Goal: Transaction & Acquisition: Purchase product/service

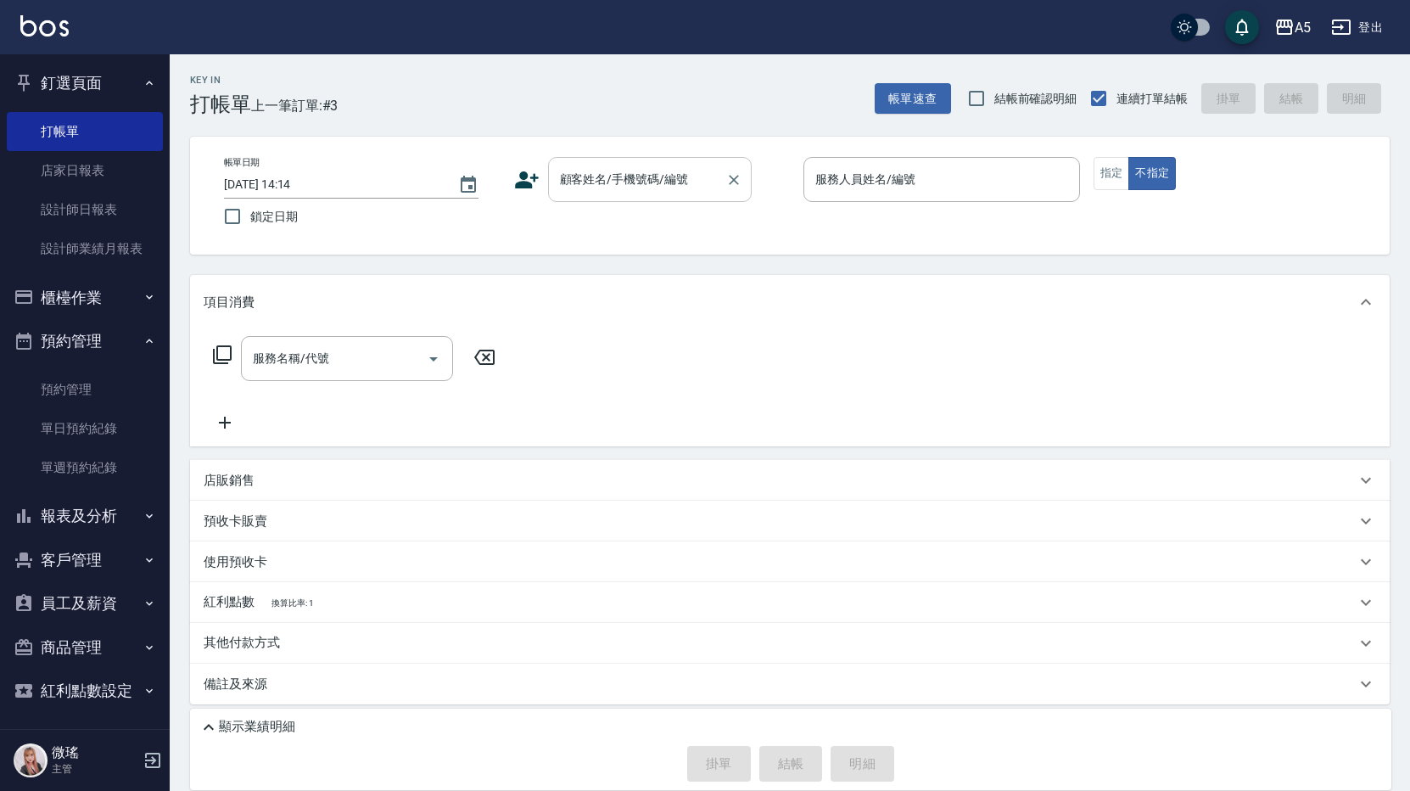
click at [640, 191] on input "顧客姓名/手機號碼/編號" at bounding box center [637, 180] width 163 height 30
click at [600, 188] on input "顧客姓名/手機號碼/編號" at bounding box center [637, 180] width 163 height 30
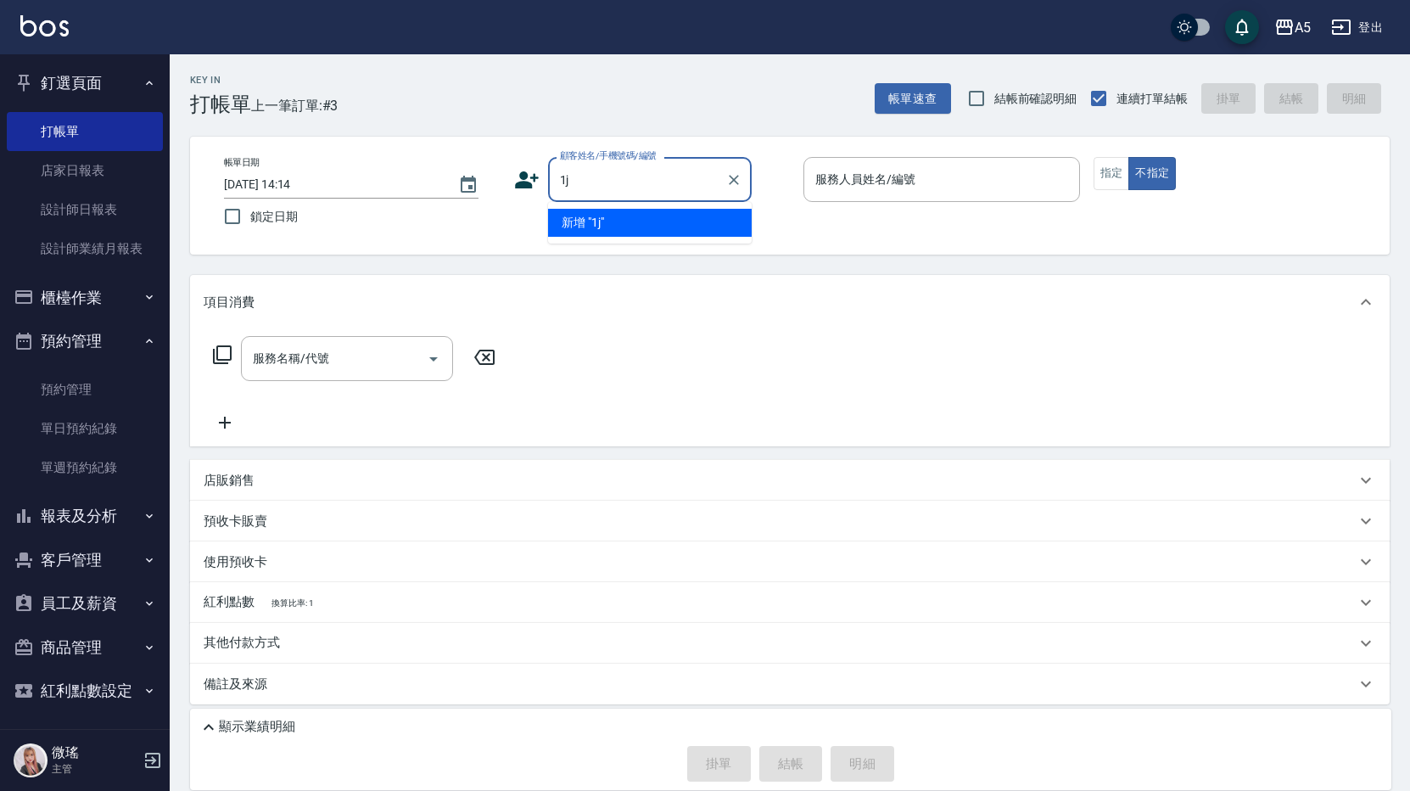
type input "1"
click at [638, 219] on li "新客人 姓名未設定/不留客資25703776/null" at bounding box center [650, 232] width 204 height 46
type input "新客人 姓名未設定/不留客資25703776/null"
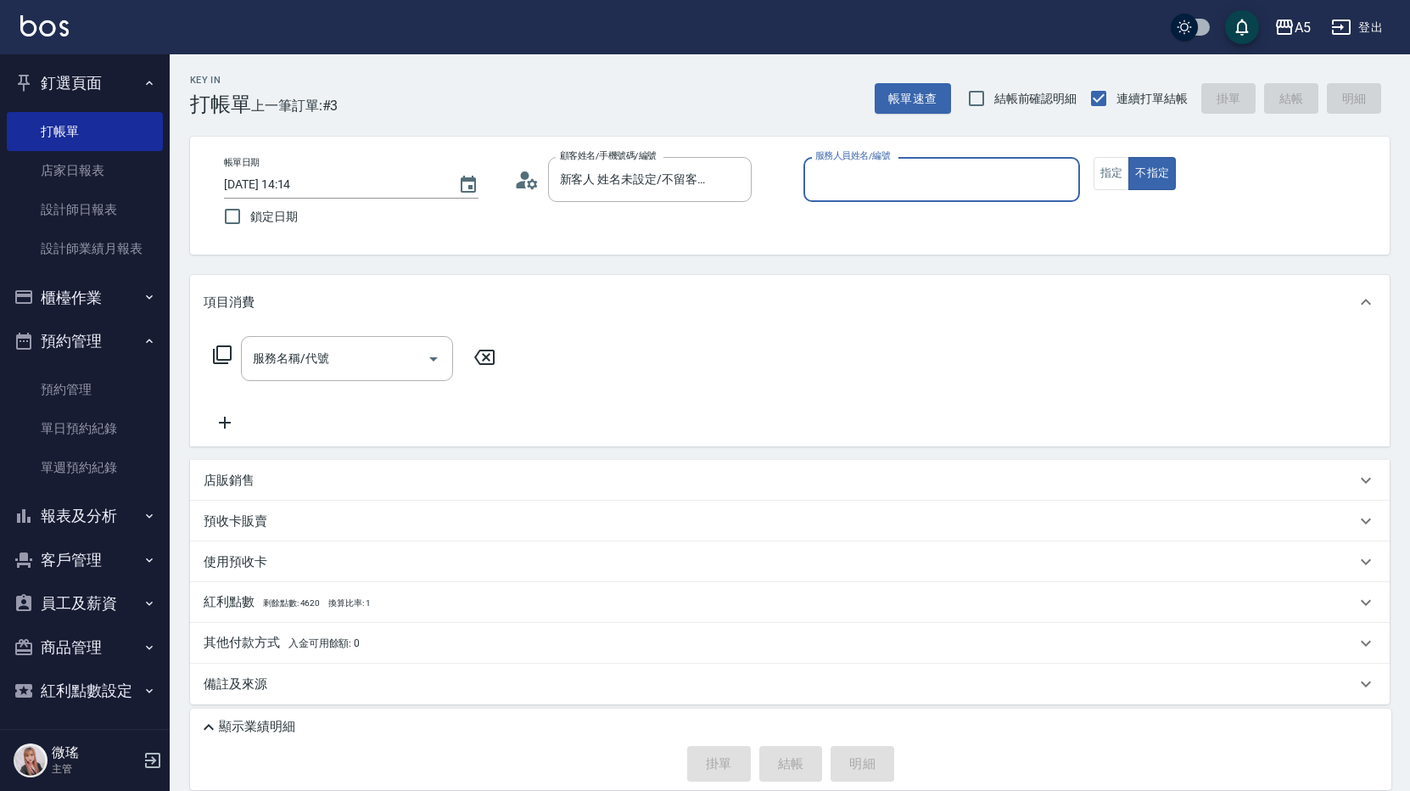
click at [955, 185] on input "服務人員姓名/編號" at bounding box center [941, 180] width 261 height 30
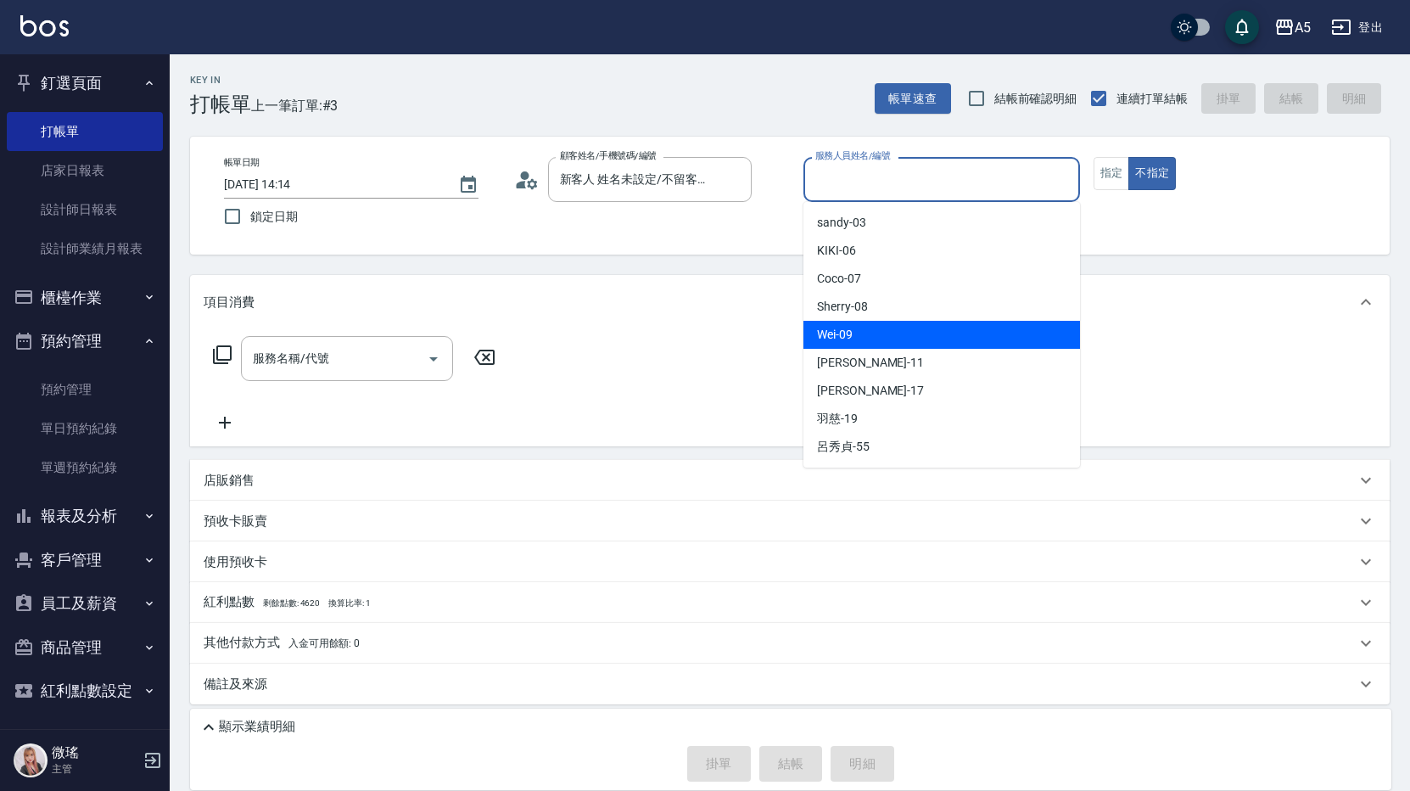
click at [870, 336] on div "Wei -09" at bounding box center [941, 335] width 277 height 28
type input "Wei-09"
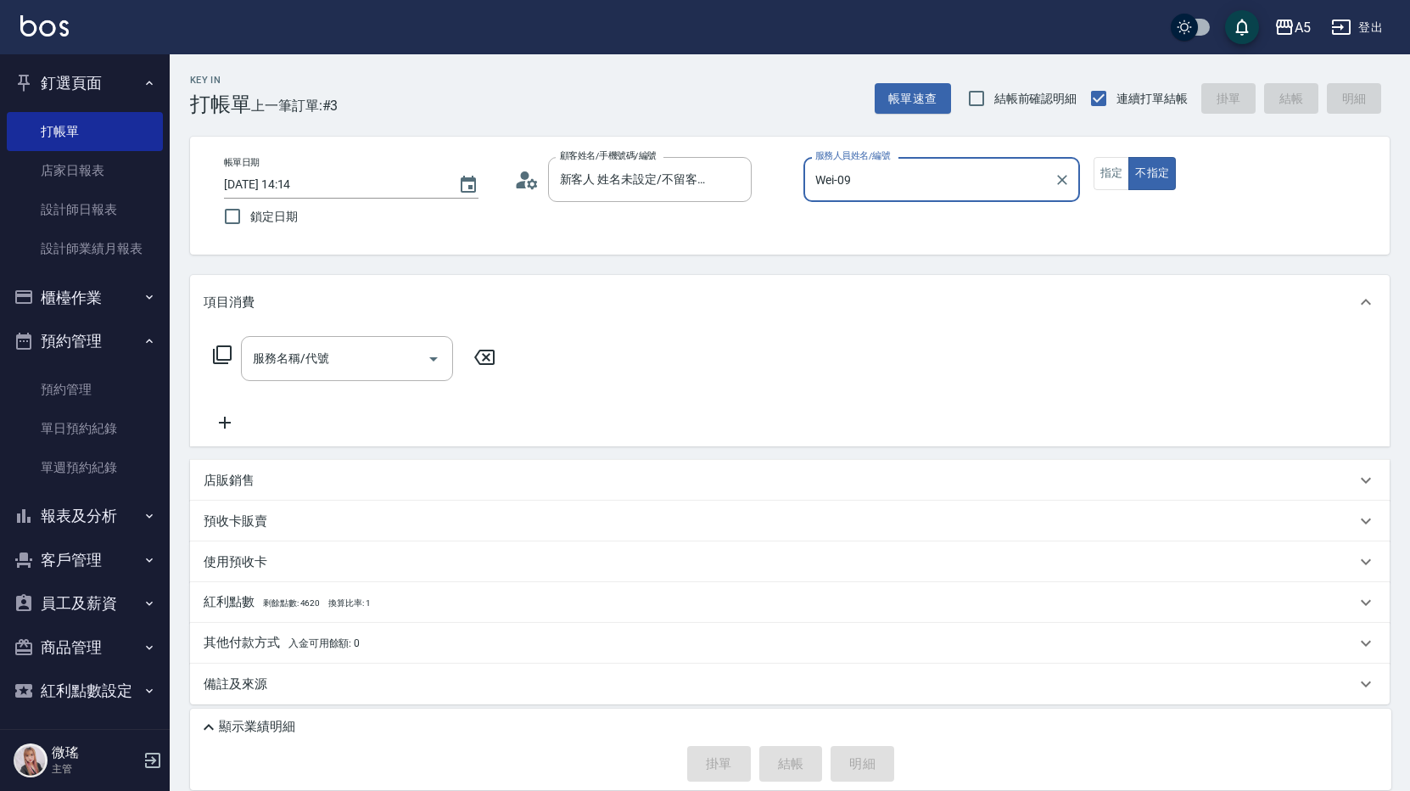
click at [330, 337] on div "服務名稱/代號" at bounding box center [347, 358] width 212 height 45
click at [318, 361] on input "服務名稱/代號" at bounding box center [334, 359] width 171 height 30
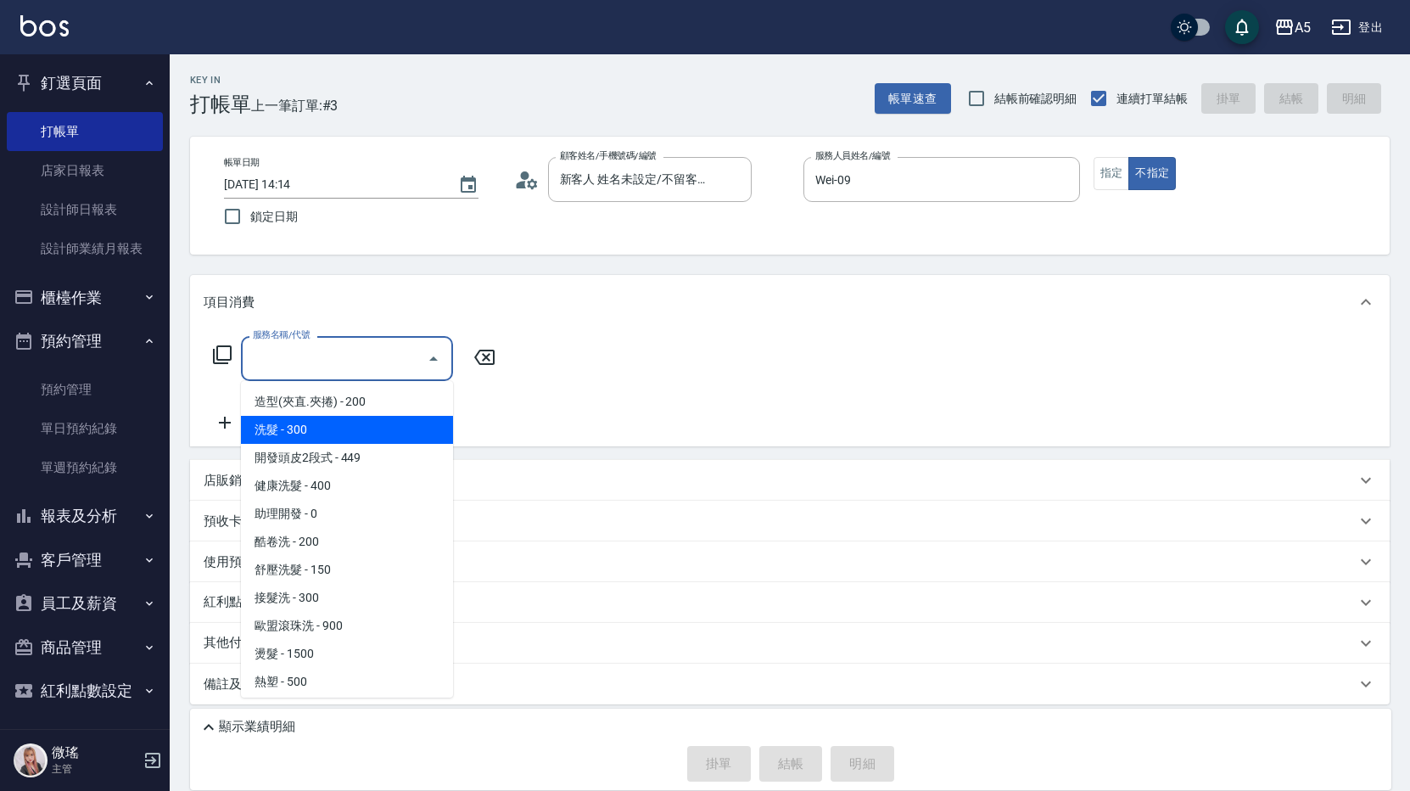
click at [297, 442] on span "洗髮 - 300" at bounding box center [347, 430] width 212 height 28
type input "洗髮(201)"
type input "30"
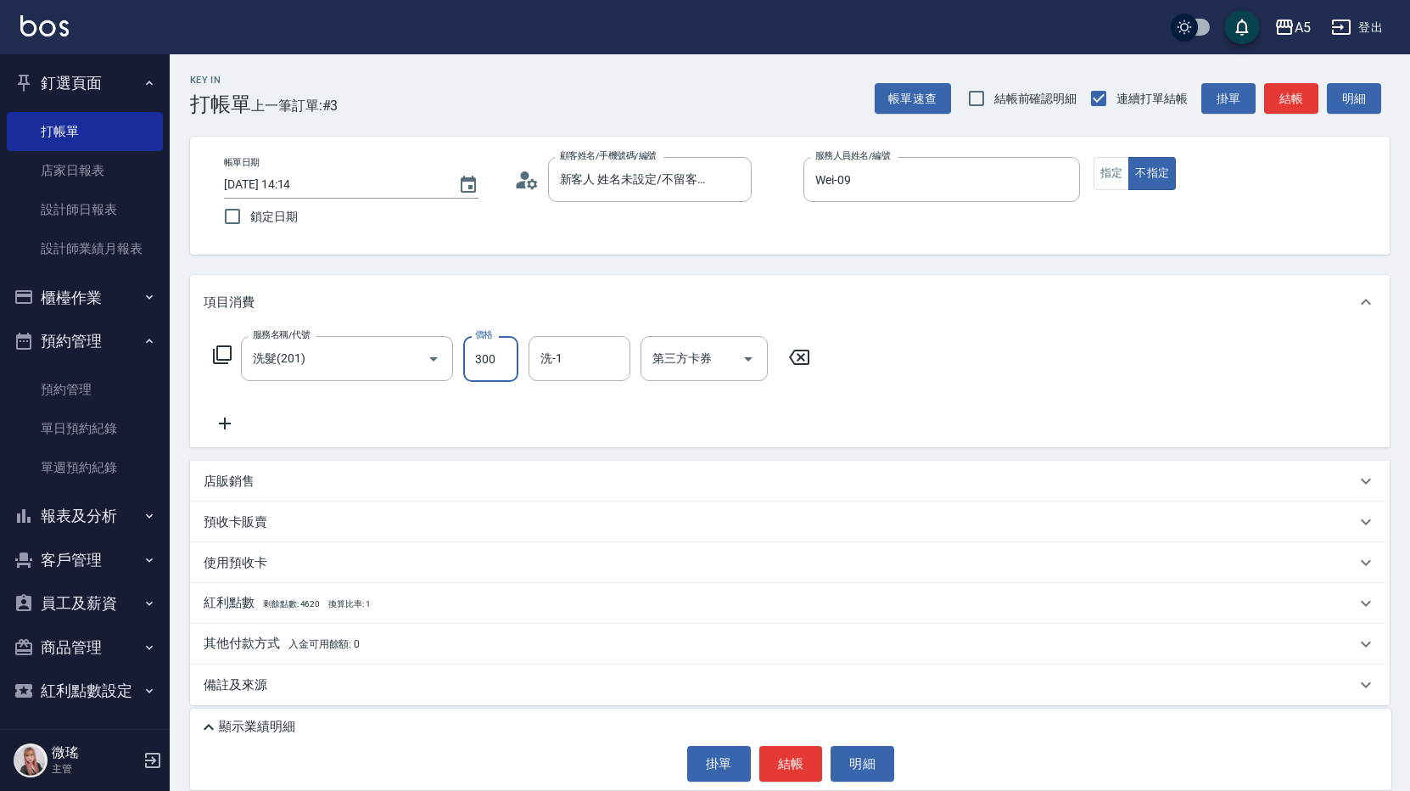
click at [504, 367] on input "300" at bounding box center [490, 359] width 55 height 46
type input "5"
type input "0"
type input "52"
type input "50"
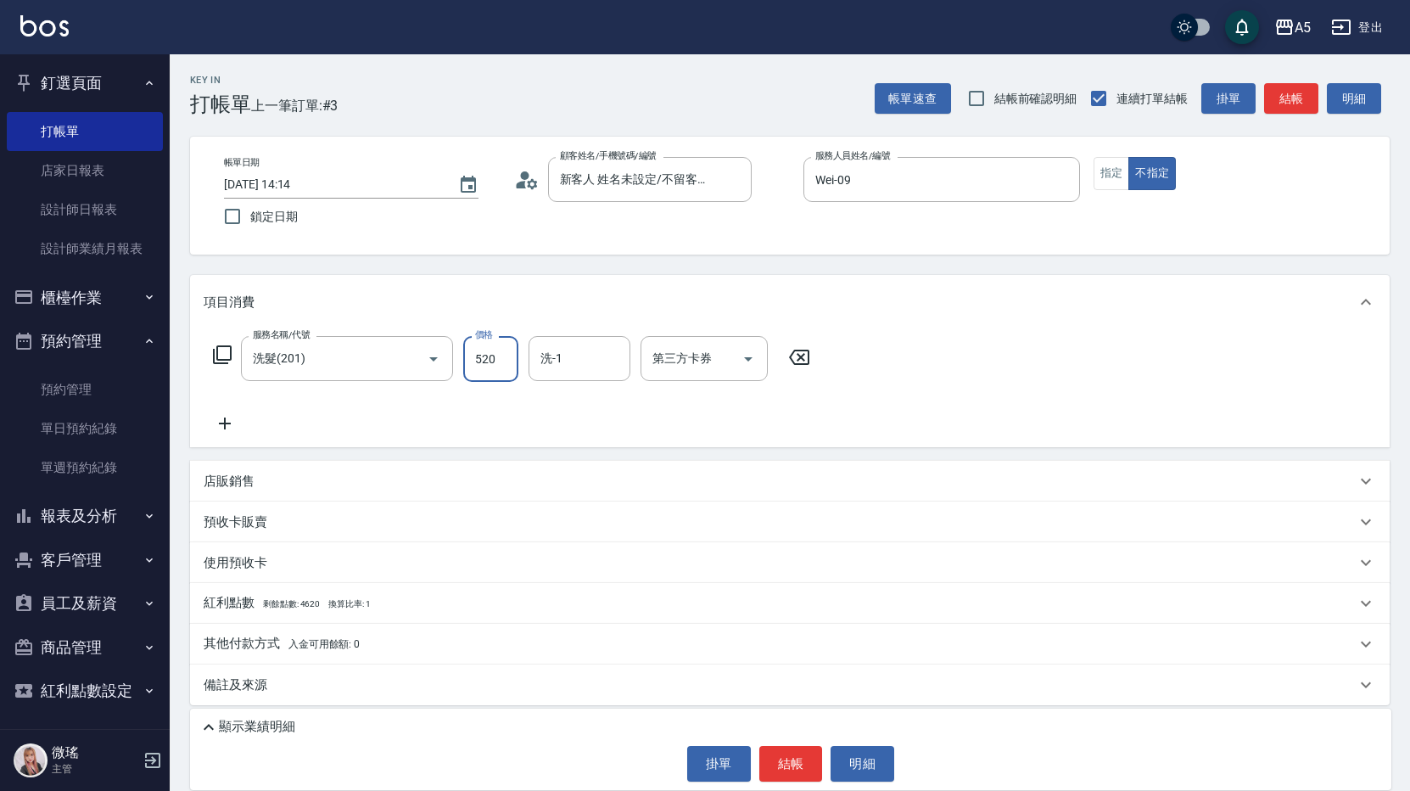
type input "520"
click at [956, 402] on div "服務名稱/代號 洗髮(201) 服務名稱/代號 價格 520 價格 洗-1 洗-1 第三方卡券 第三方卡券" at bounding box center [790, 388] width 1200 height 118
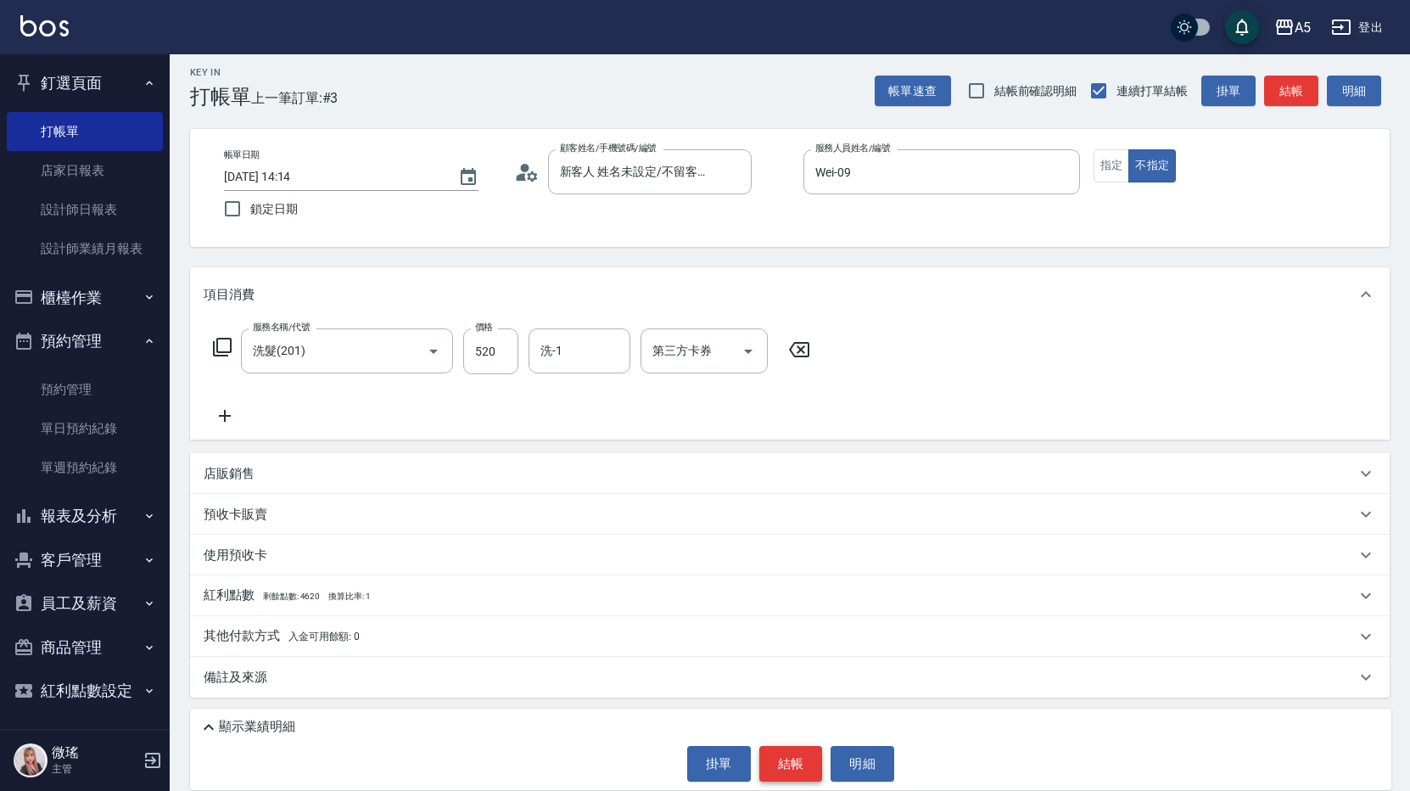
click at [789, 763] on button "結帳" at bounding box center [791, 764] width 64 height 36
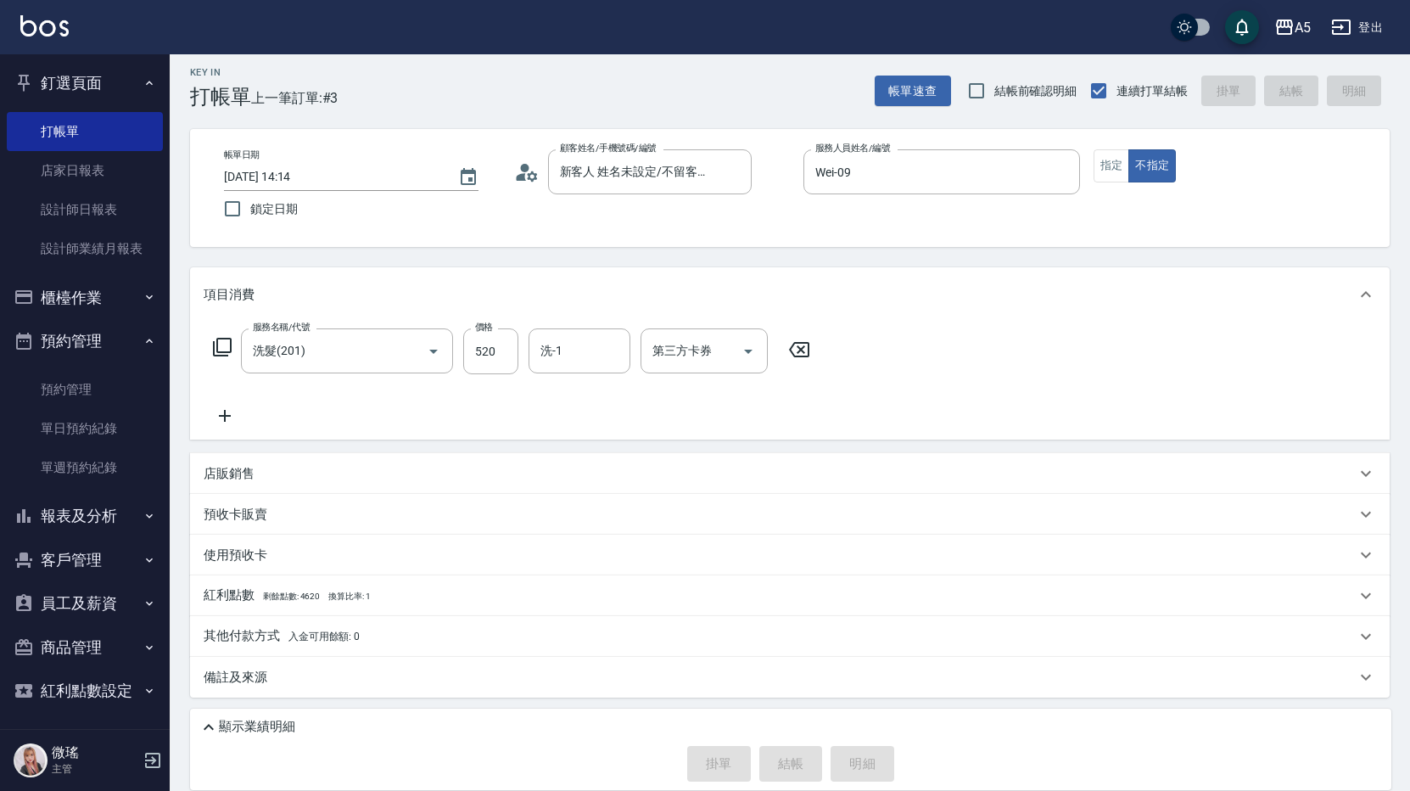
type input "2025/08/17 15:03"
type input "0"
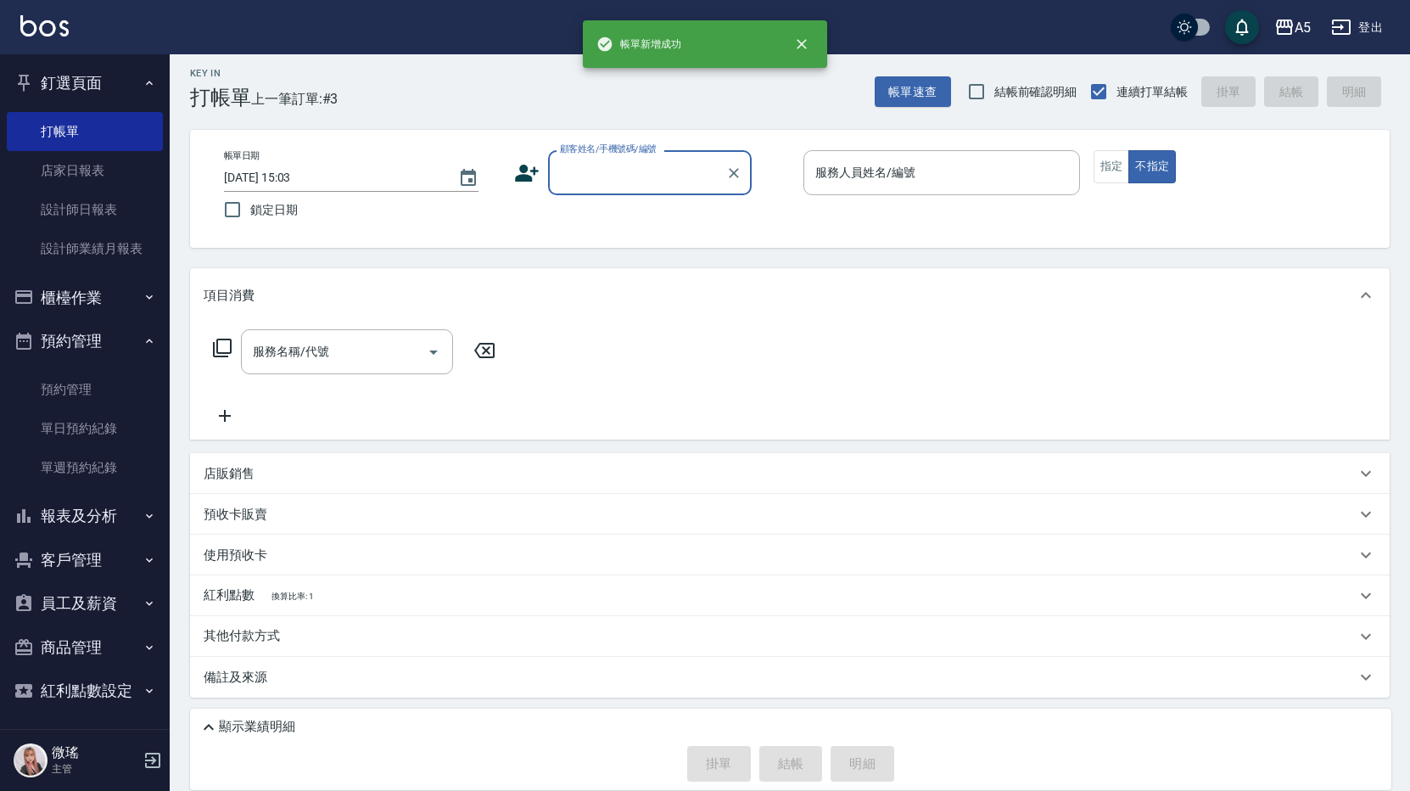
scroll to position [0, 0]
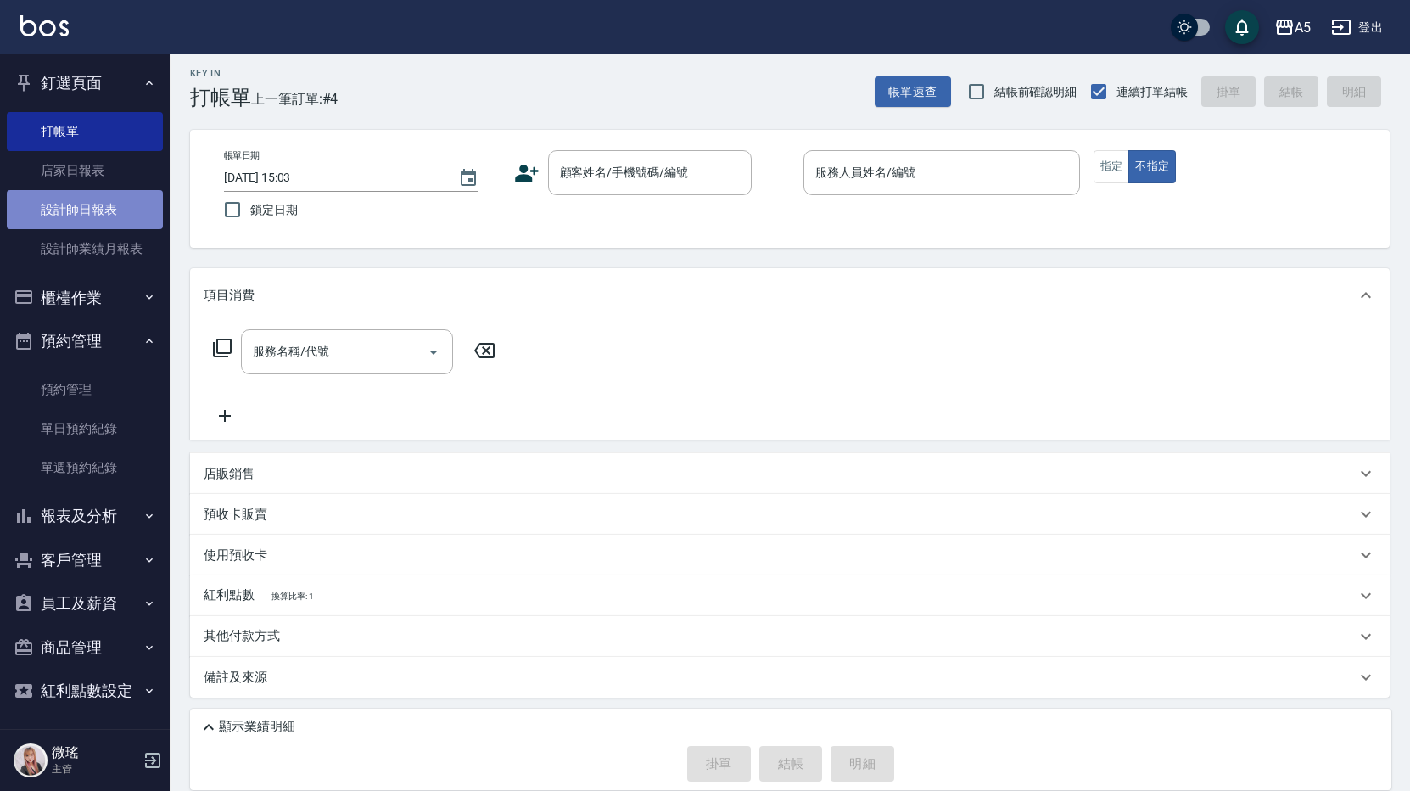
click at [123, 203] on link "設計師日報表" at bounding box center [85, 209] width 156 height 39
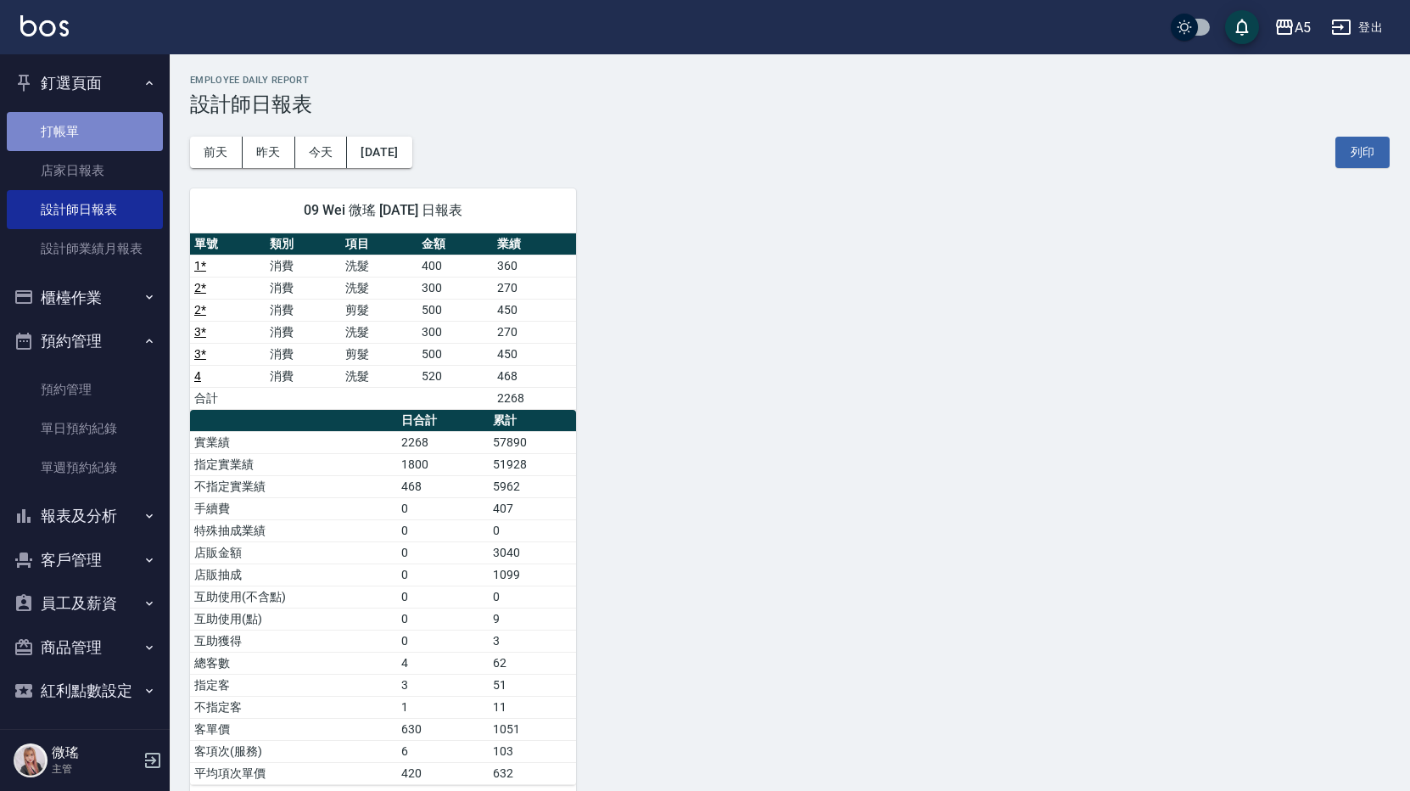
click at [103, 132] on link "打帳單" at bounding box center [85, 131] width 156 height 39
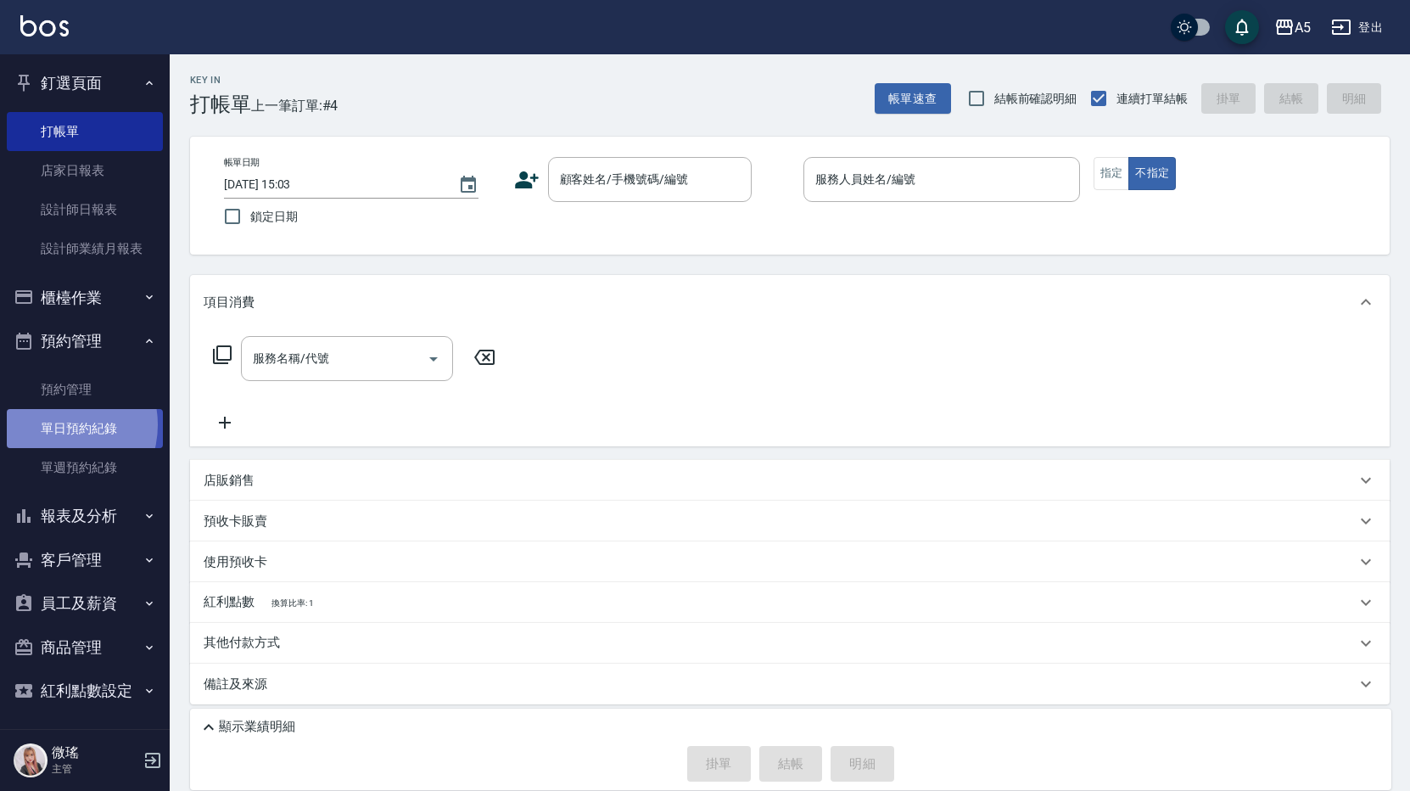
click at [59, 425] on link "單日預約紀錄" at bounding box center [85, 428] width 156 height 39
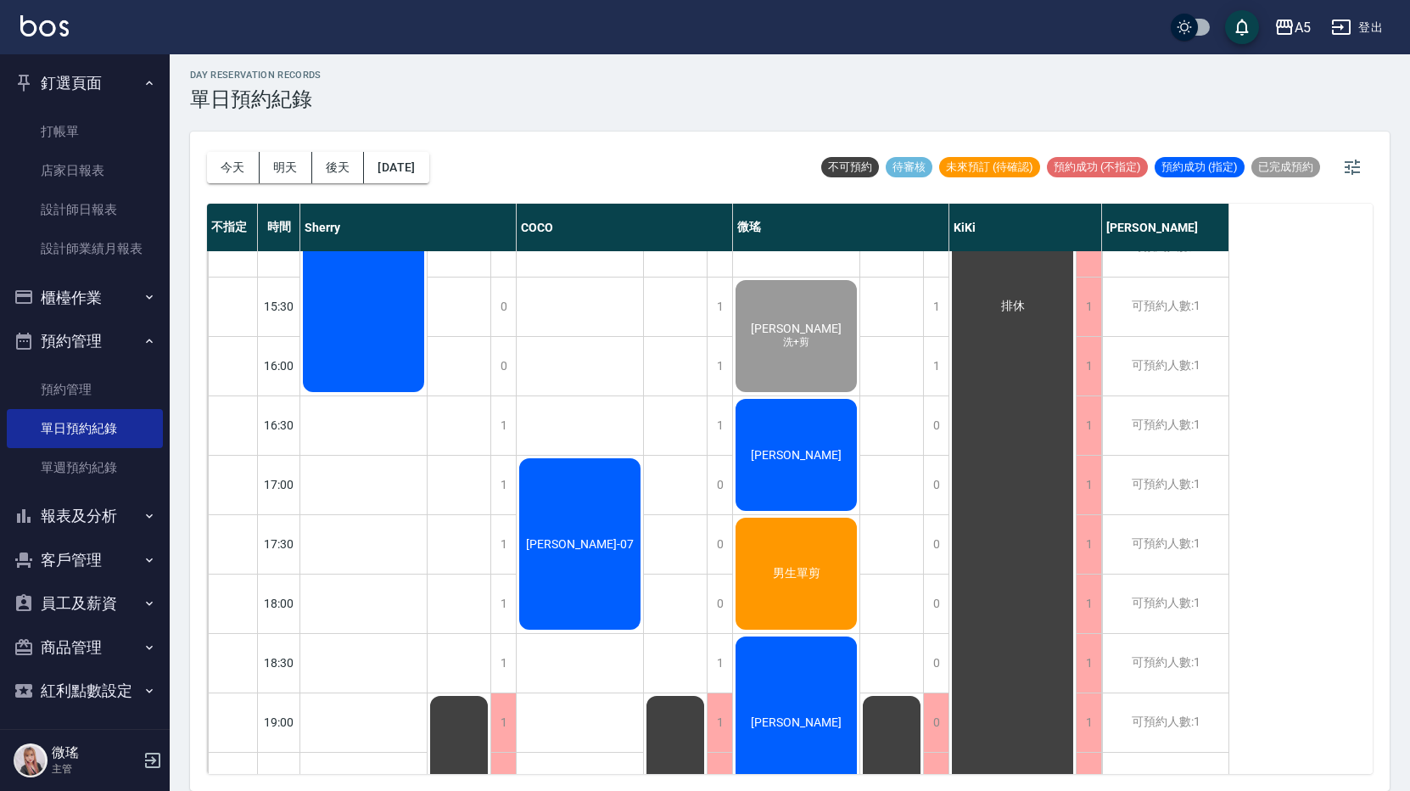
scroll to position [560, 0]
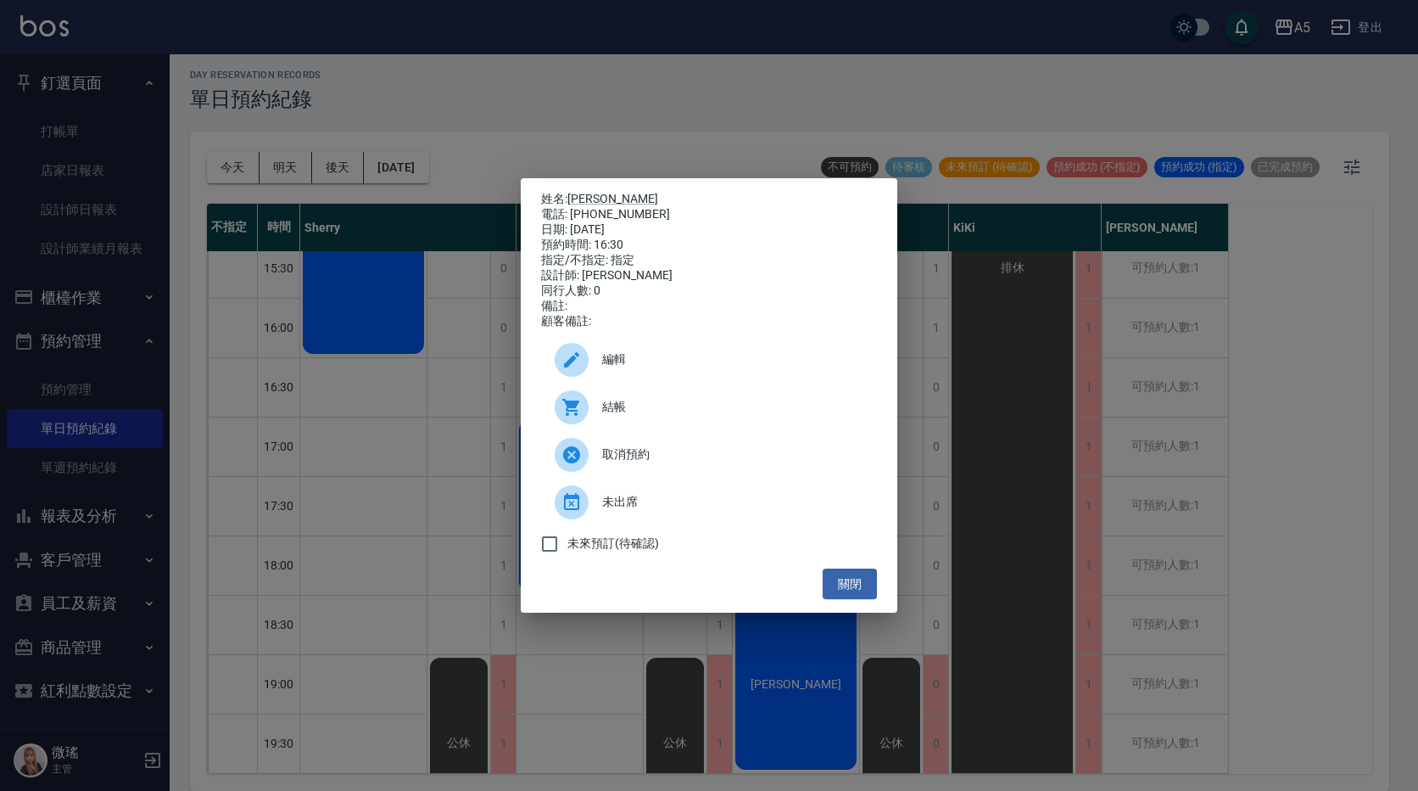
click at [719, 426] on div "結帳" at bounding box center [709, 407] width 336 height 48
click at [841, 593] on button "關閉" at bounding box center [850, 583] width 54 height 31
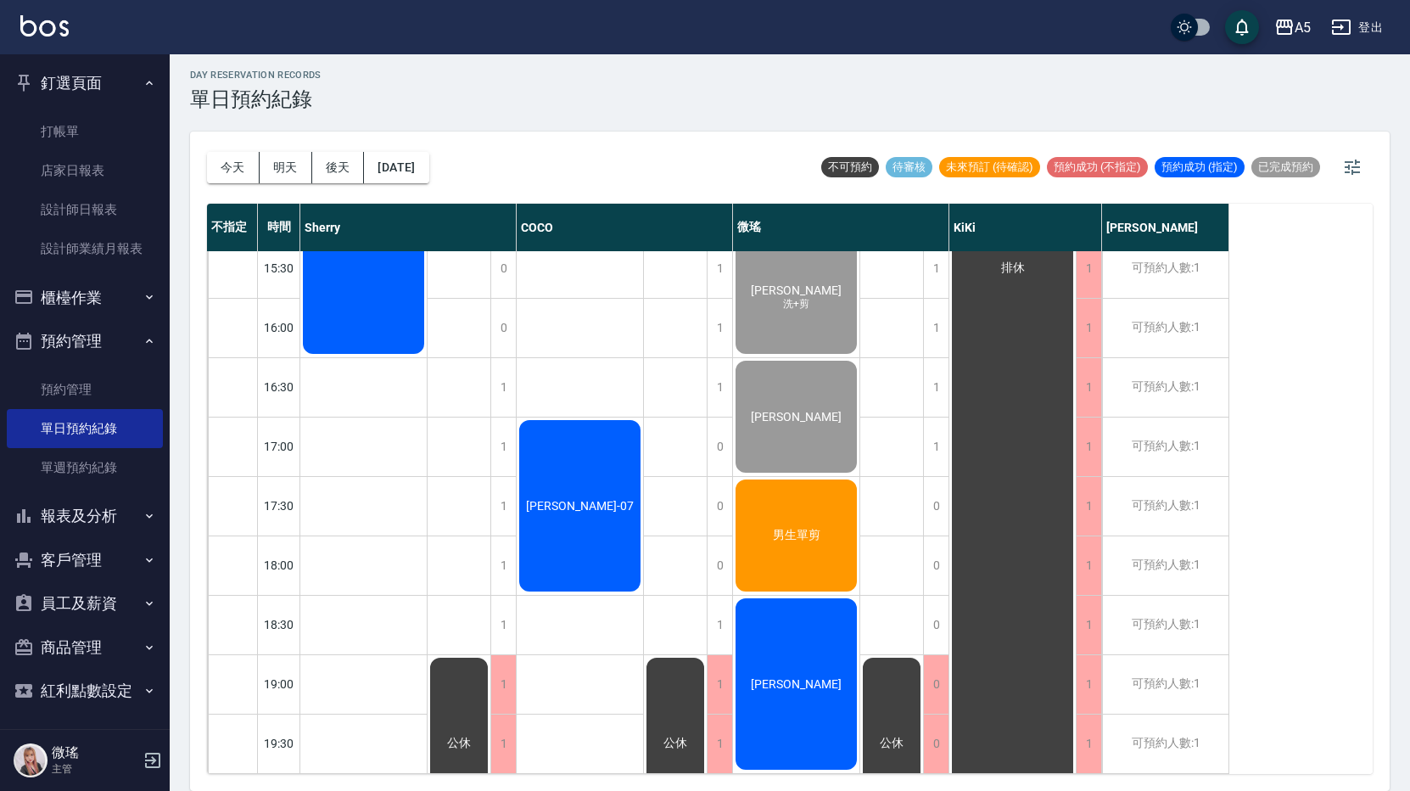
scroll to position [0, 0]
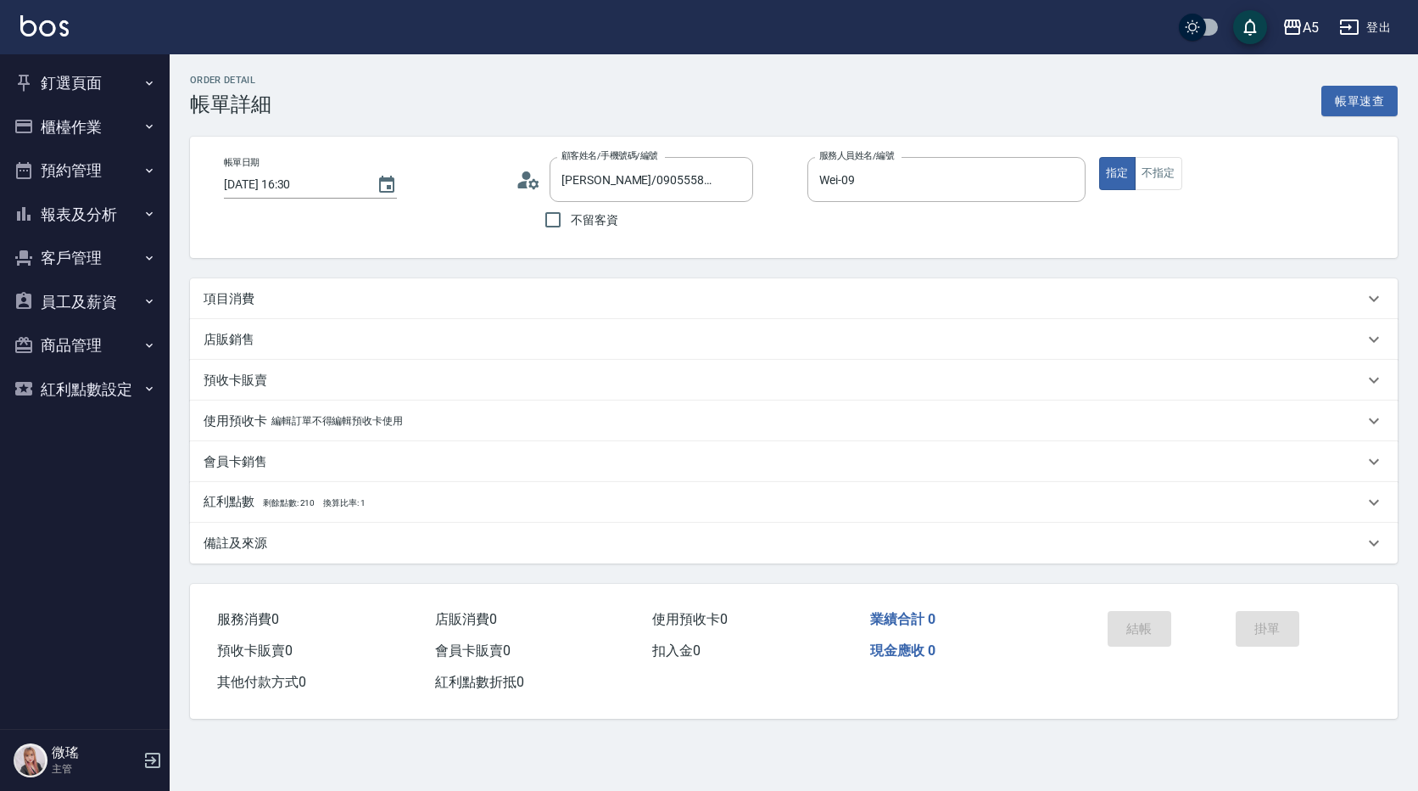
click at [220, 298] on p "項目消費" at bounding box center [229, 299] width 51 height 18
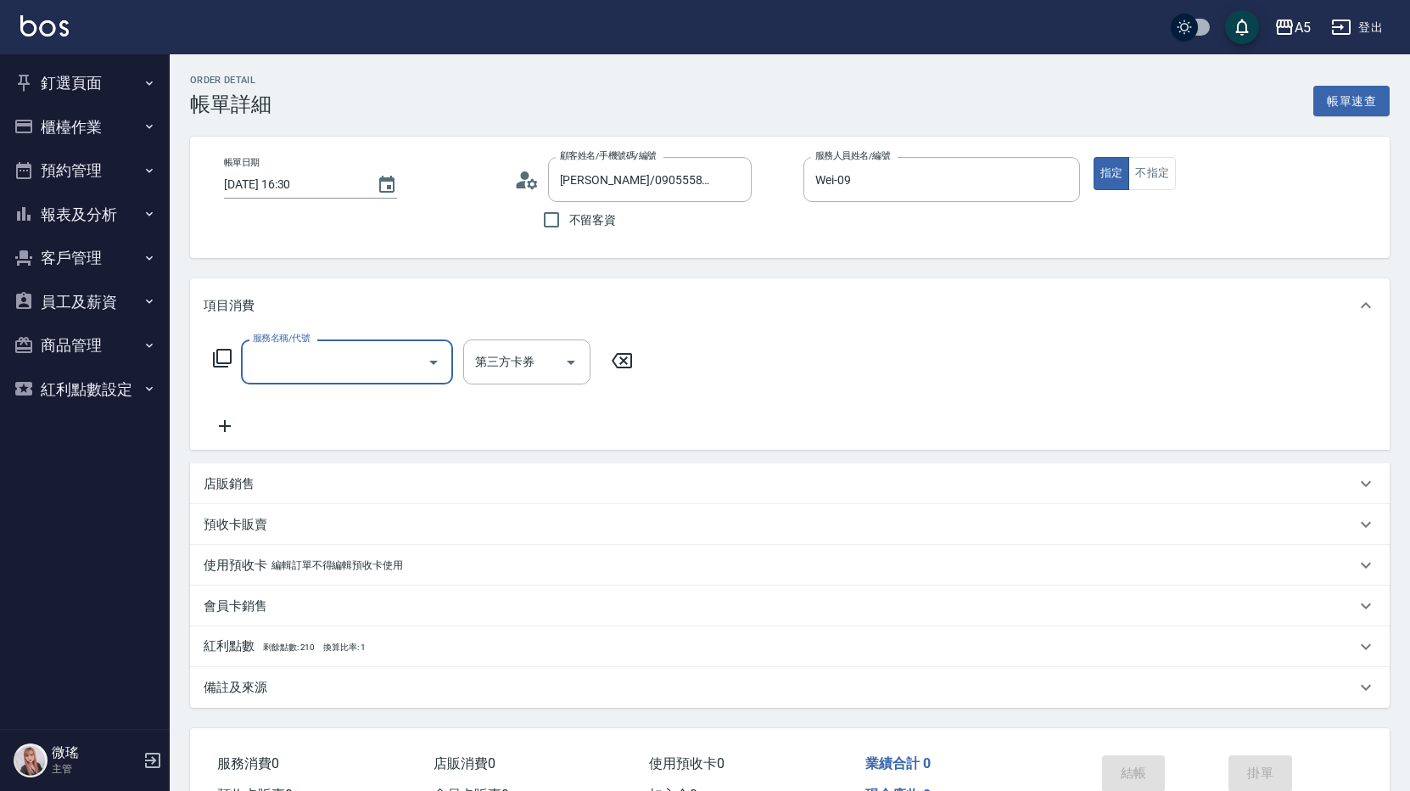
click at [256, 340] on label "服務名稱/代號" at bounding box center [281, 338] width 57 height 13
click at [256, 347] on input "服務名稱/代號" at bounding box center [334, 362] width 171 height 30
click at [282, 361] on input "服務名稱/代號" at bounding box center [334, 362] width 171 height 30
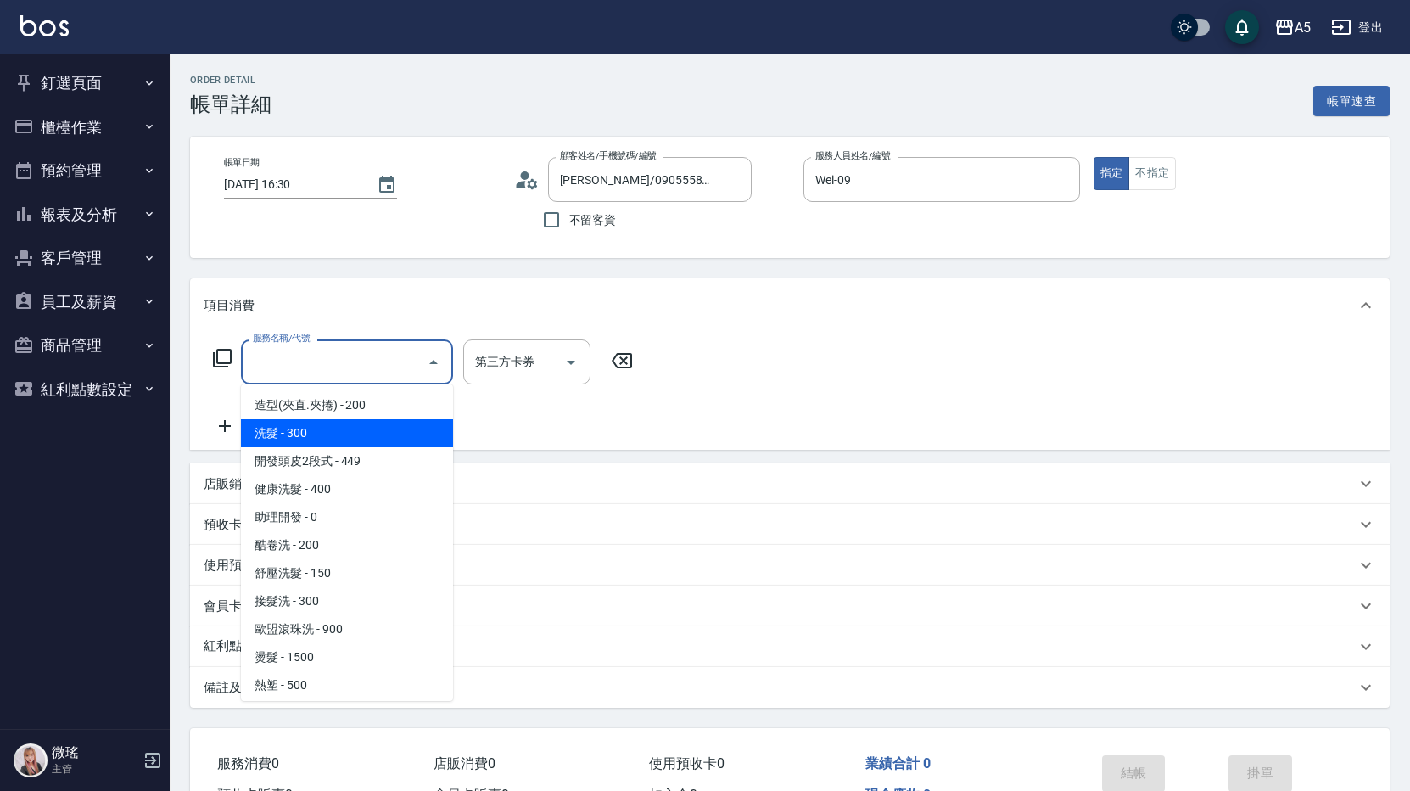
click at [302, 424] on span "洗髮 - 300" at bounding box center [347, 433] width 212 height 28
type input "洗髮(201)"
type input "30"
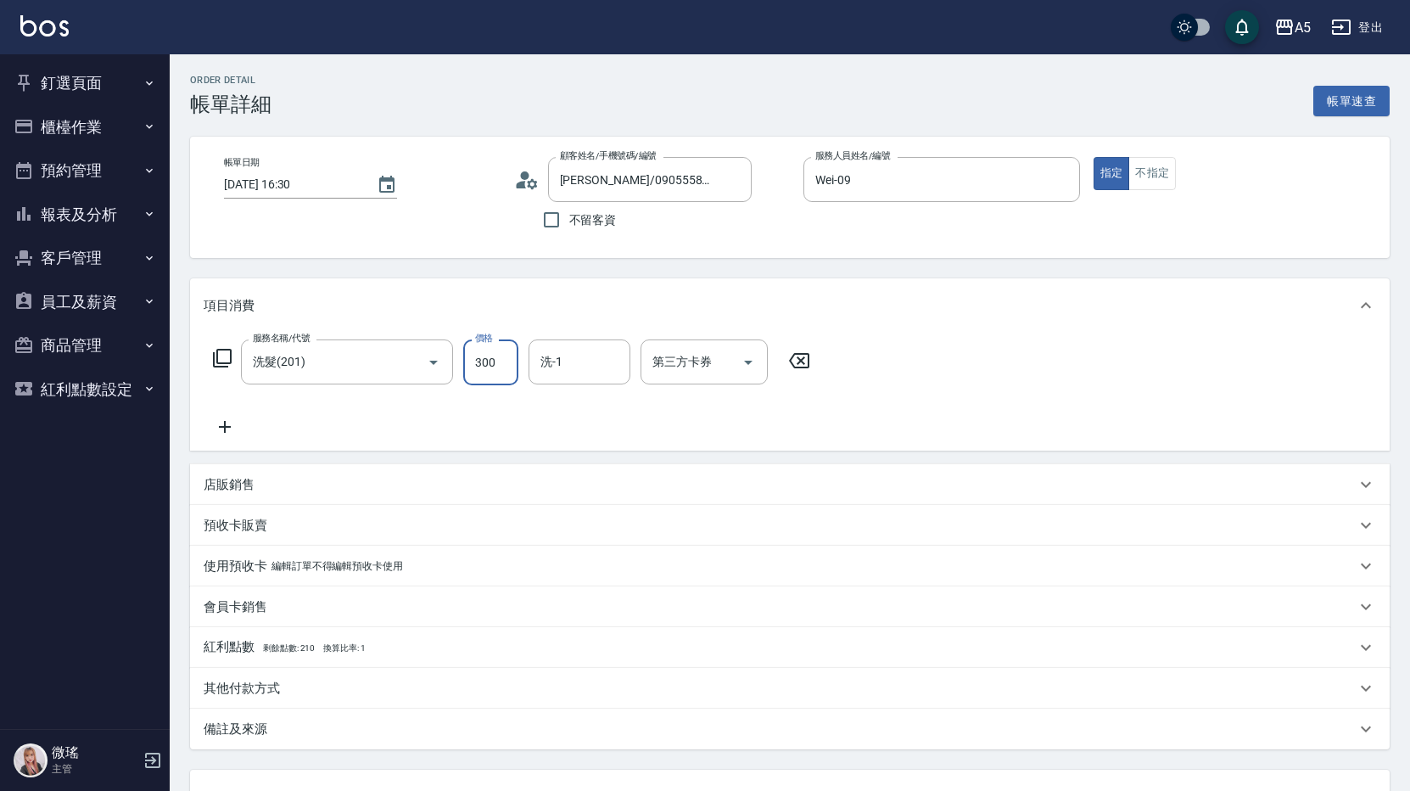
click at [496, 360] on input "300" at bounding box center [490, 362] width 55 height 46
type input "2"
type input "0"
type input "20"
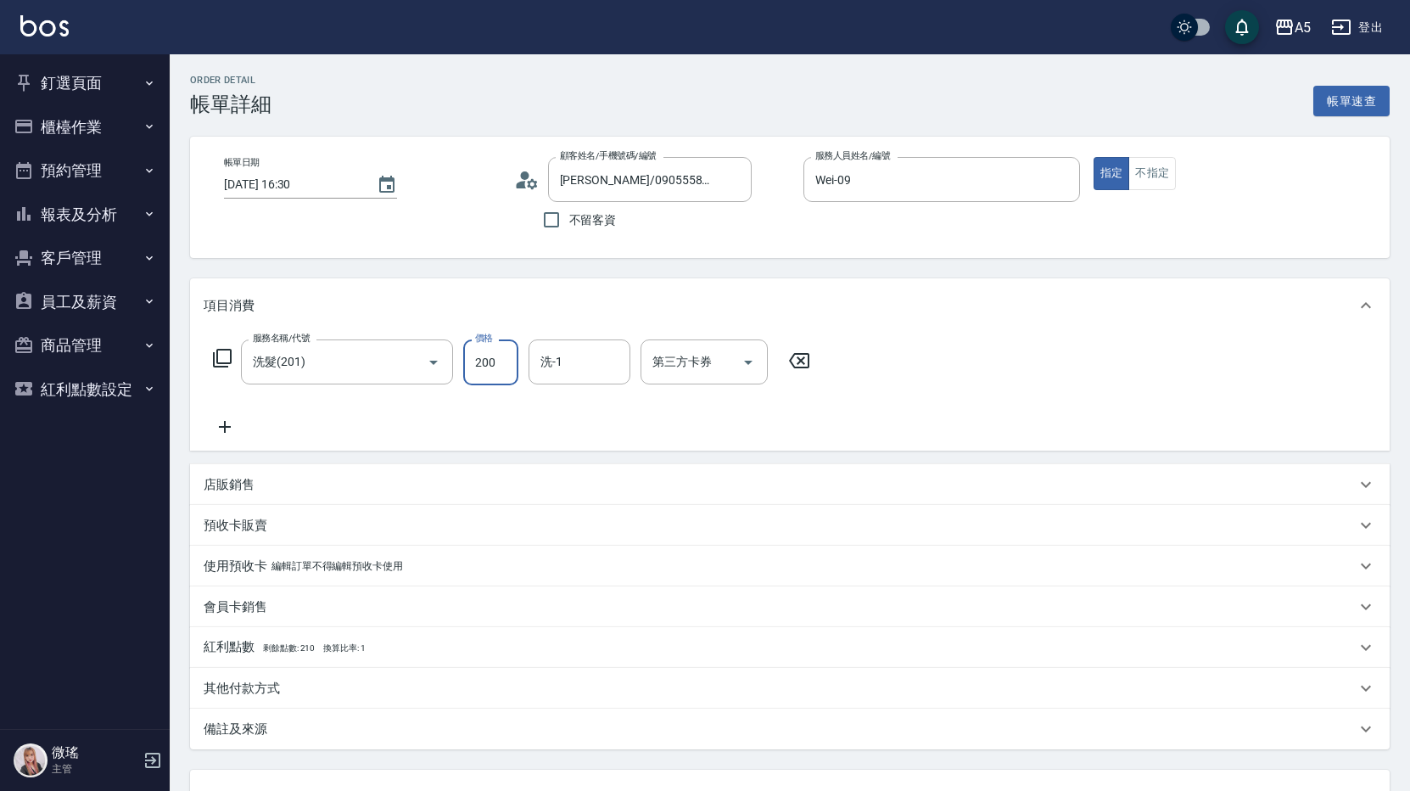
type input "200"
click at [232, 423] on icon at bounding box center [225, 427] width 42 height 20
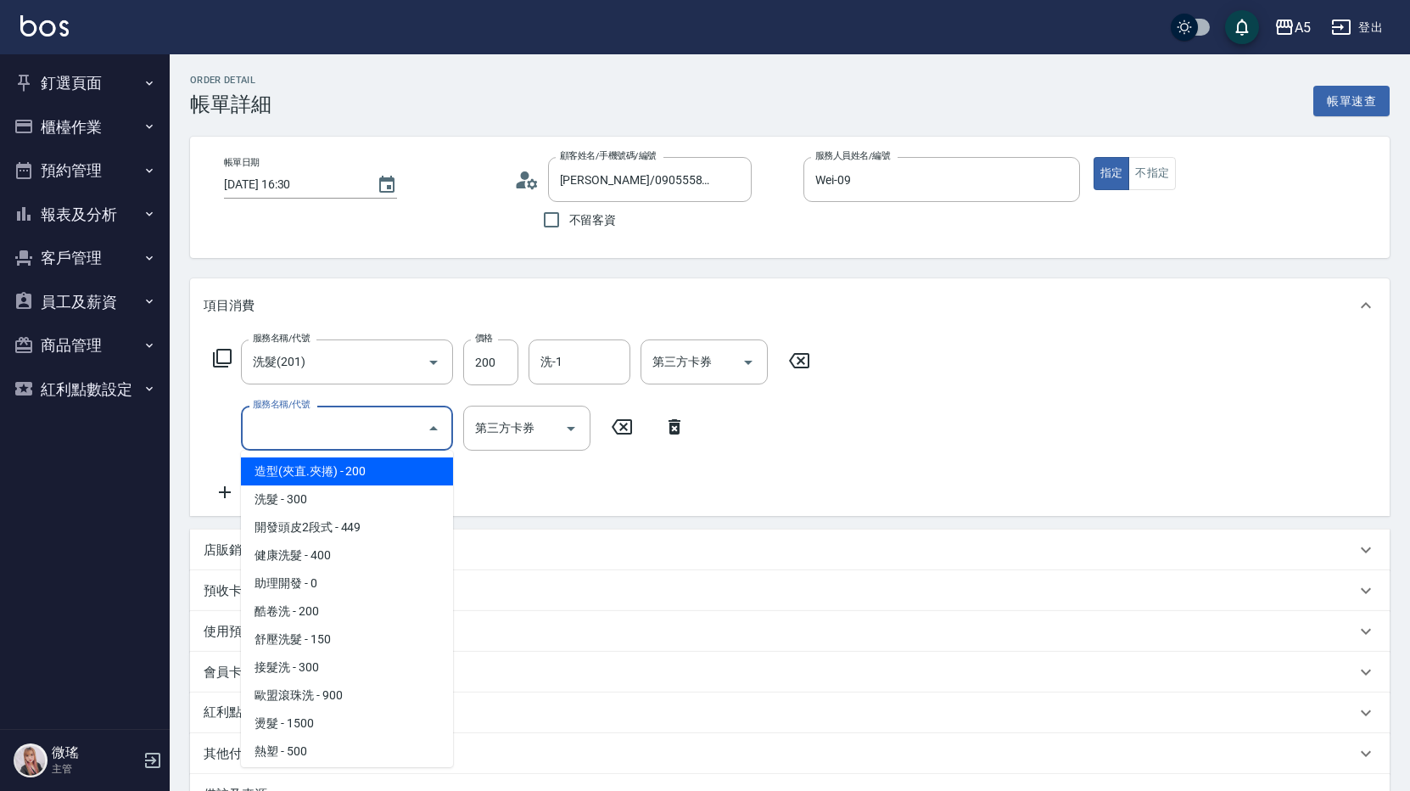
click at [310, 423] on input "服務名稱/代號" at bounding box center [334, 428] width 171 height 30
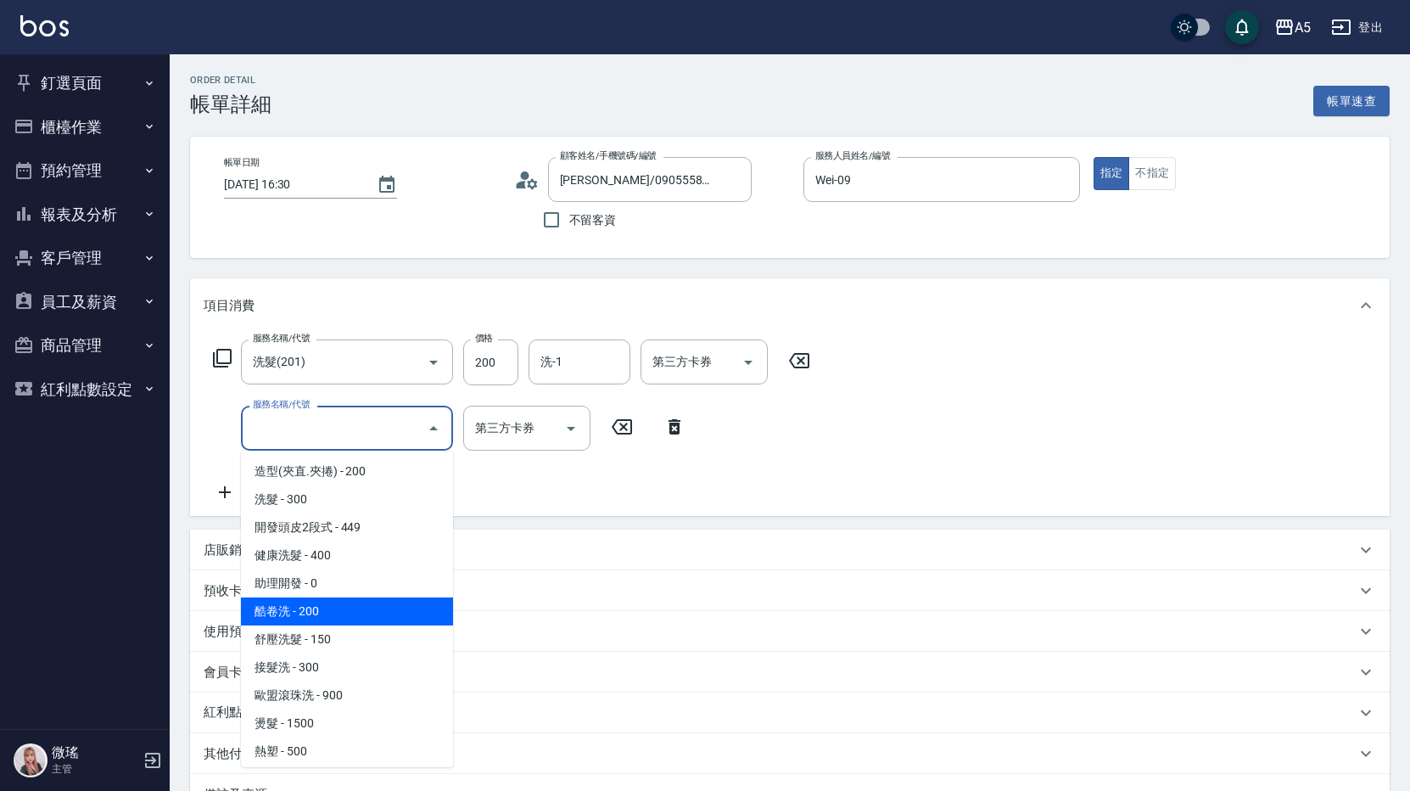
scroll to position [255, 0]
click at [316, 609] on span "剪髮 - 400" at bounding box center [347, 609] width 212 height 28
type input "60"
type input "剪髮(401)"
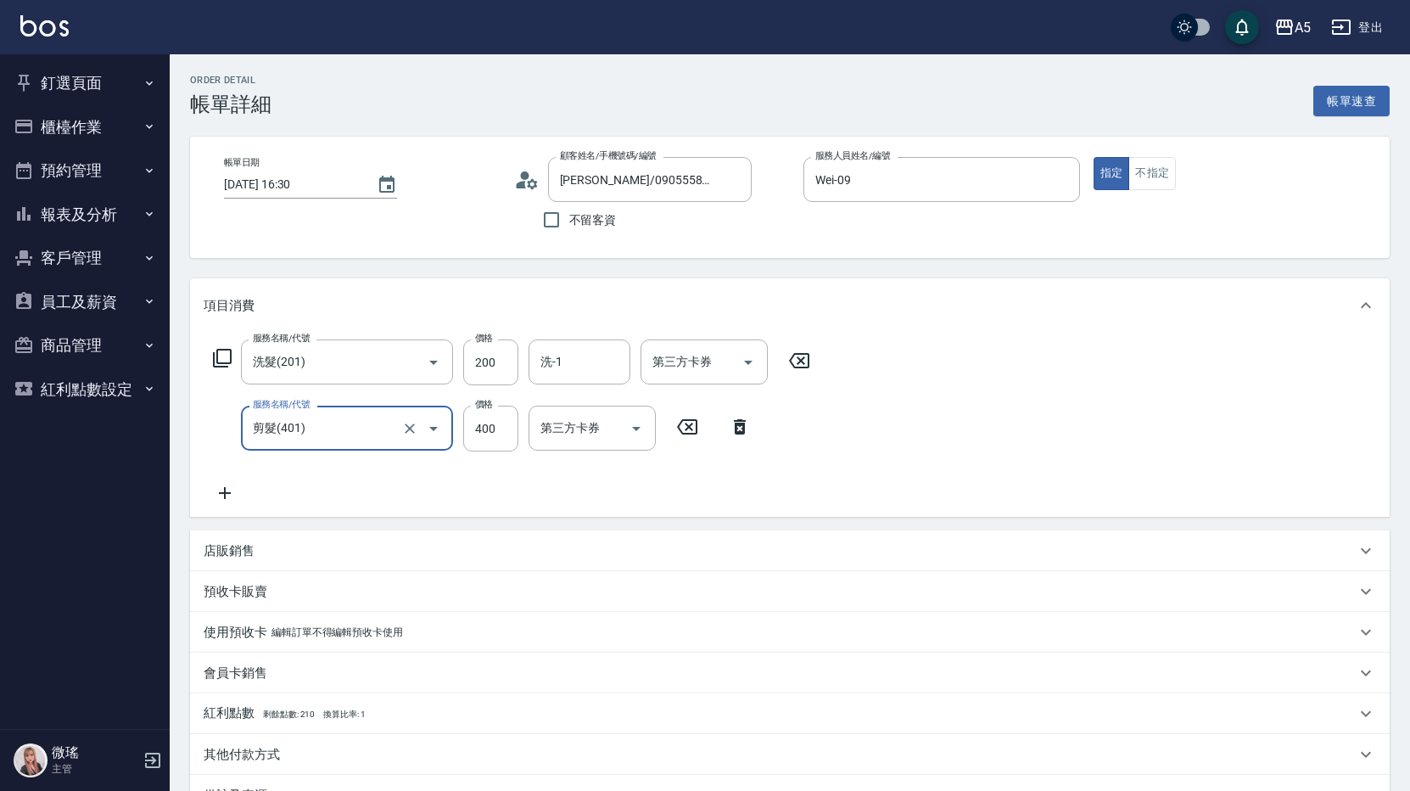
click at [982, 411] on div "服務名稱/代號 洗髮(201) 服務名稱/代號 價格 200 價格 洗-1 洗-1 第三方卡券 第三方卡券 服務名稱/代號 剪髮(401) 服務名稱/代號 價…" at bounding box center [790, 425] width 1200 height 184
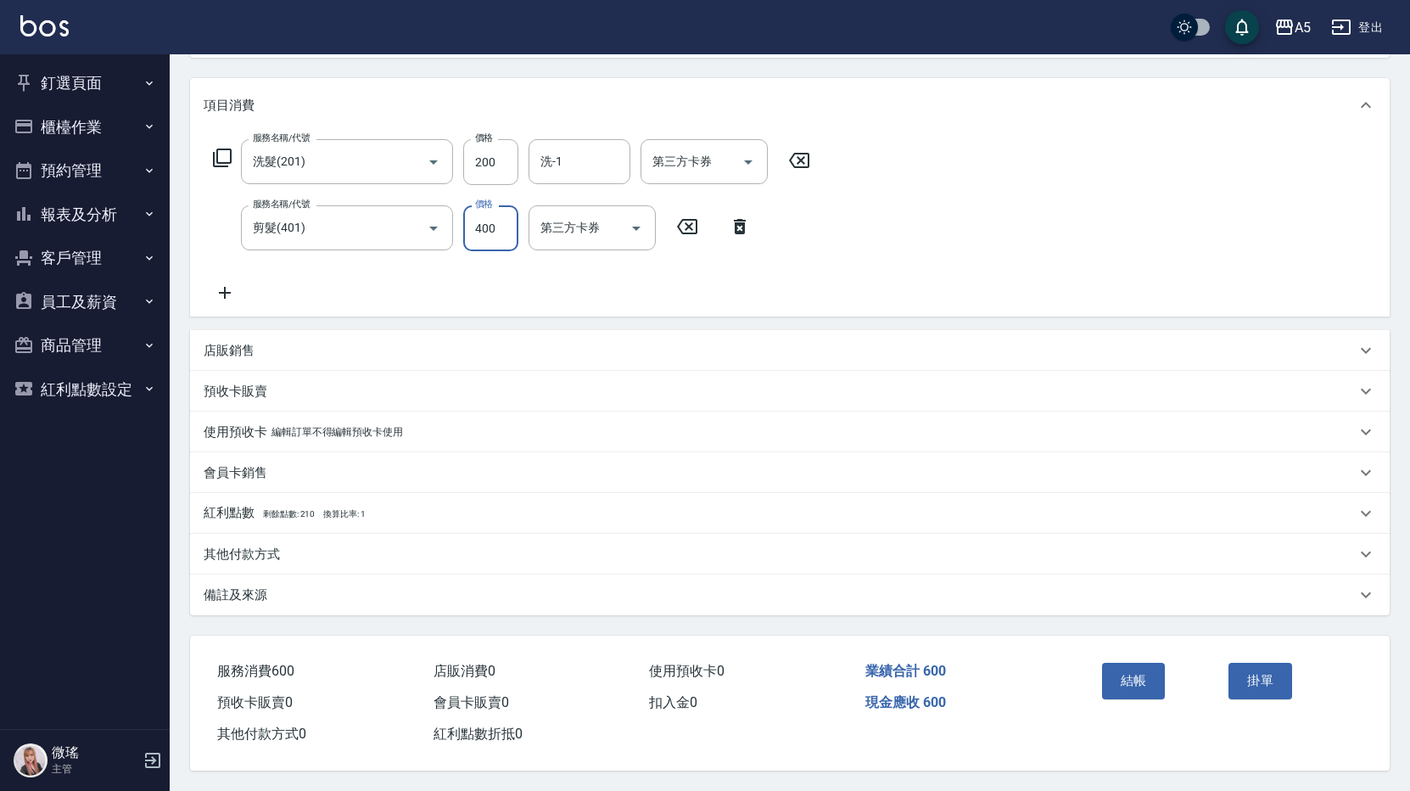
click at [466, 207] on input "400" at bounding box center [490, 228] width 55 height 46
type input "20"
type input "50"
type input "70"
type input "500"
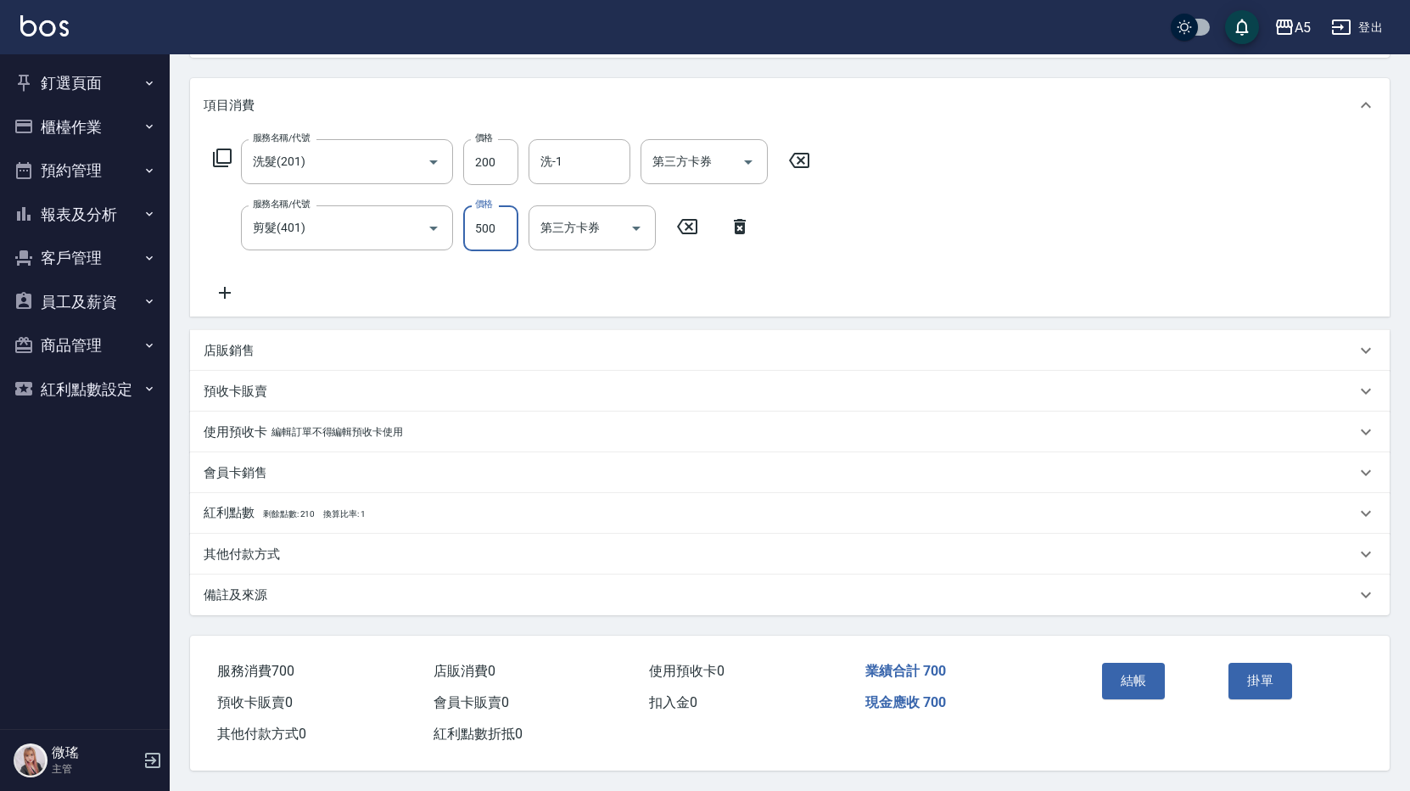
click at [1091, 253] on div "服務名稱/代號 洗髮(201) 服務名稱/代號 價格 200 價格 洗-1 洗-1 第三方卡券 第三方卡券 服務名稱/代號 剪髮(401) 服務名稱/代號 價…" at bounding box center [790, 224] width 1200 height 184
click at [1132, 679] on button "結帳" at bounding box center [1134, 681] width 64 height 36
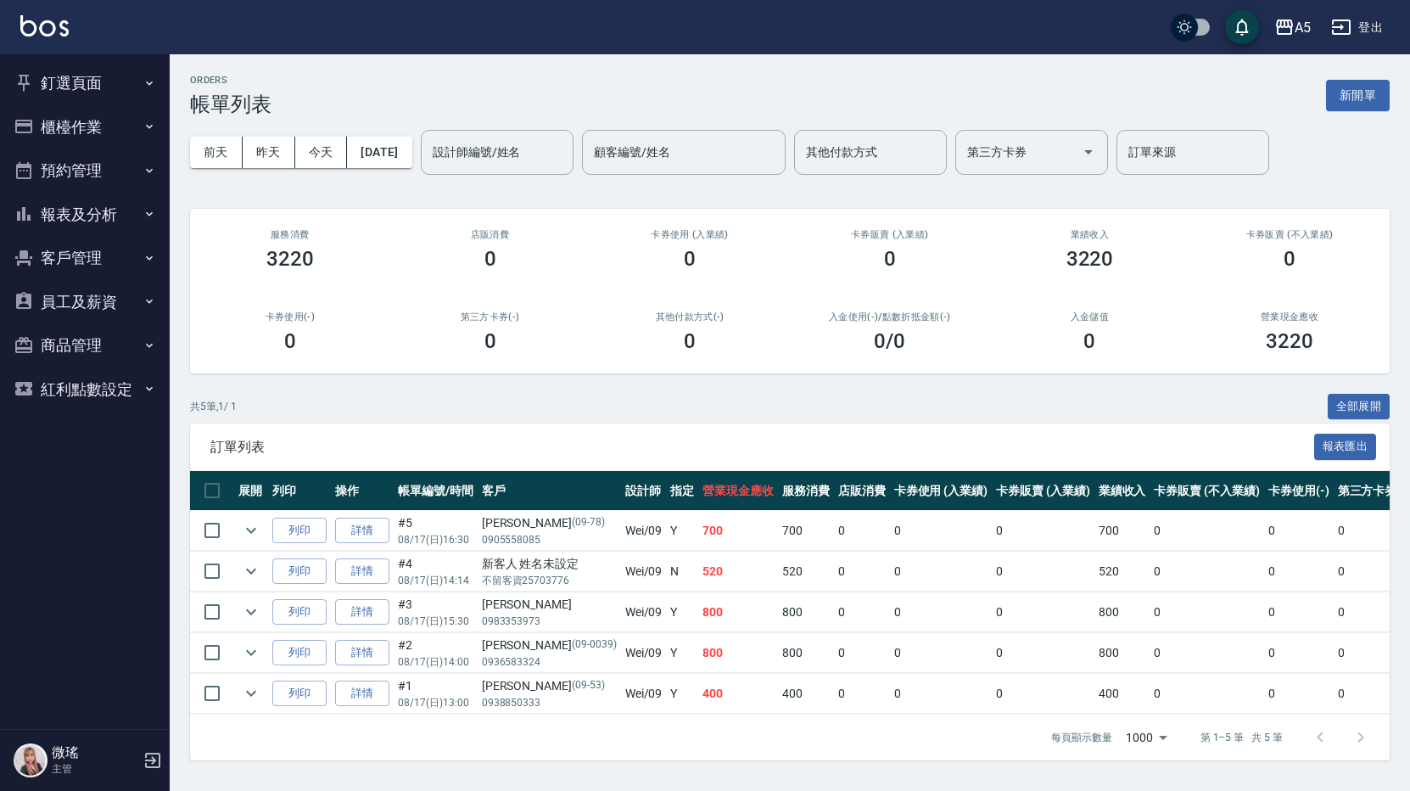
click at [63, 61] on button "釘選頁面" at bounding box center [85, 83] width 156 height 44
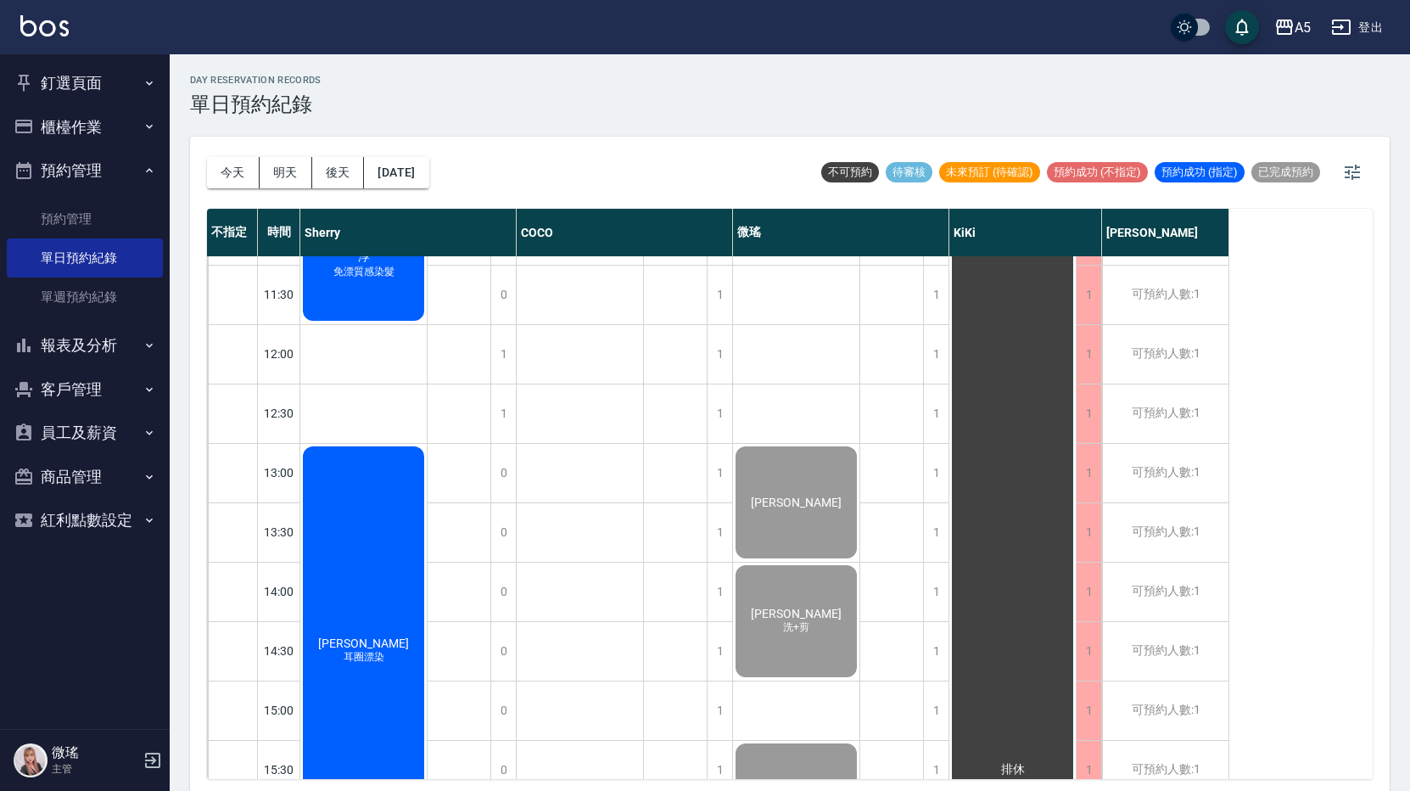
scroll to position [85, 0]
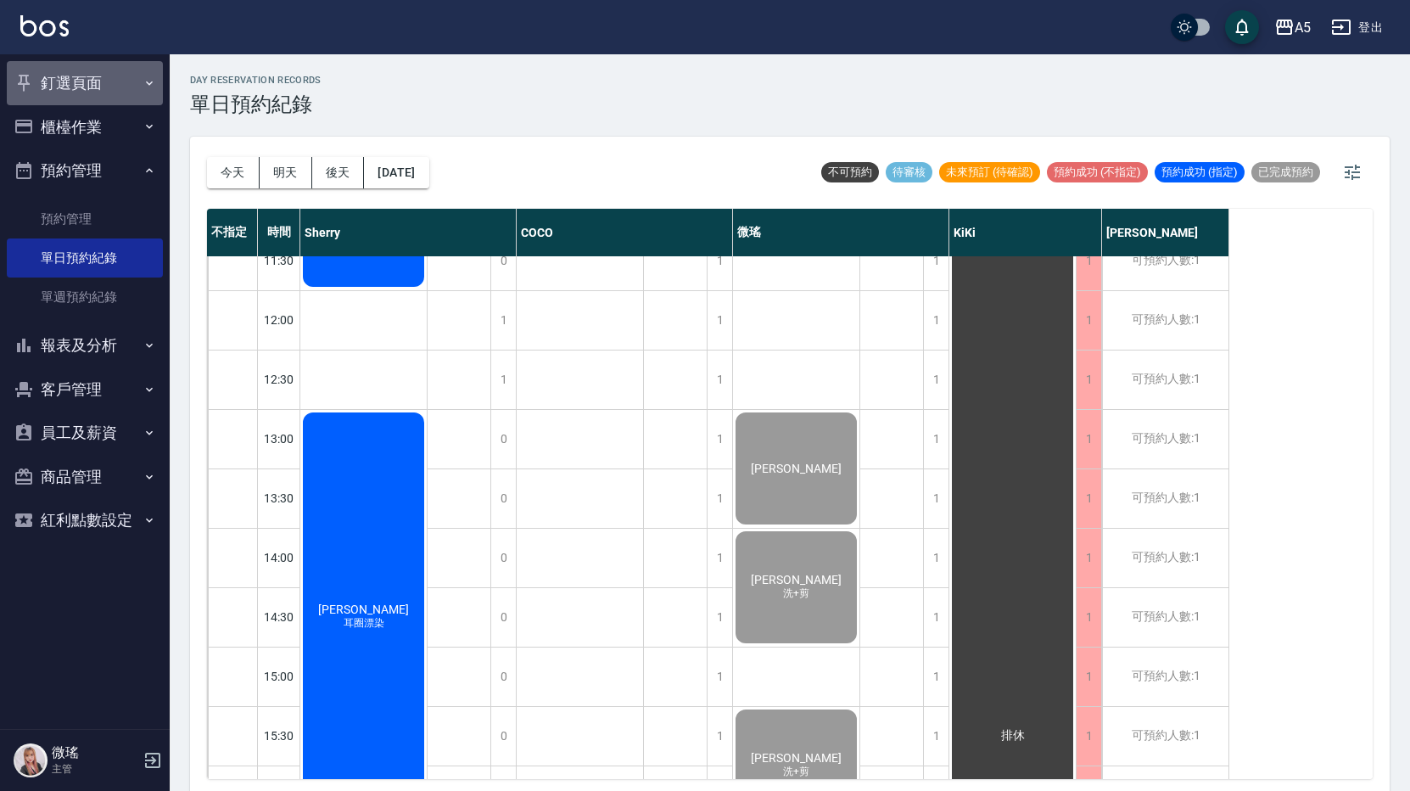
click at [57, 78] on button "釘選頁面" at bounding box center [85, 83] width 156 height 44
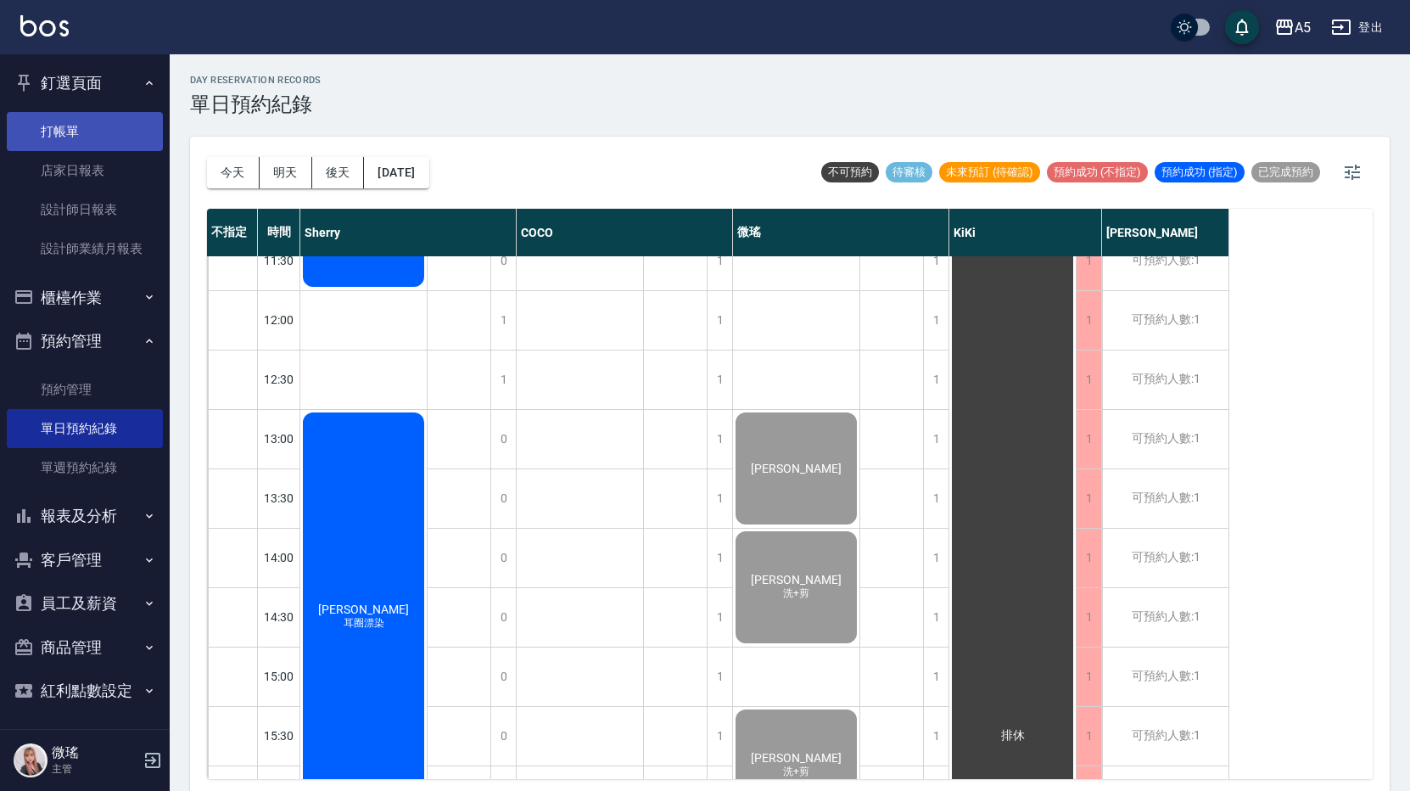
click at [94, 124] on link "打帳單" at bounding box center [85, 131] width 156 height 39
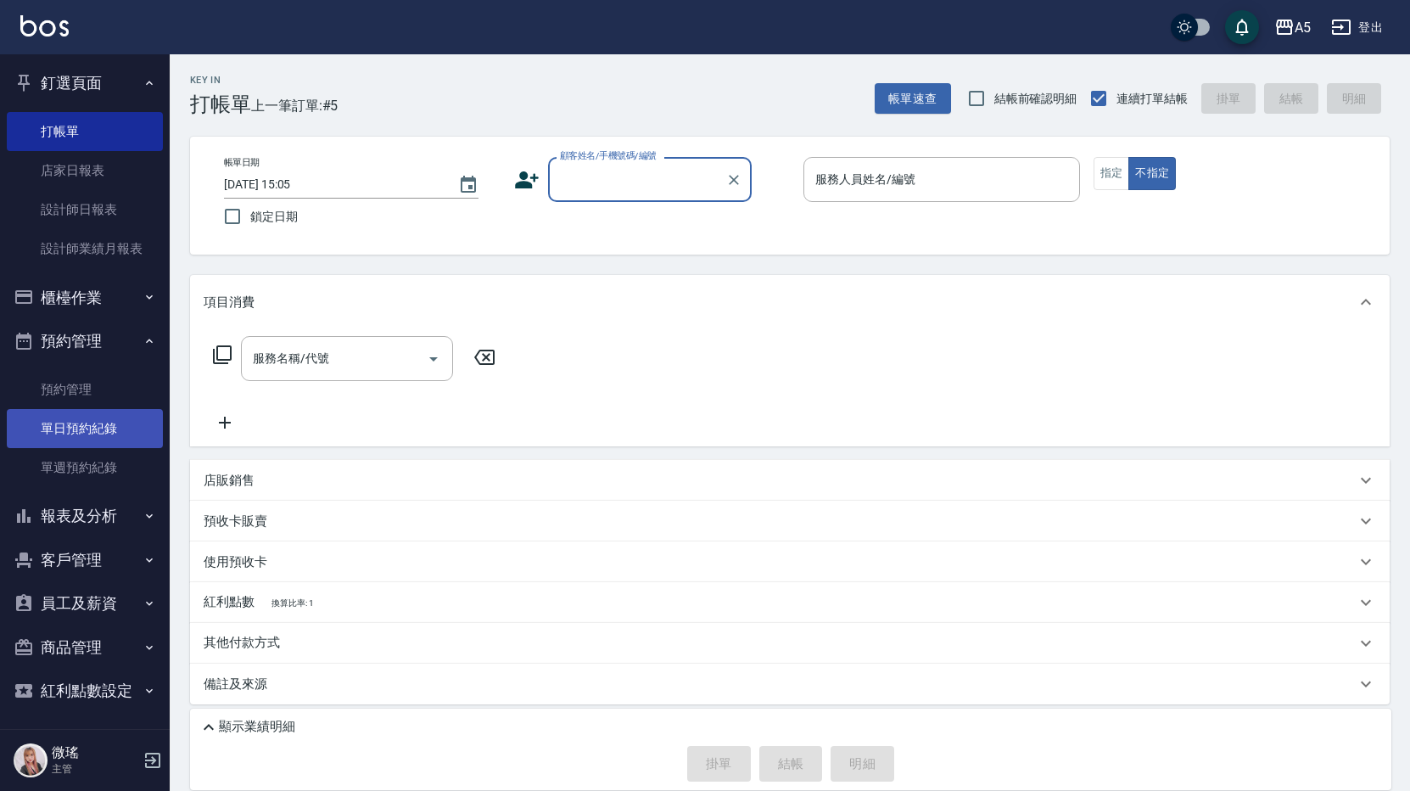
click at [92, 439] on link "單日預約紀錄" at bounding box center [85, 428] width 156 height 39
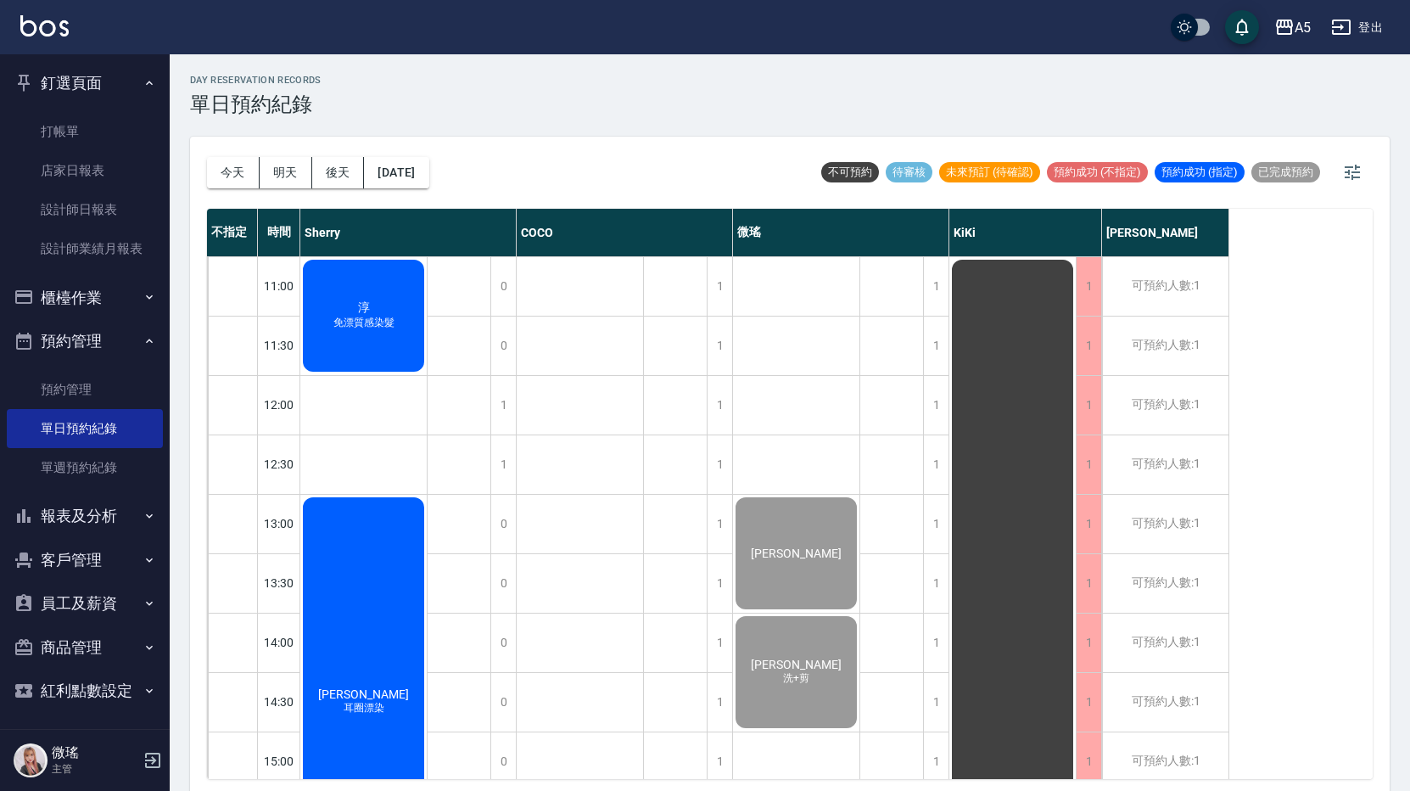
click at [336, 306] on div "淳 免漂質感染髮" at bounding box center [363, 315] width 126 height 117
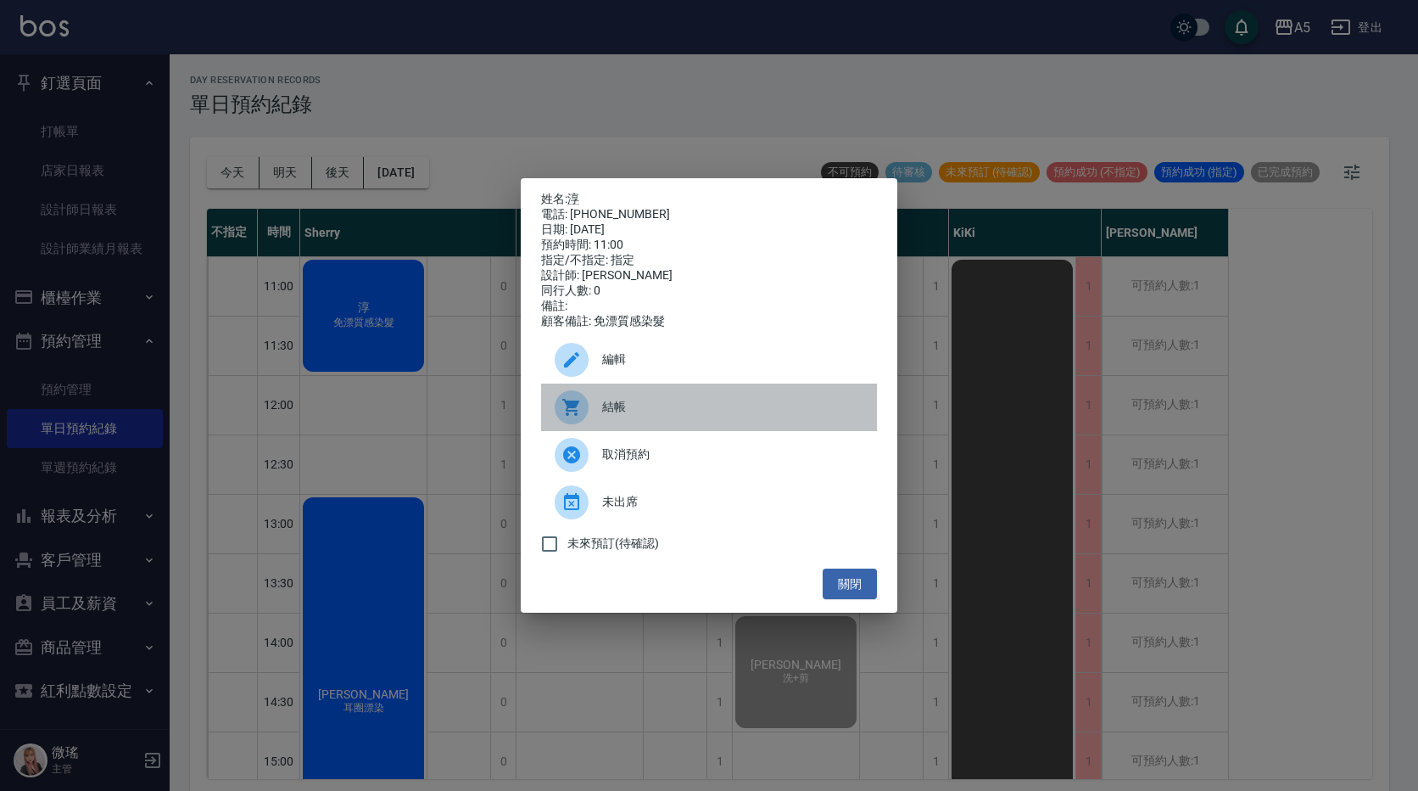
click at [695, 412] on span "結帳" at bounding box center [732, 407] width 261 height 18
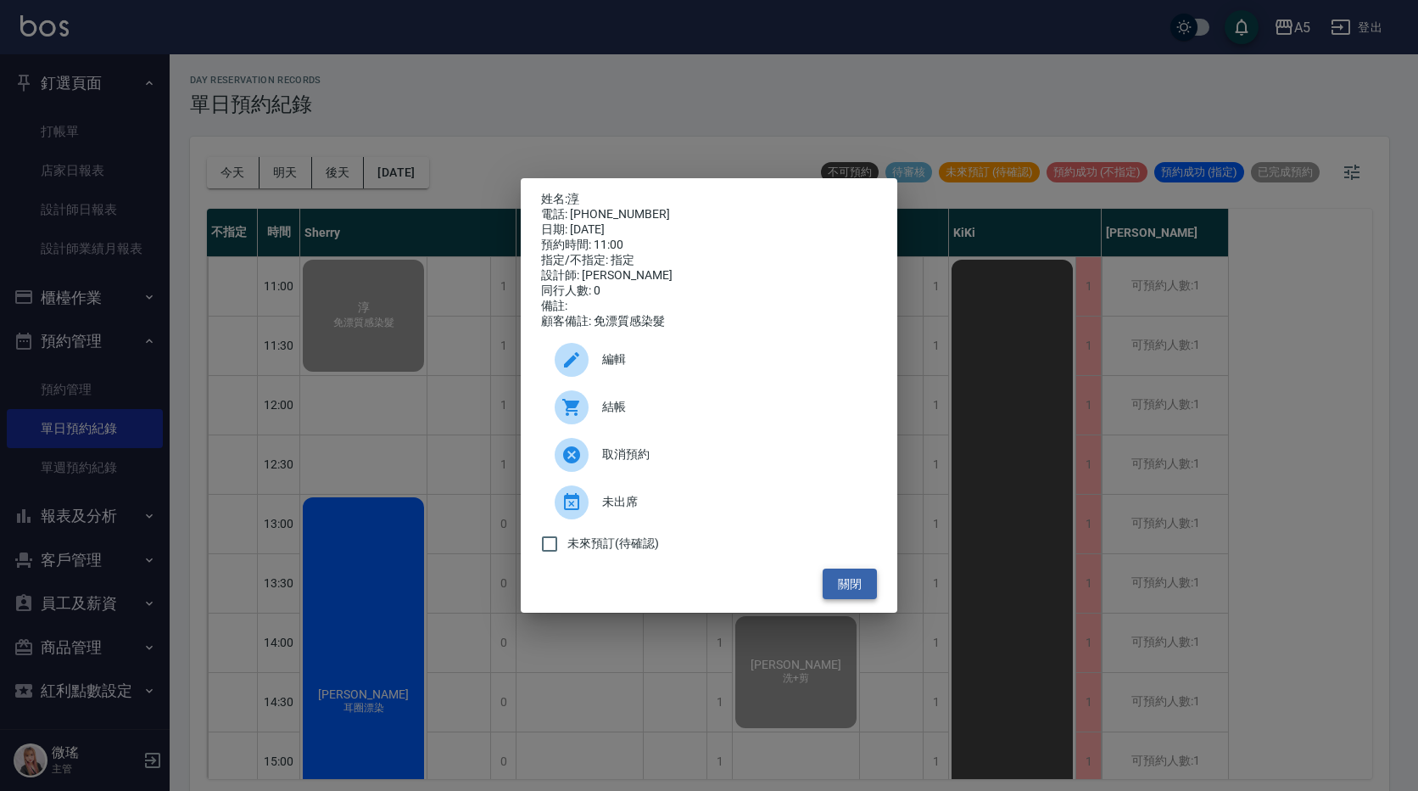
click at [850, 581] on button "關閉" at bounding box center [850, 583] width 54 height 31
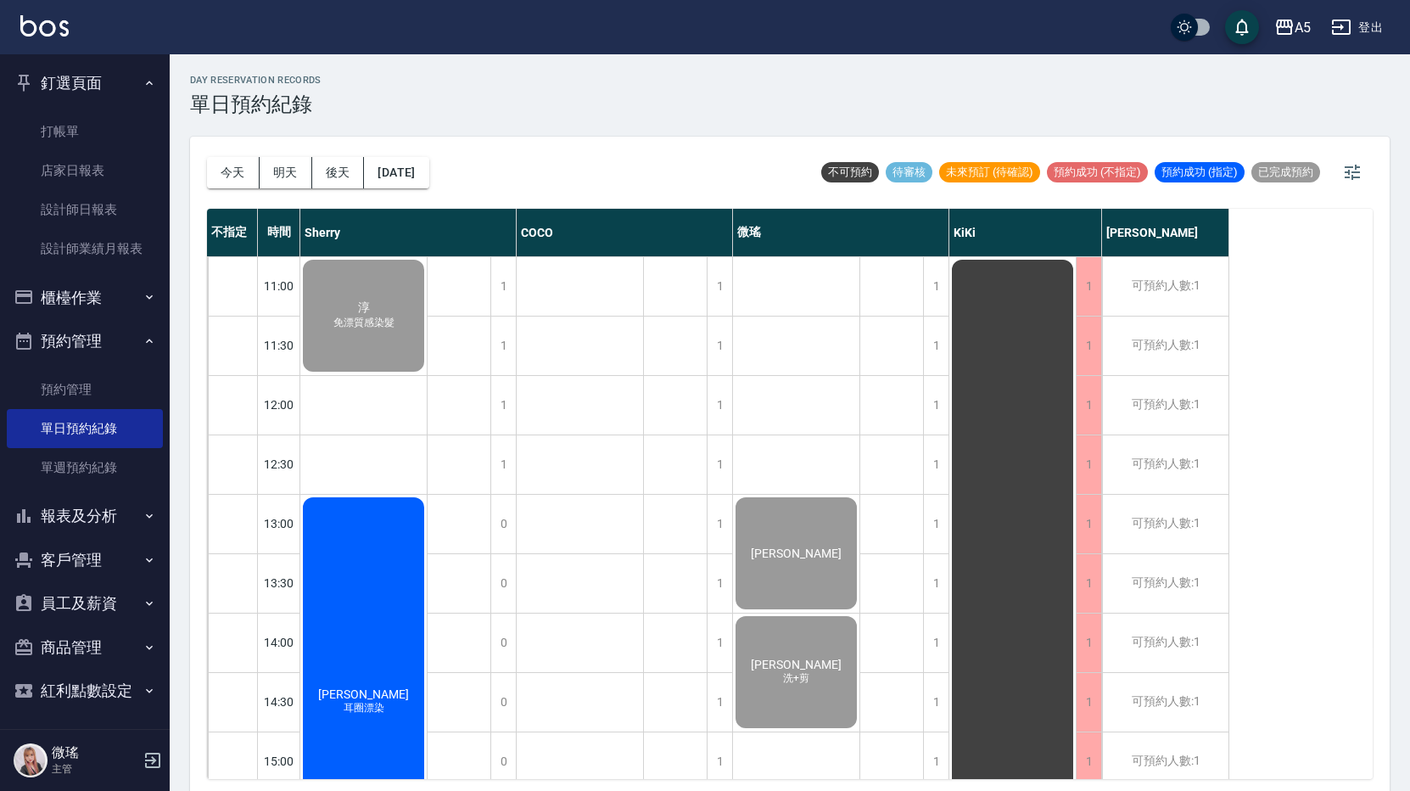
click at [292, 667] on div "14:00" at bounding box center [279, 642] width 42 height 59
click at [387, 374] on div "巫宜芳 耳圈漂染" at bounding box center [363, 315] width 126 height 117
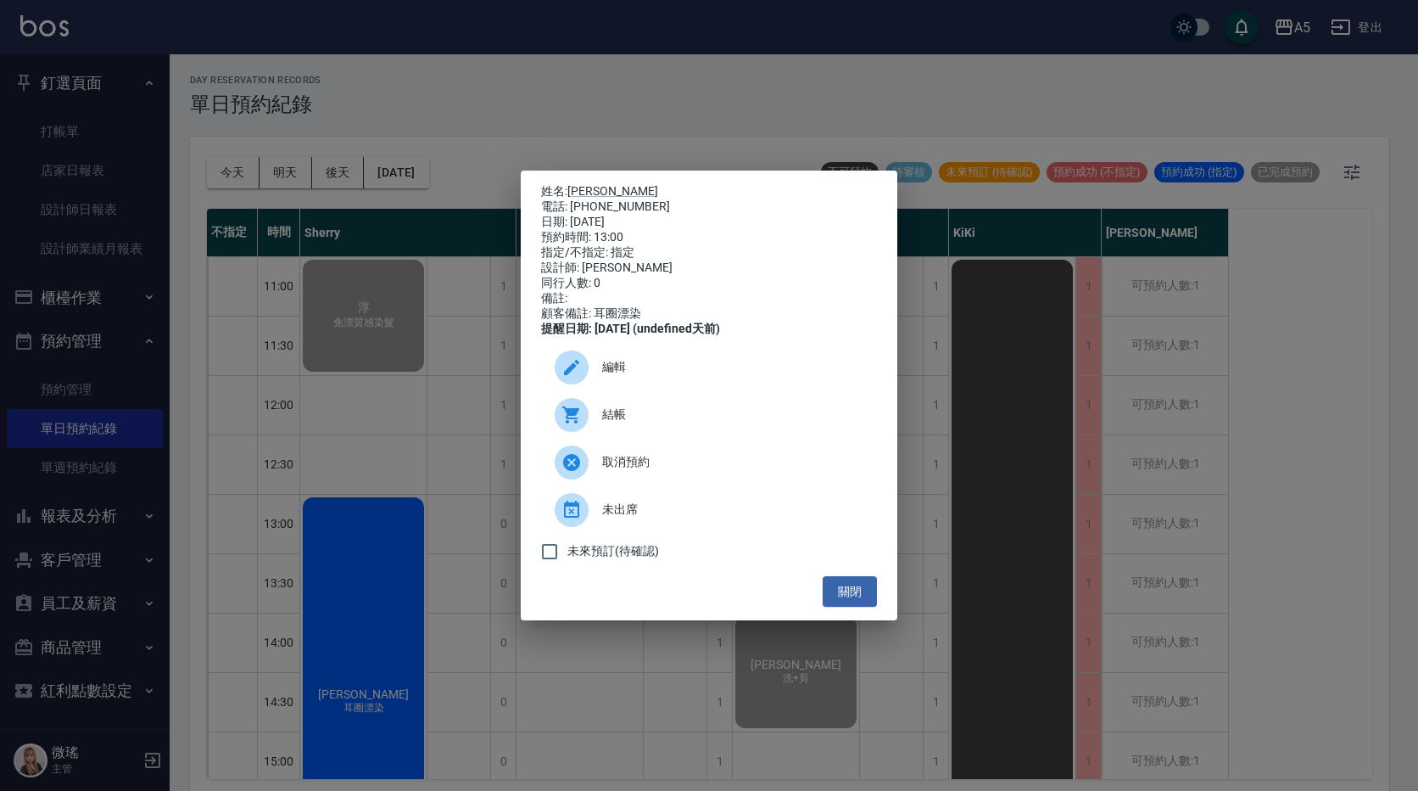
click at [575, 409] on div at bounding box center [572, 415] width 34 height 34
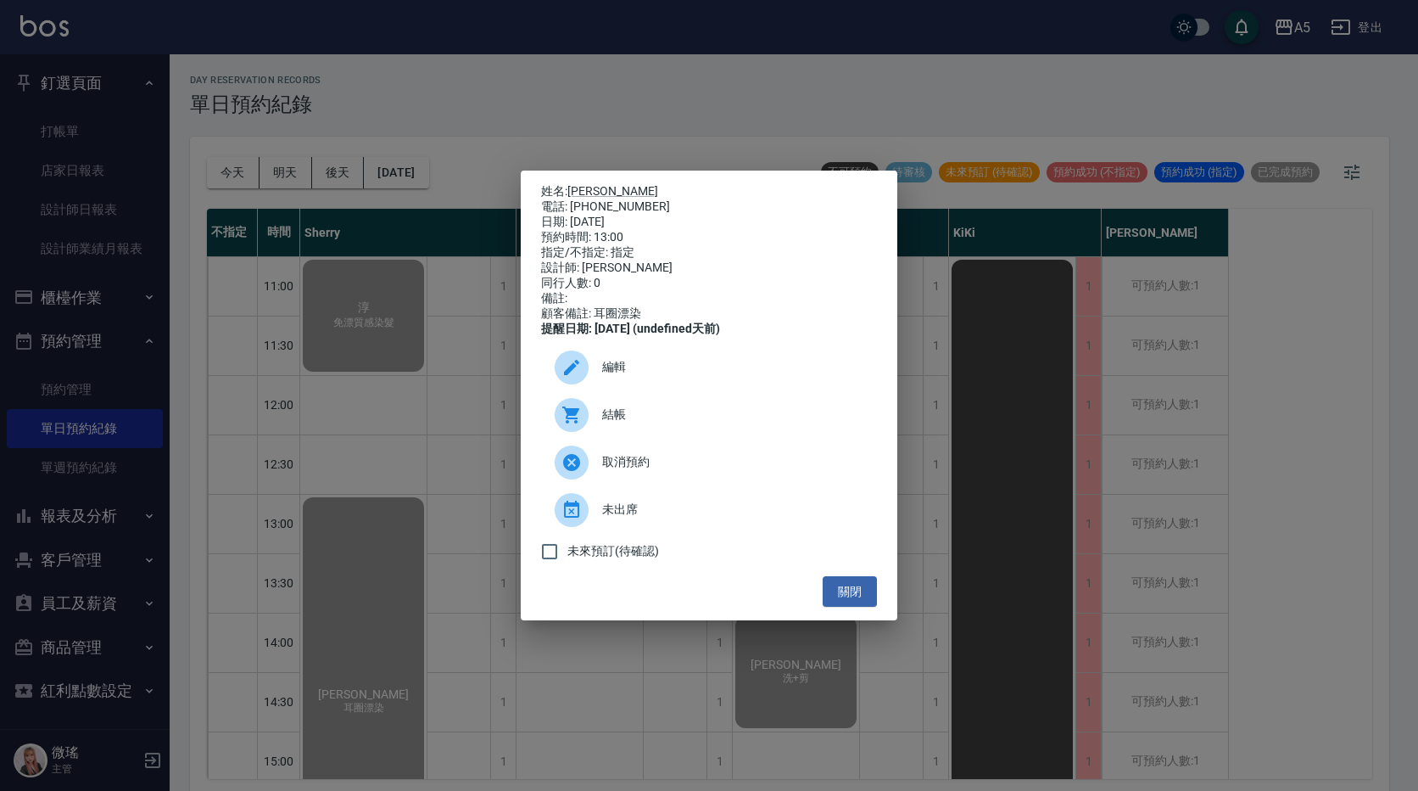
click at [847, 576] on ul "編輯 結帳 取消預約 未出席 未來預訂(待確認)" at bounding box center [709, 456] width 336 height 239
click at [847, 594] on button "關閉" at bounding box center [850, 591] width 54 height 31
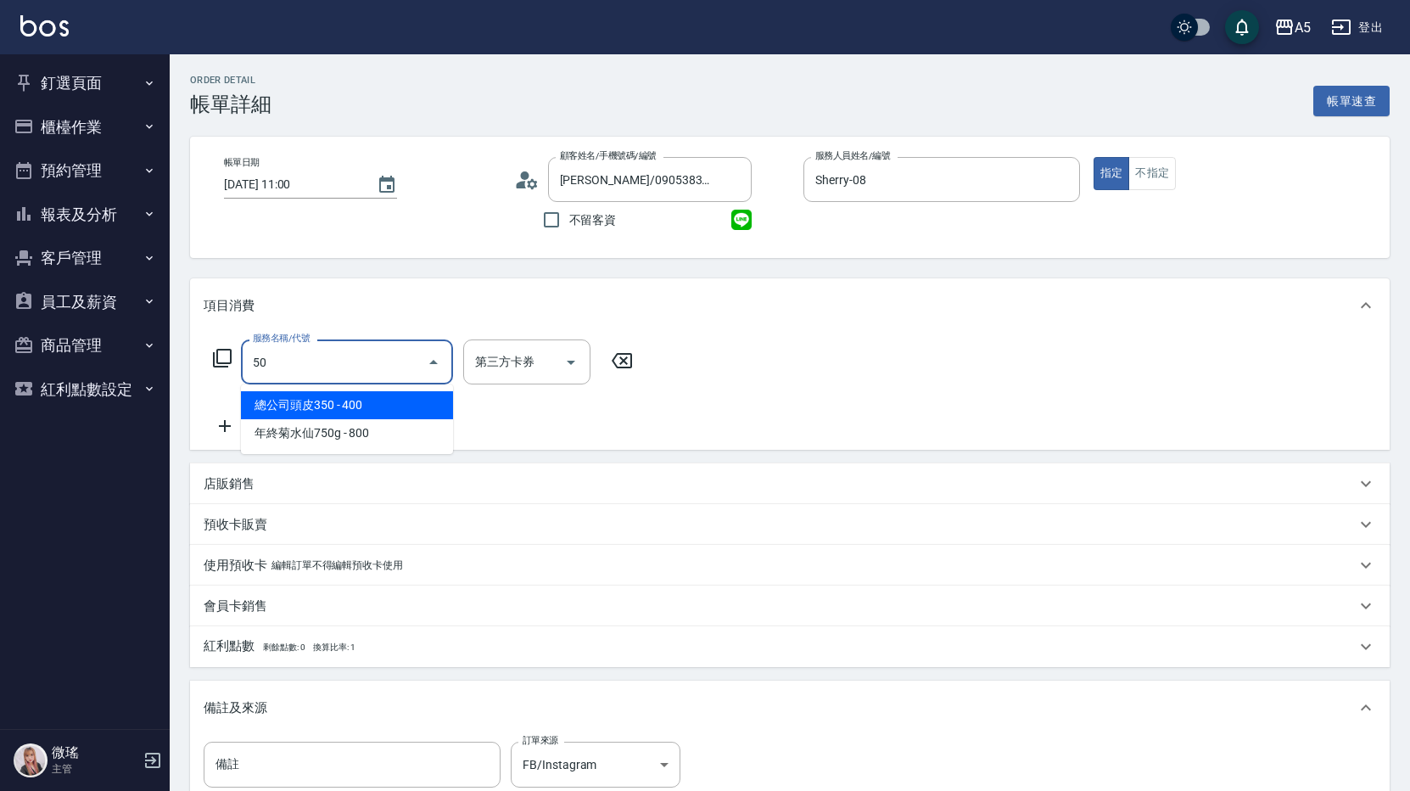
type input "501"
type input "100"
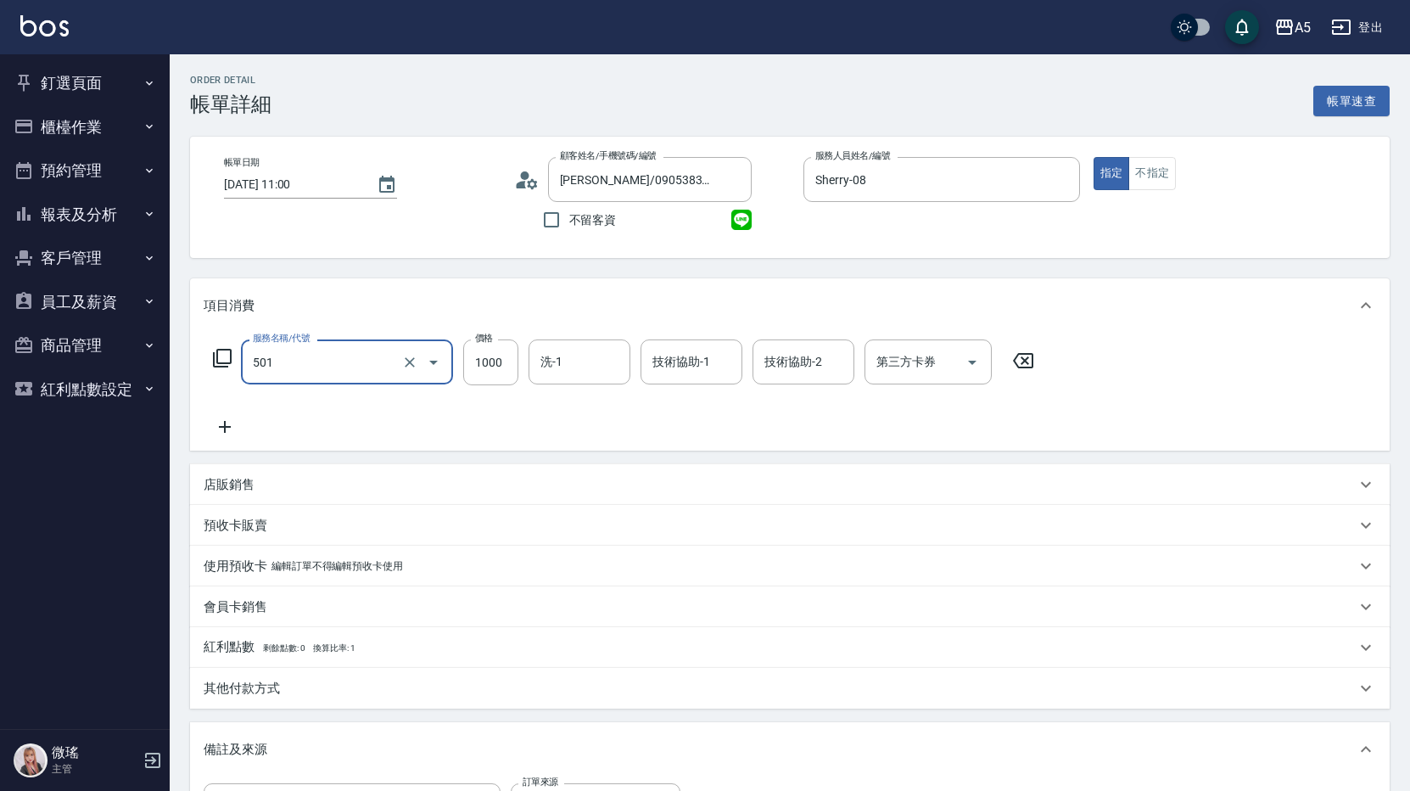
type input "染髮(501)"
type input "0"
type input "24"
type input "20"
type input "2480"
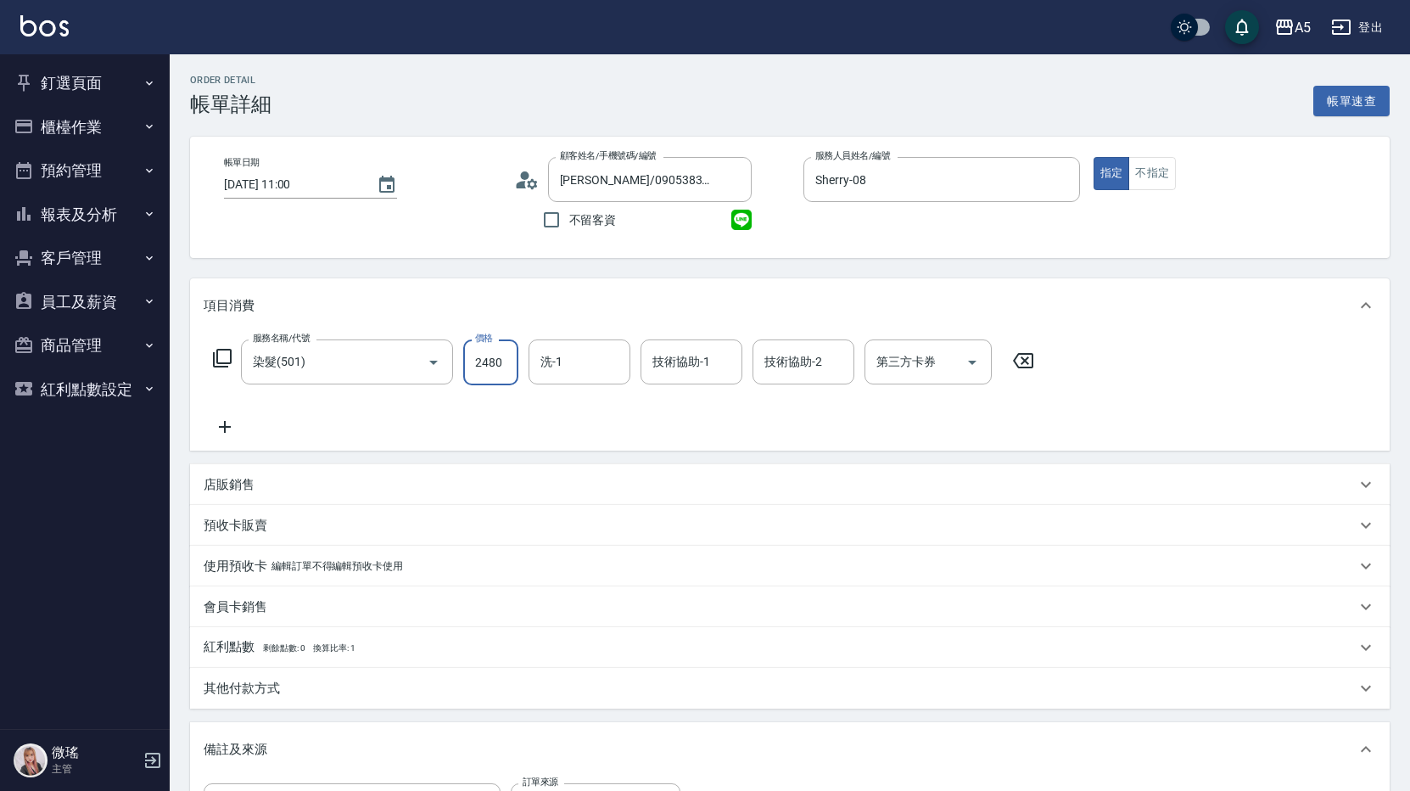
type input "240"
type input "2480"
type input "[PERSON_NAME]-11"
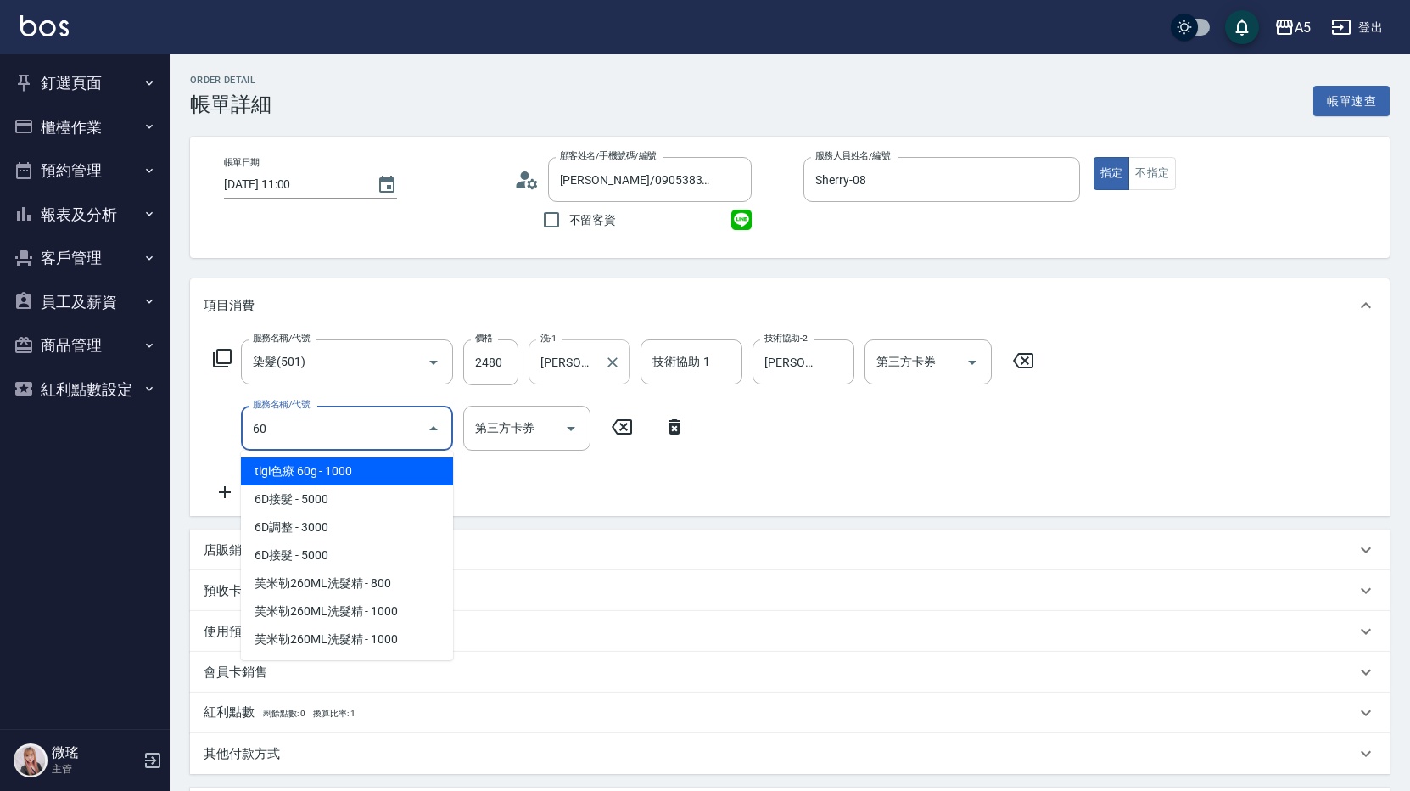
type input "601"
type input "270"
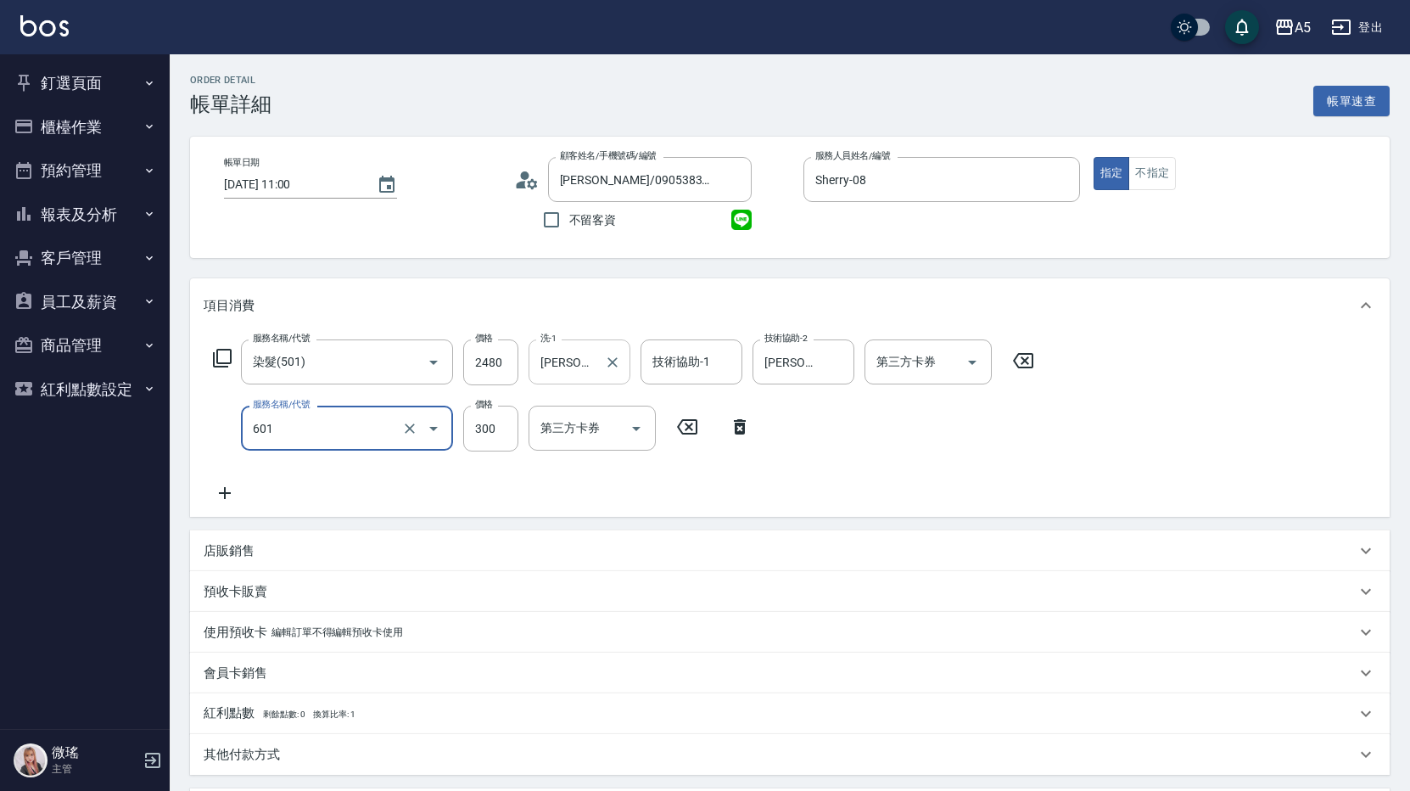
type input "自備護髮(601)"
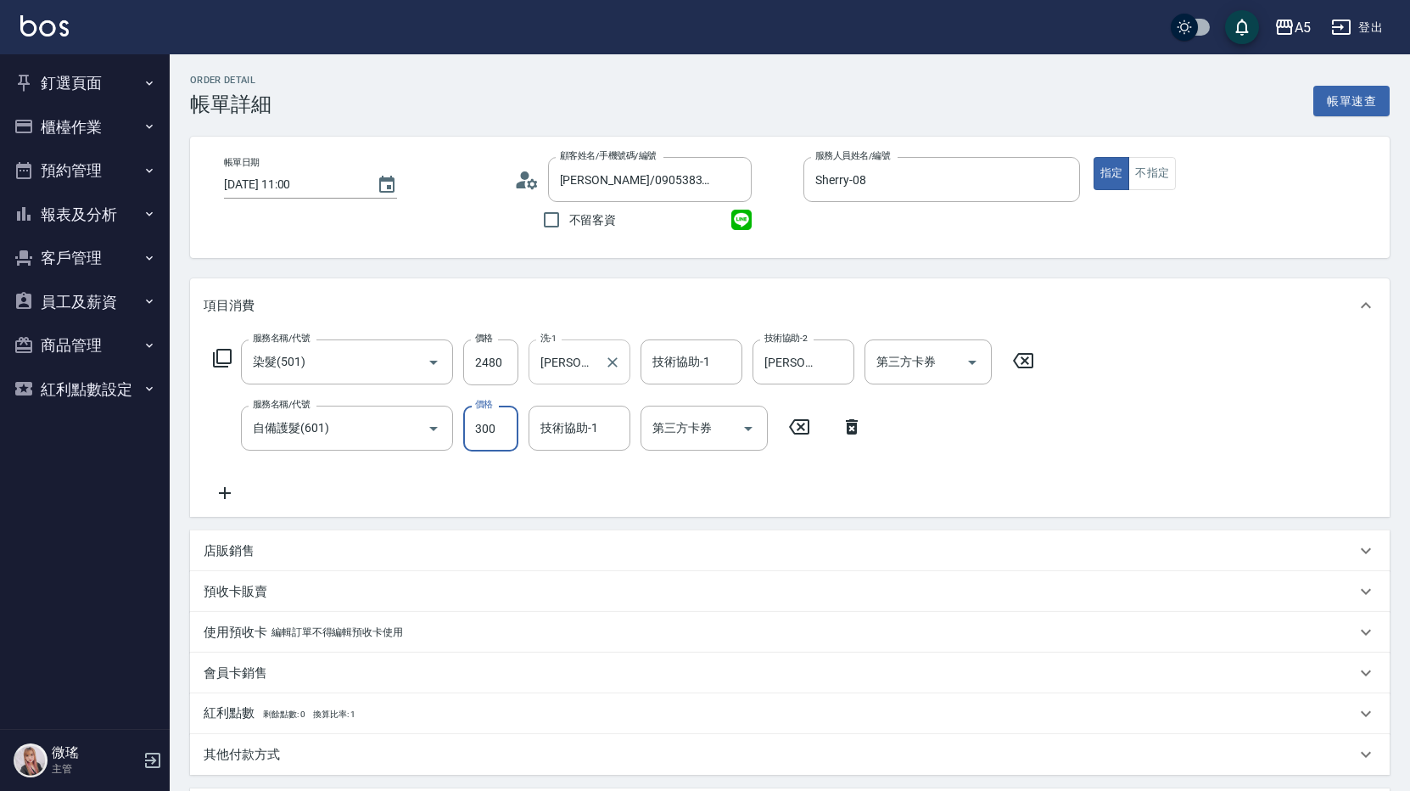
type input "240"
type input "22"
type input "250"
type input "220"
type input "270"
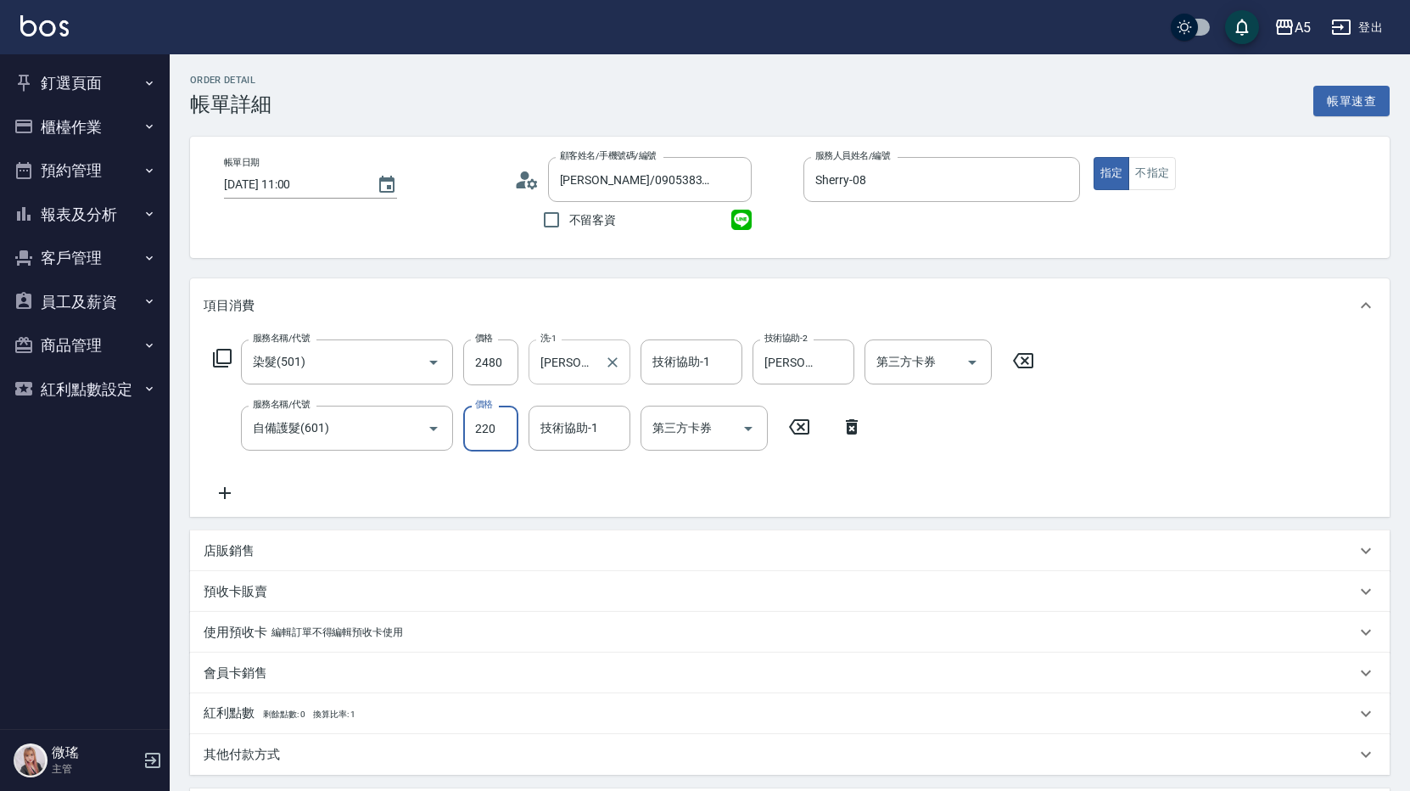
type input "2200"
type input "460"
type input "22000"
type input "2440"
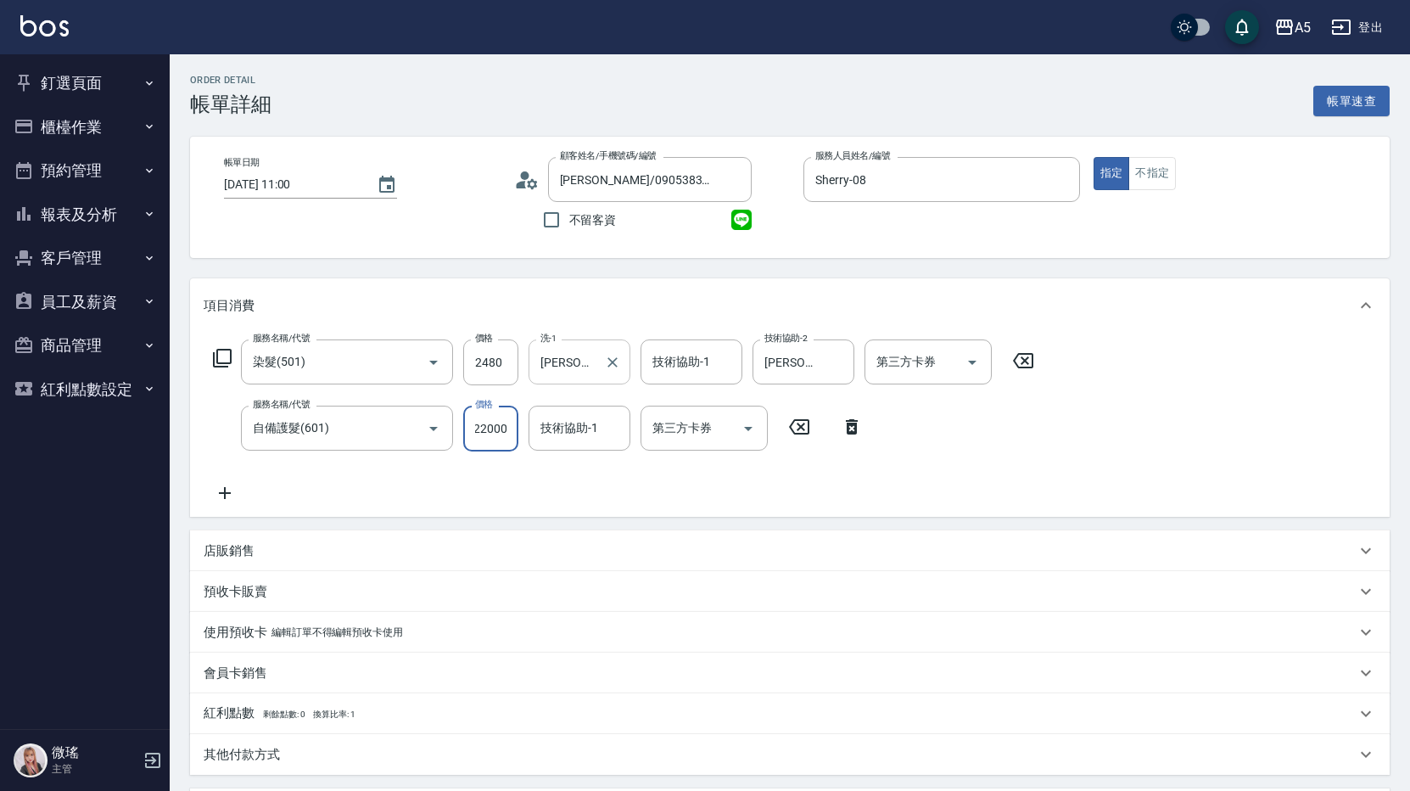
type input "2200"
type input "260"
type input "200"
type input "440"
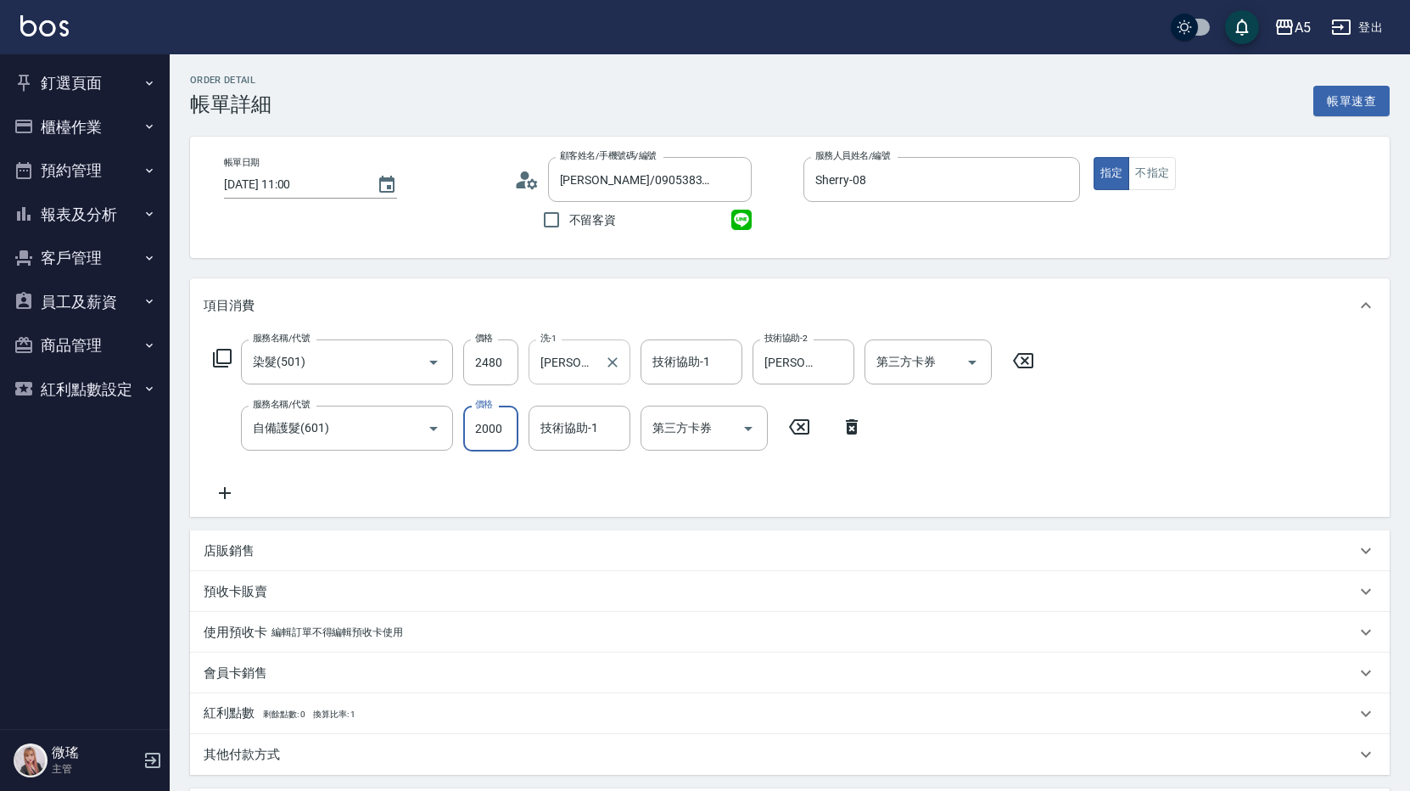
type input "2000"
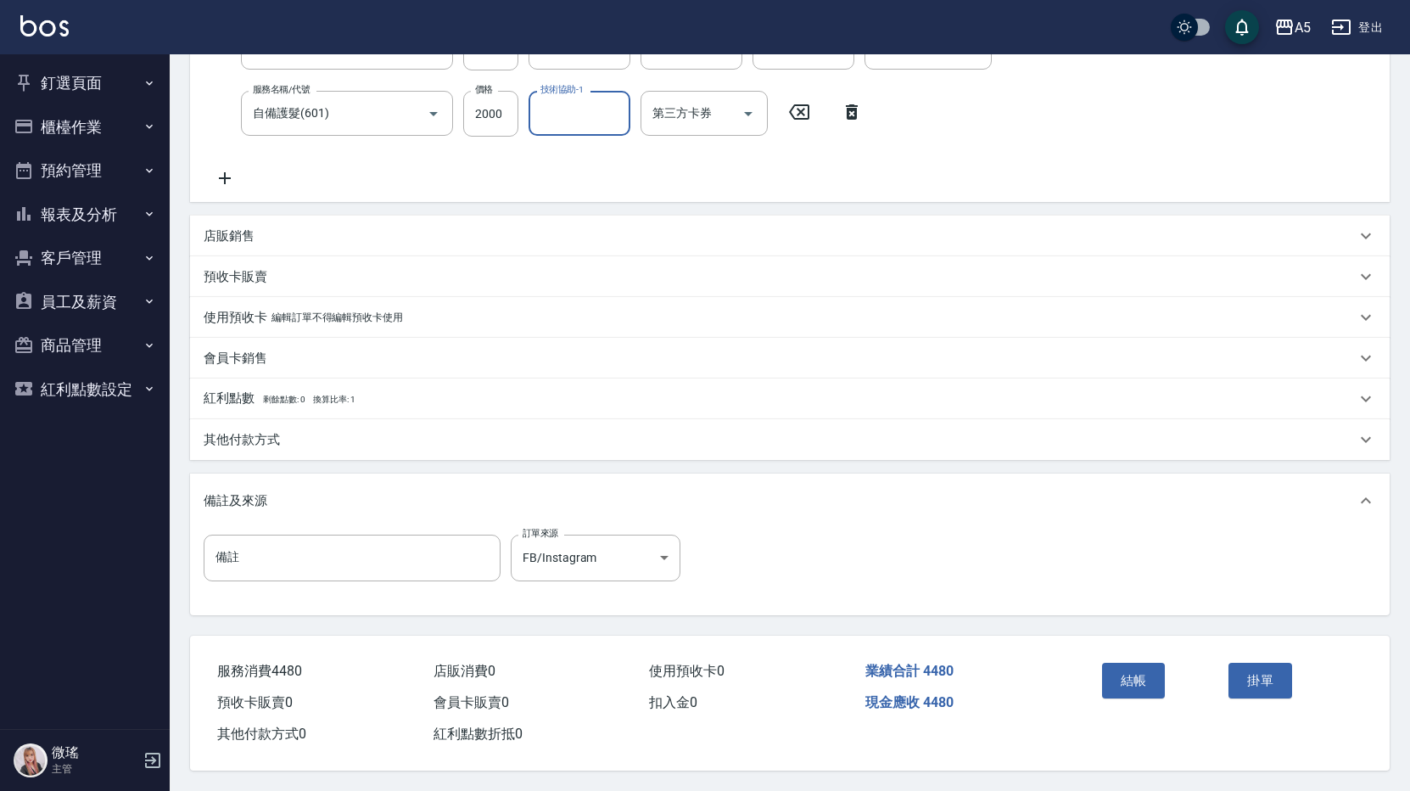
click at [348, 447] on div "其他付款方式" at bounding box center [790, 439] width 1200 height 41
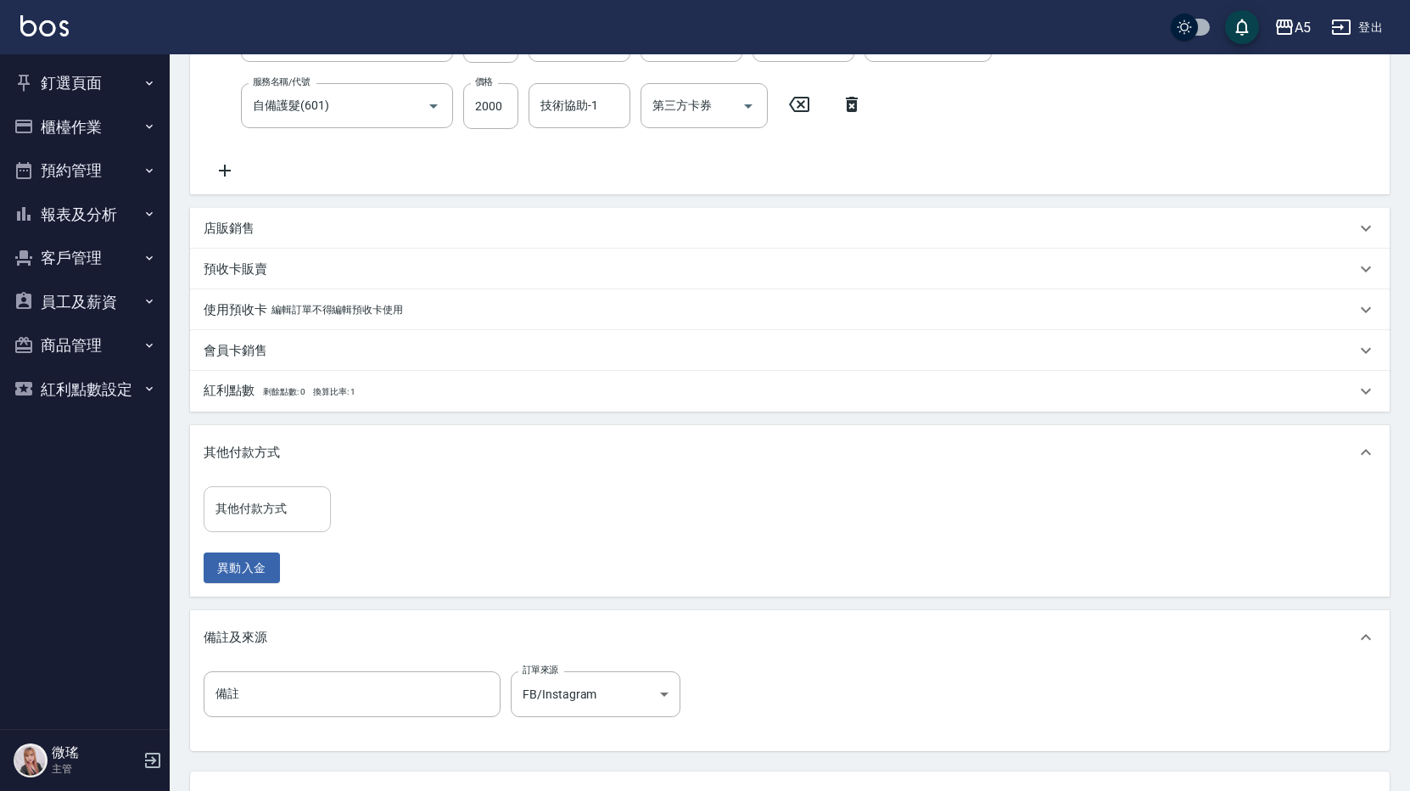
click at [320, 519] on input "其他付款方式" at bounding box center [267, 509] width 112 height 30
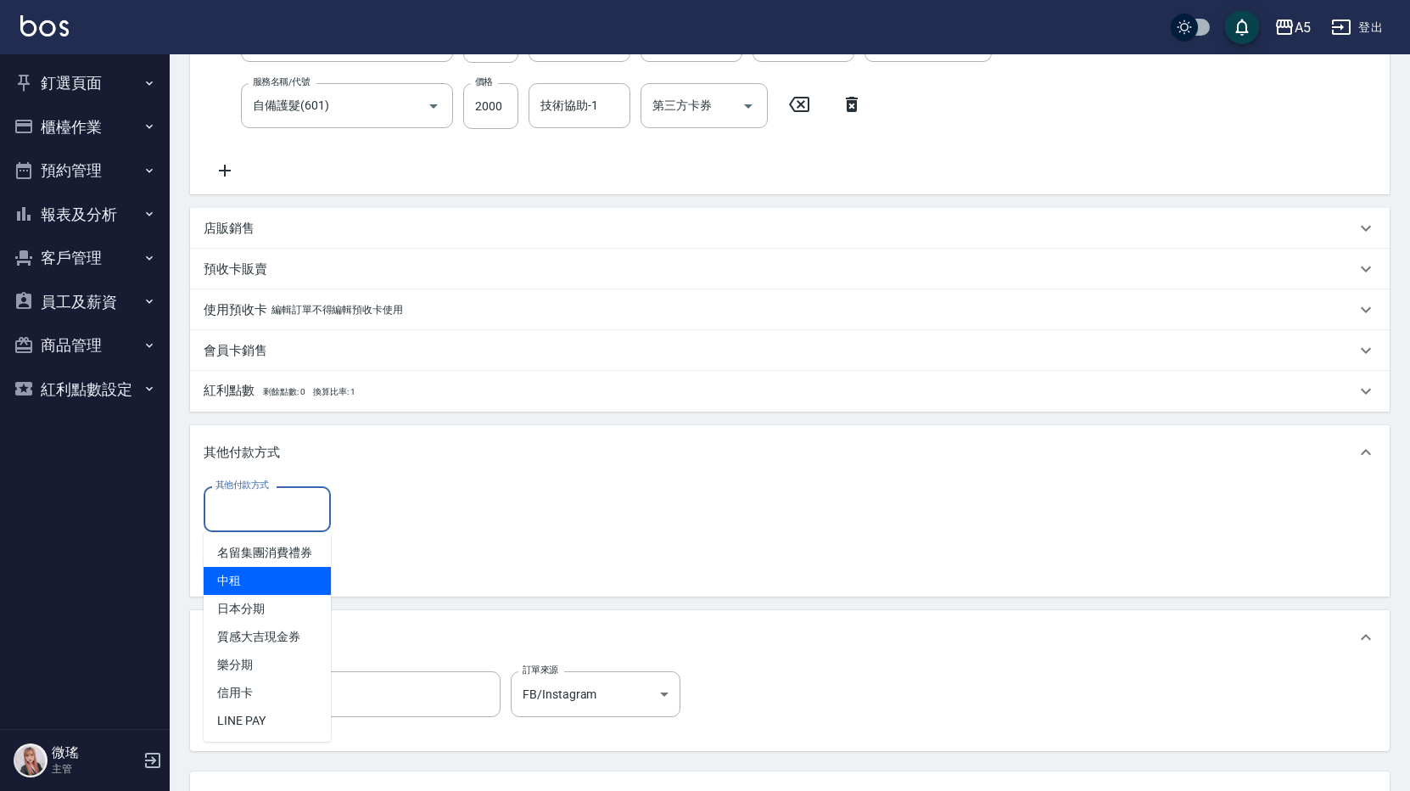
click at [291, 593] on span "中租" at bounding box center [267, 581] width 127 height 28
type input "中租"
click at [396, 514] on input "0" at bounding box center [404, 509] width 127 height 46
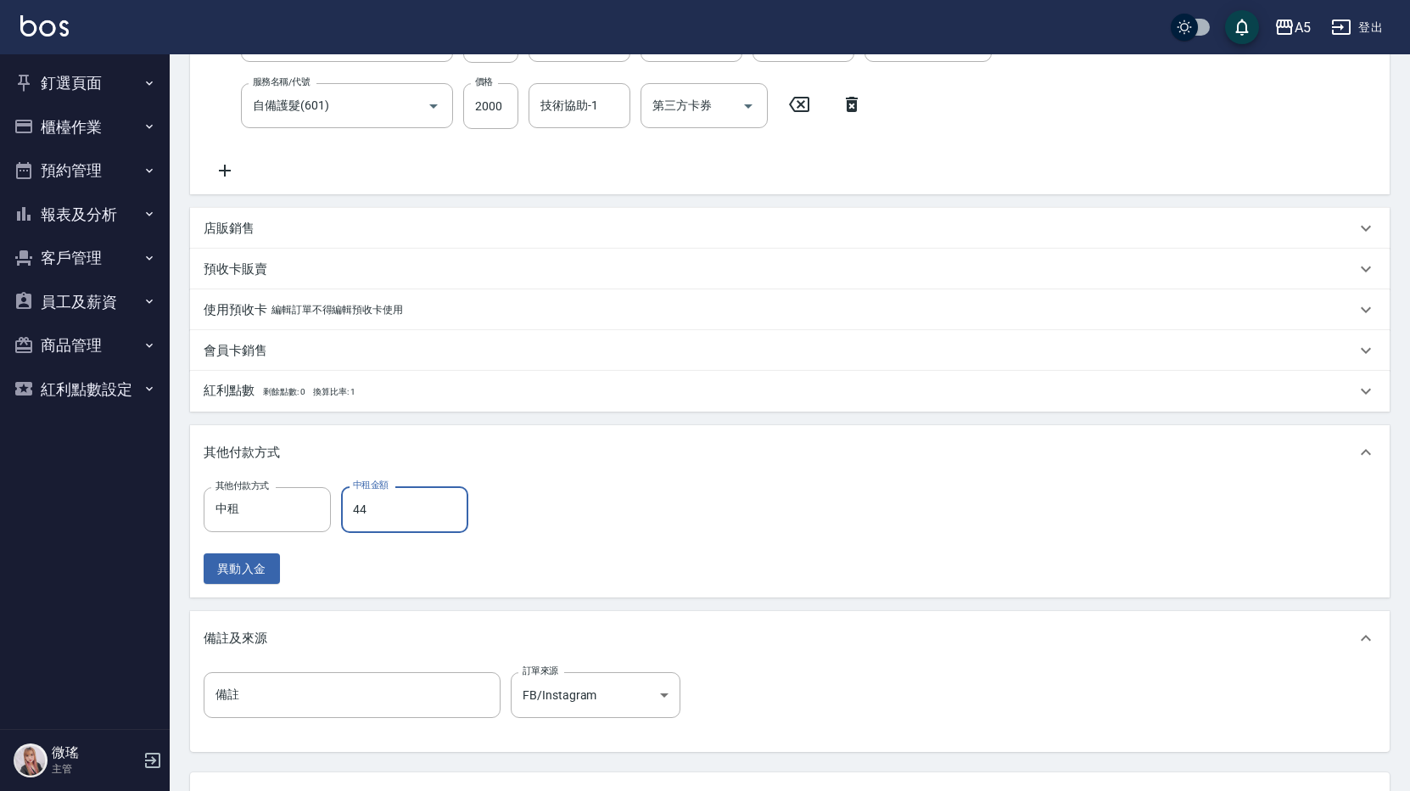
type input "448"
type input "0"
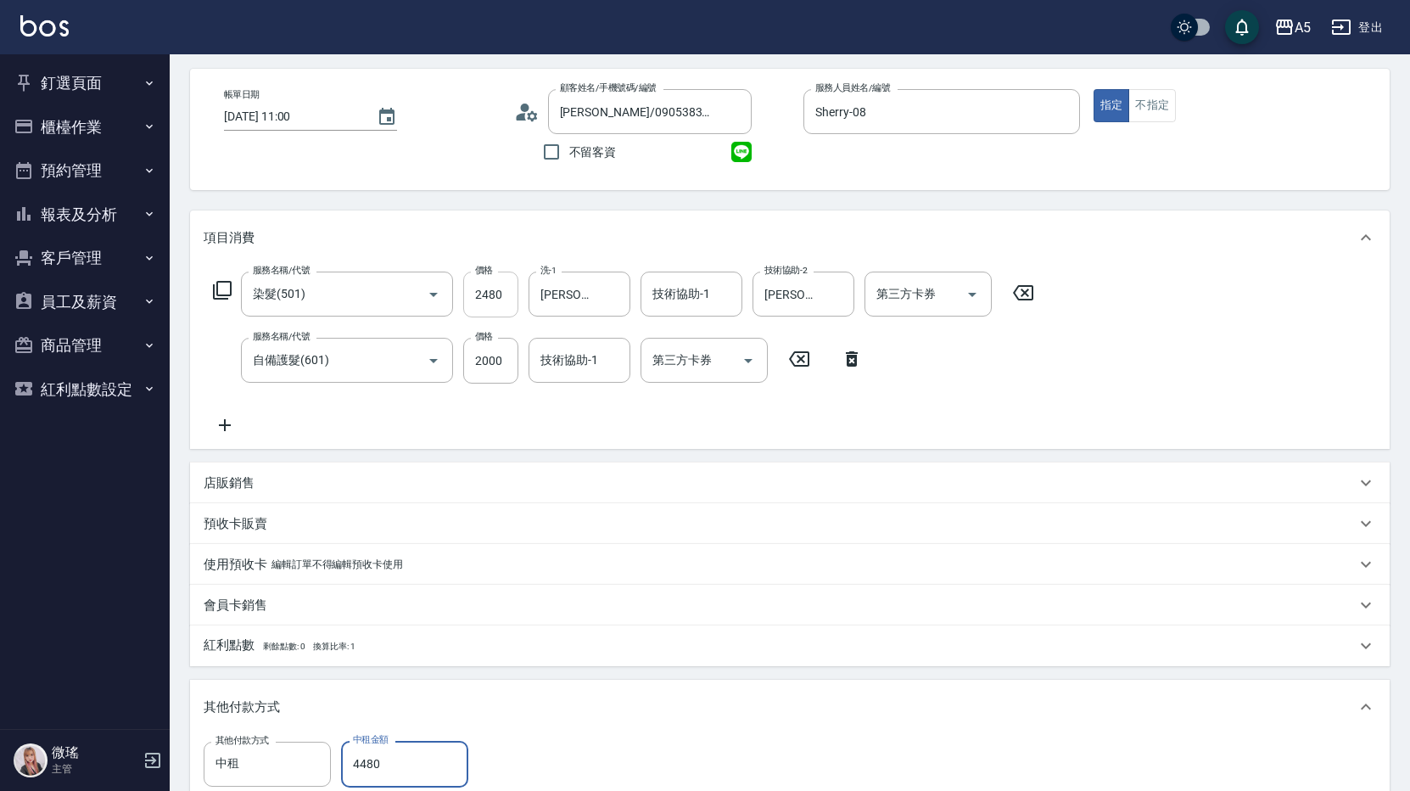
type input "4480"
click at [501, 282] on input "2480" at bounding box center [490, 294] width 55 height 46
type input "2"
type input "200"
type input "20"
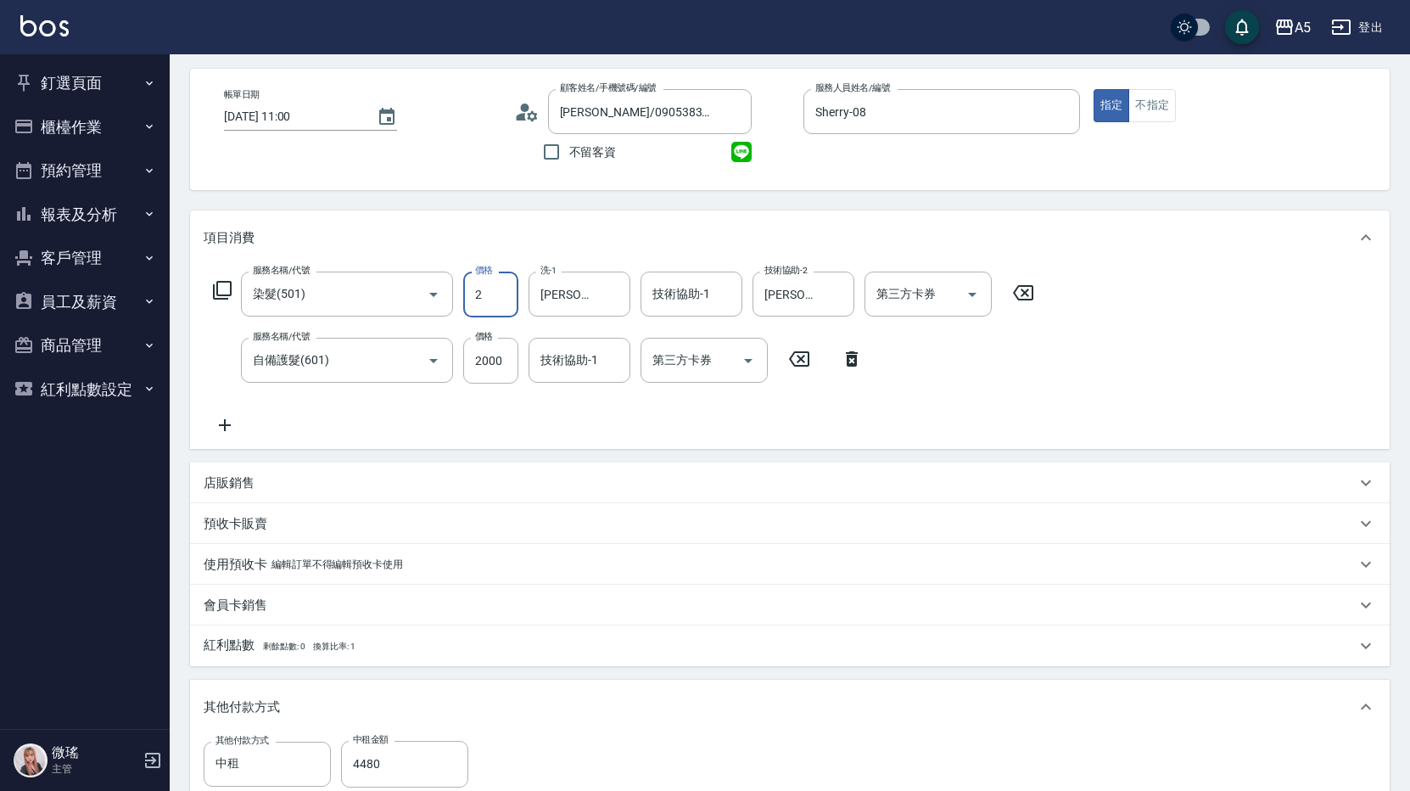
type input "0"
type input "220"
type input "2080"
type input "400"
type input "2080"
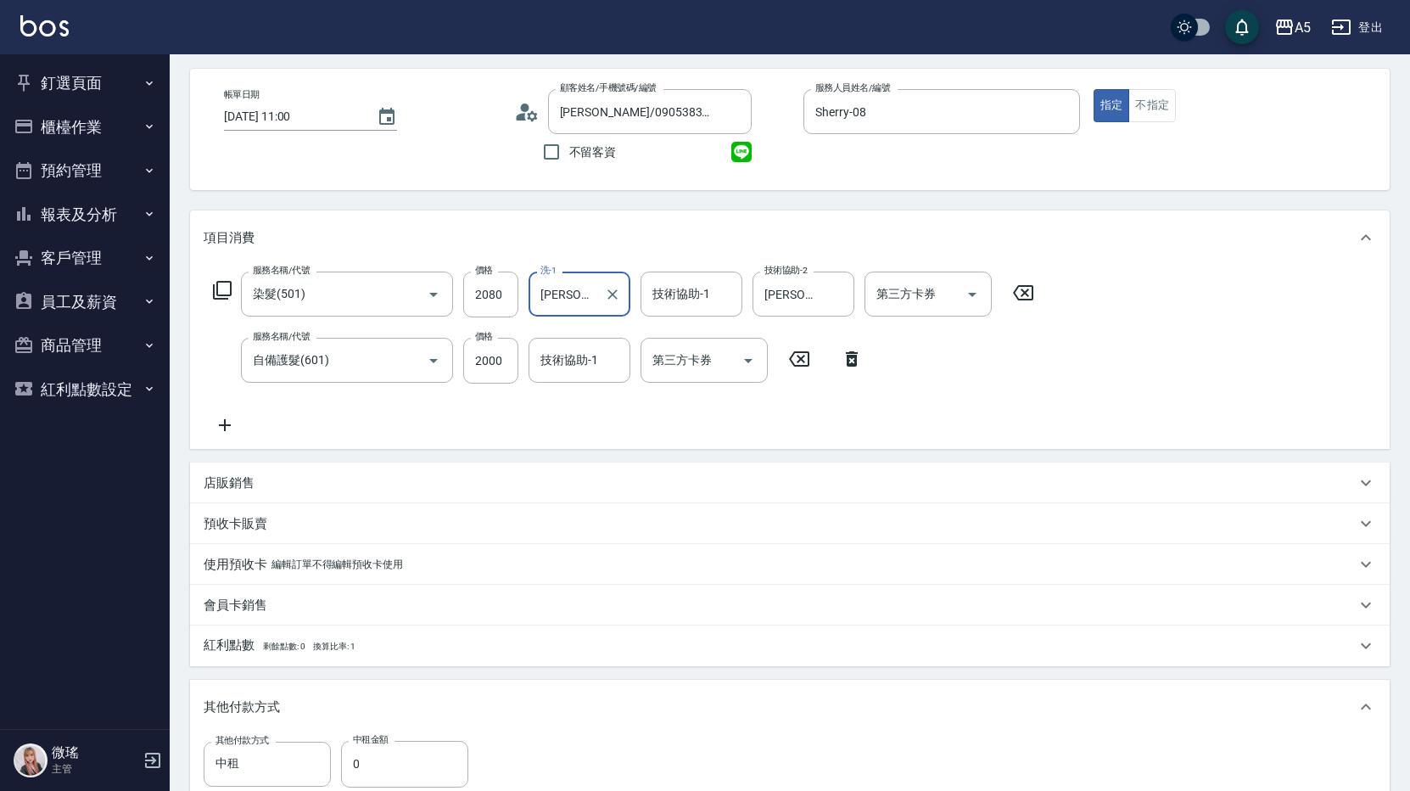
scroll to position [407, 0]
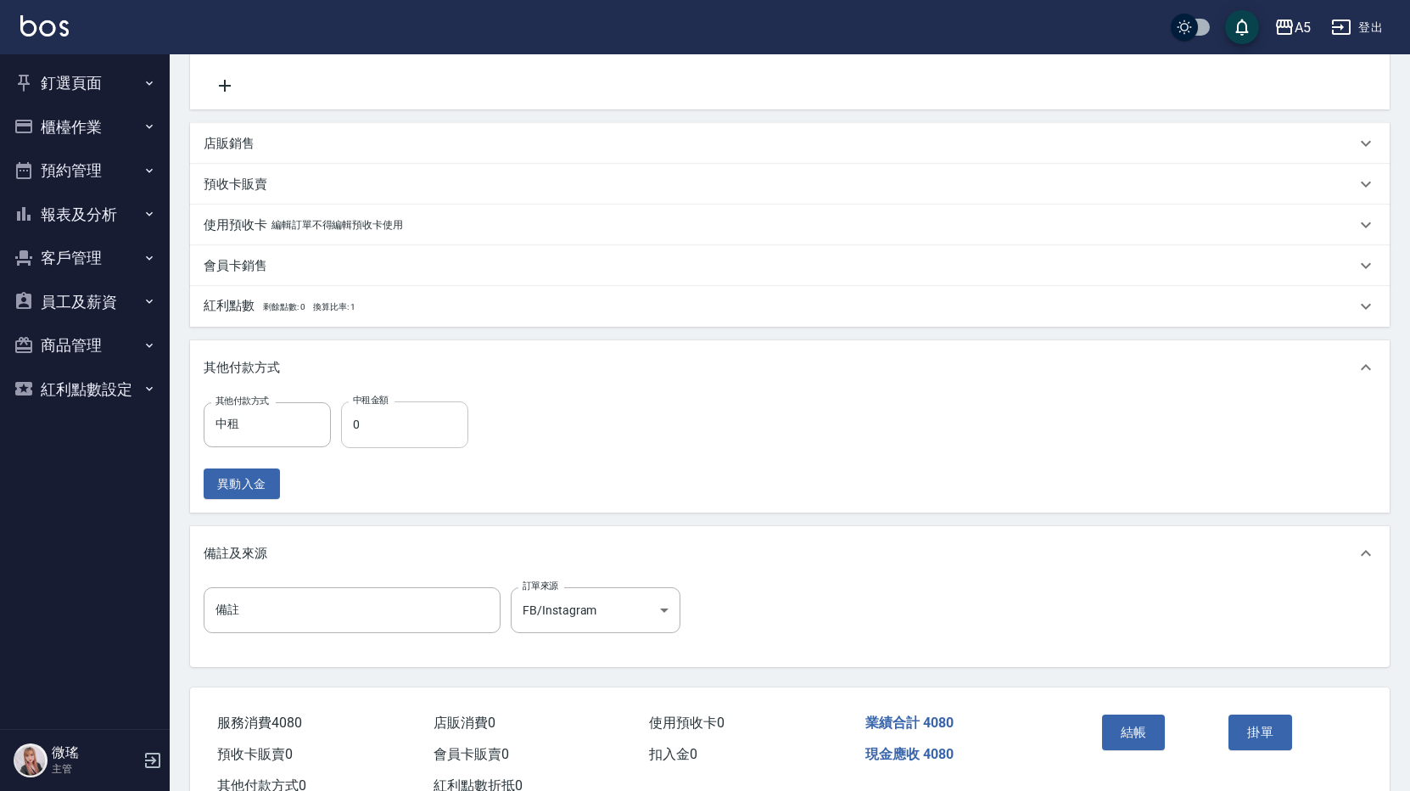
click at [353, 426] on input "0" at bounding box center [404, 424] width 127 height 46
type input "40"
type input "360"
type input "4080"
type input "0"
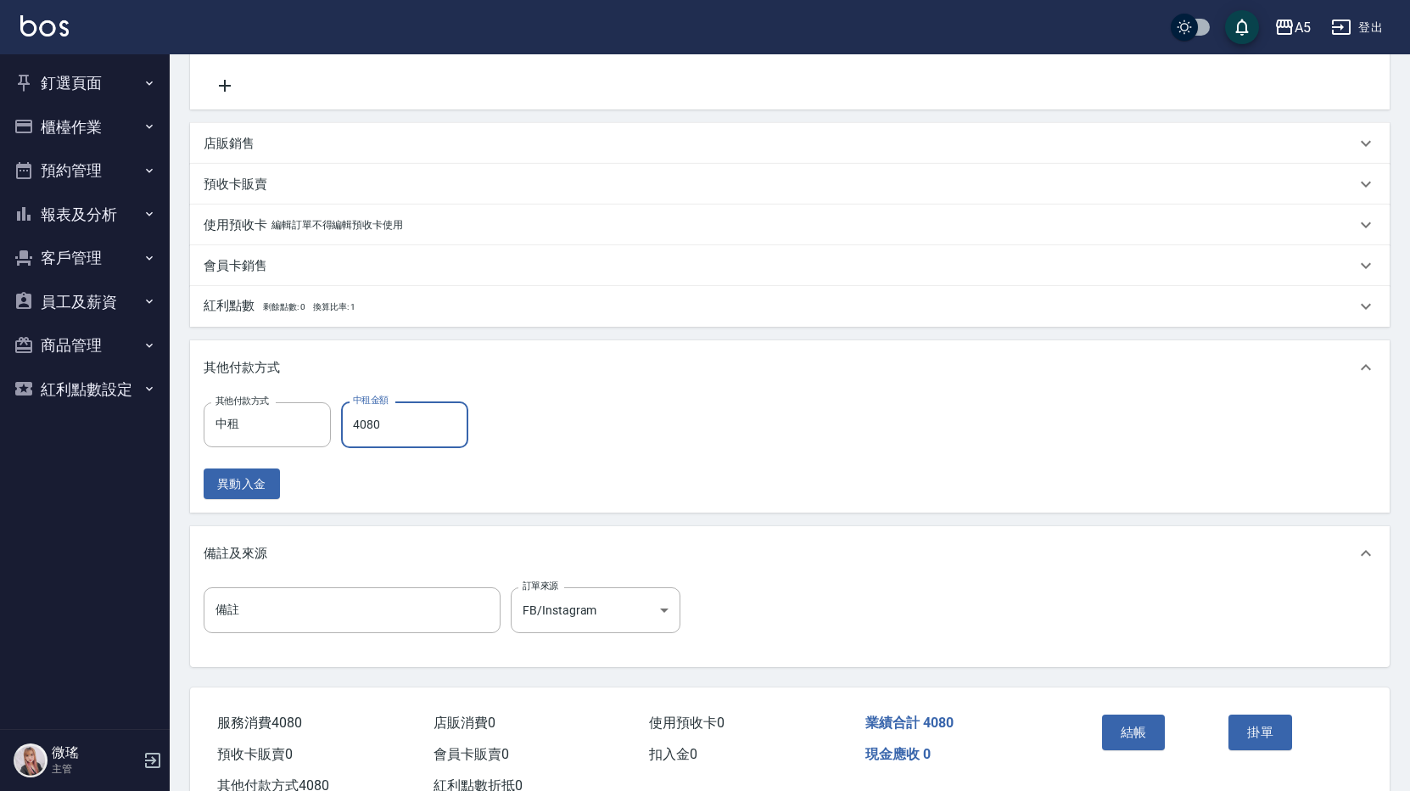
scroll to position [467, 0]
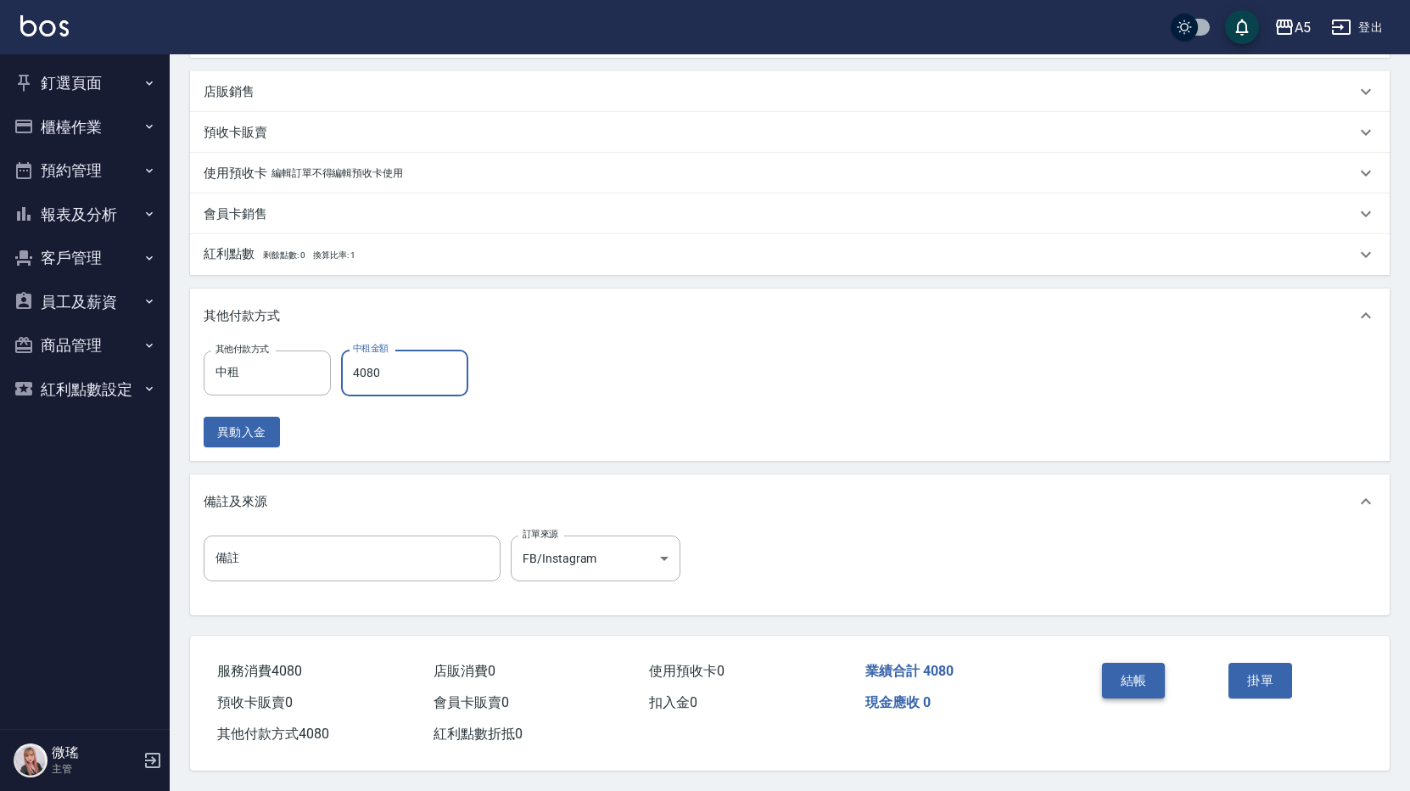
type input "4080"
click at [1124, 684] on button "結帳" at bounding box center [1134, 681] width 64 height 36
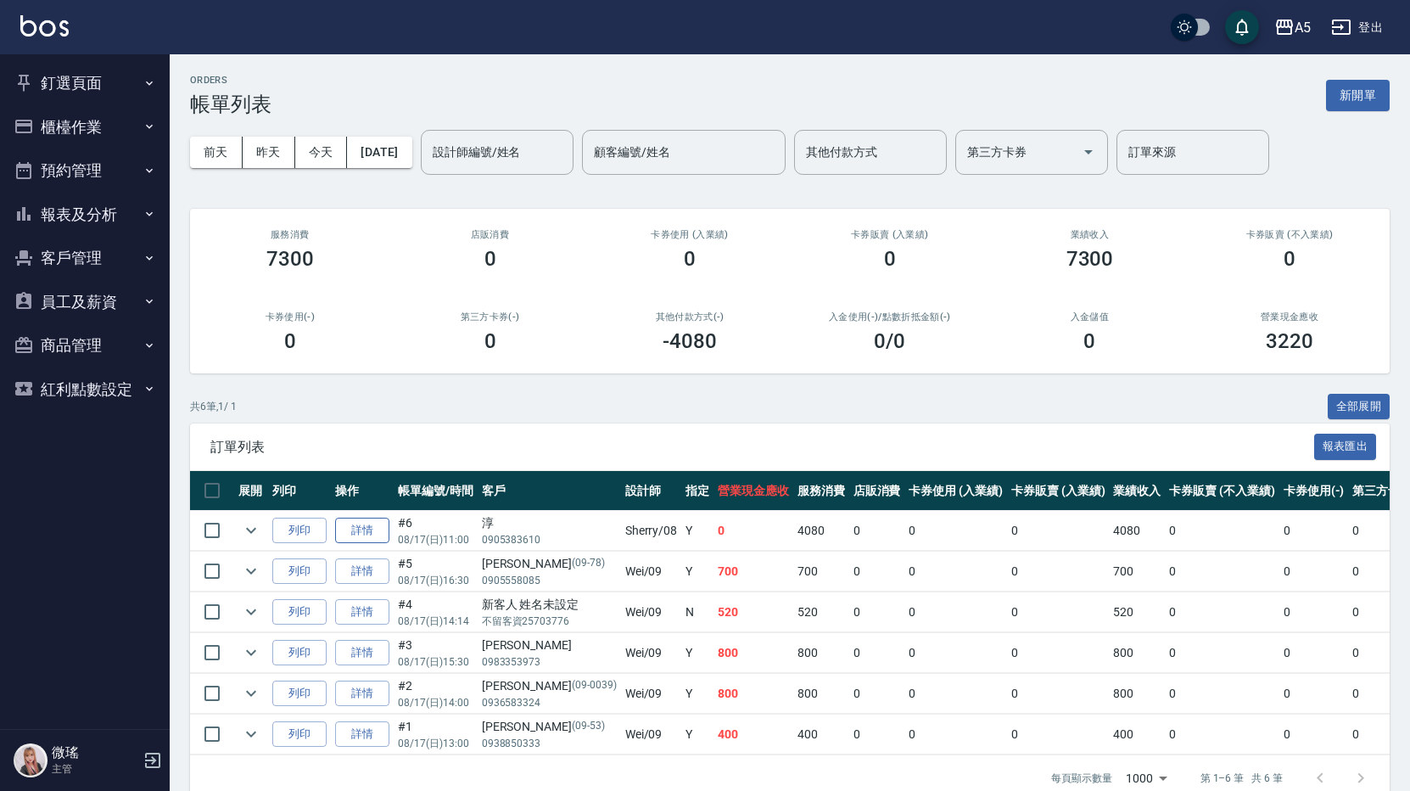
click at [368, 538] on link "詳情" at bounding box center [362, 530] width 54 height 26
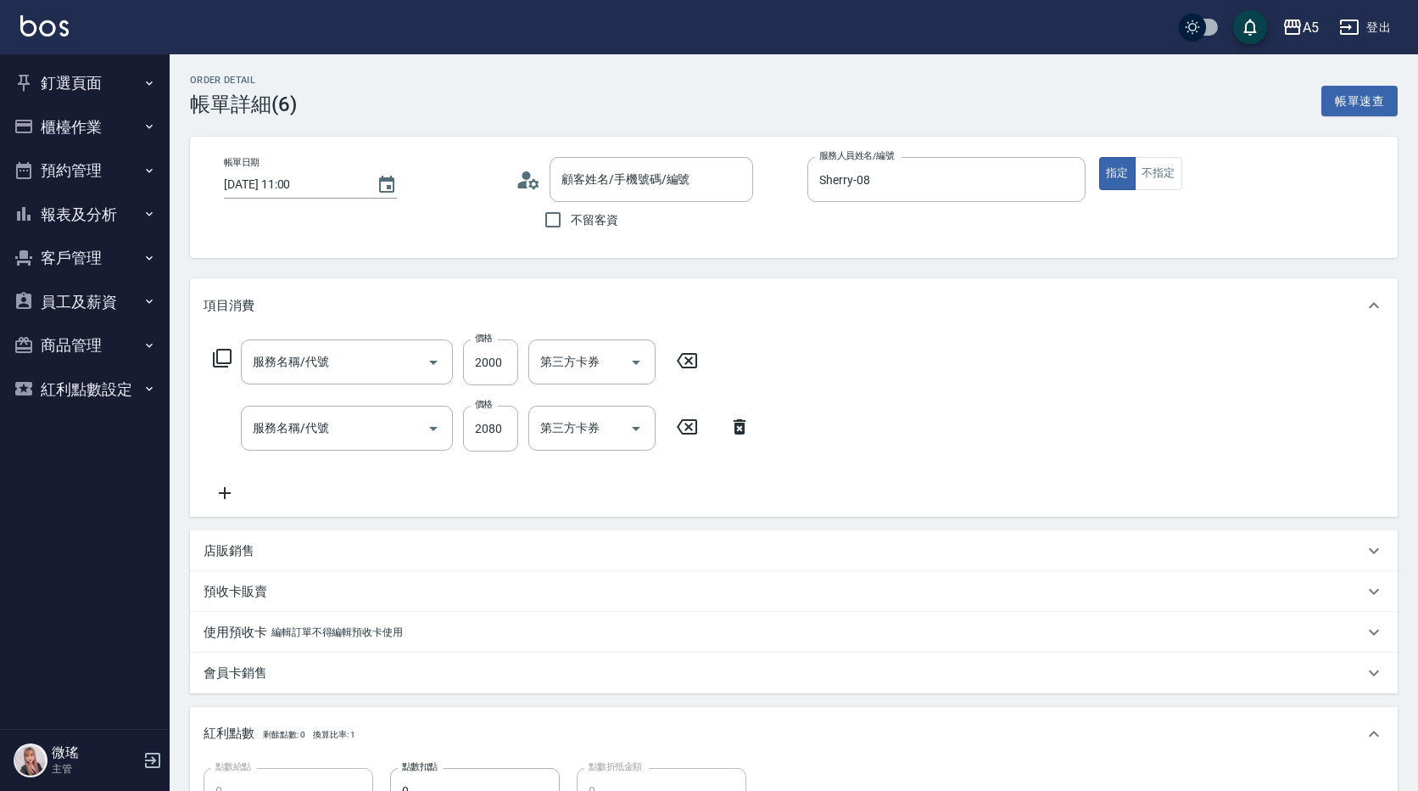
type input "2025/08/17 11:00"
type input "Sherry-08"
type input "0"
type input "FB/Instagram"
type input "自備護髮(601)"
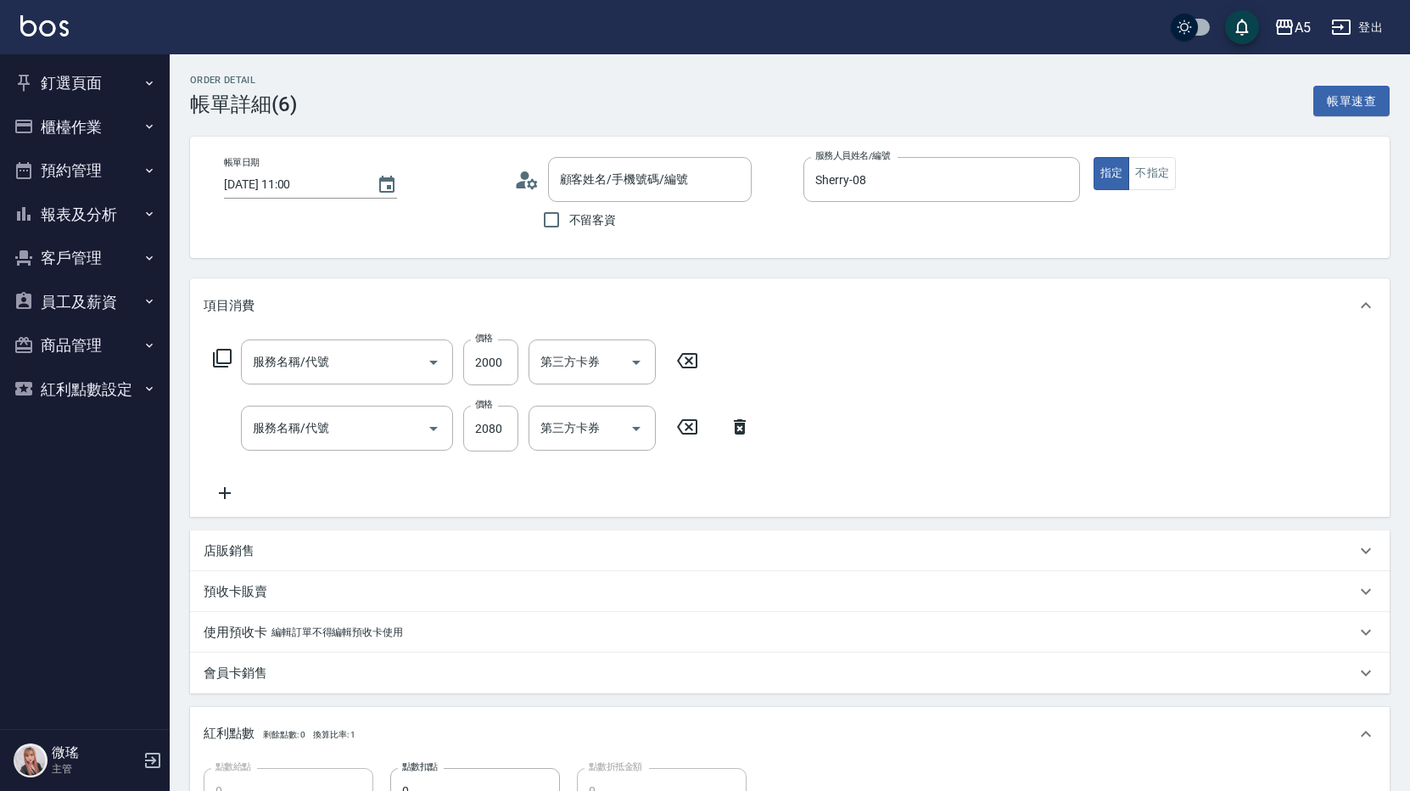
type input "染髮(501)"
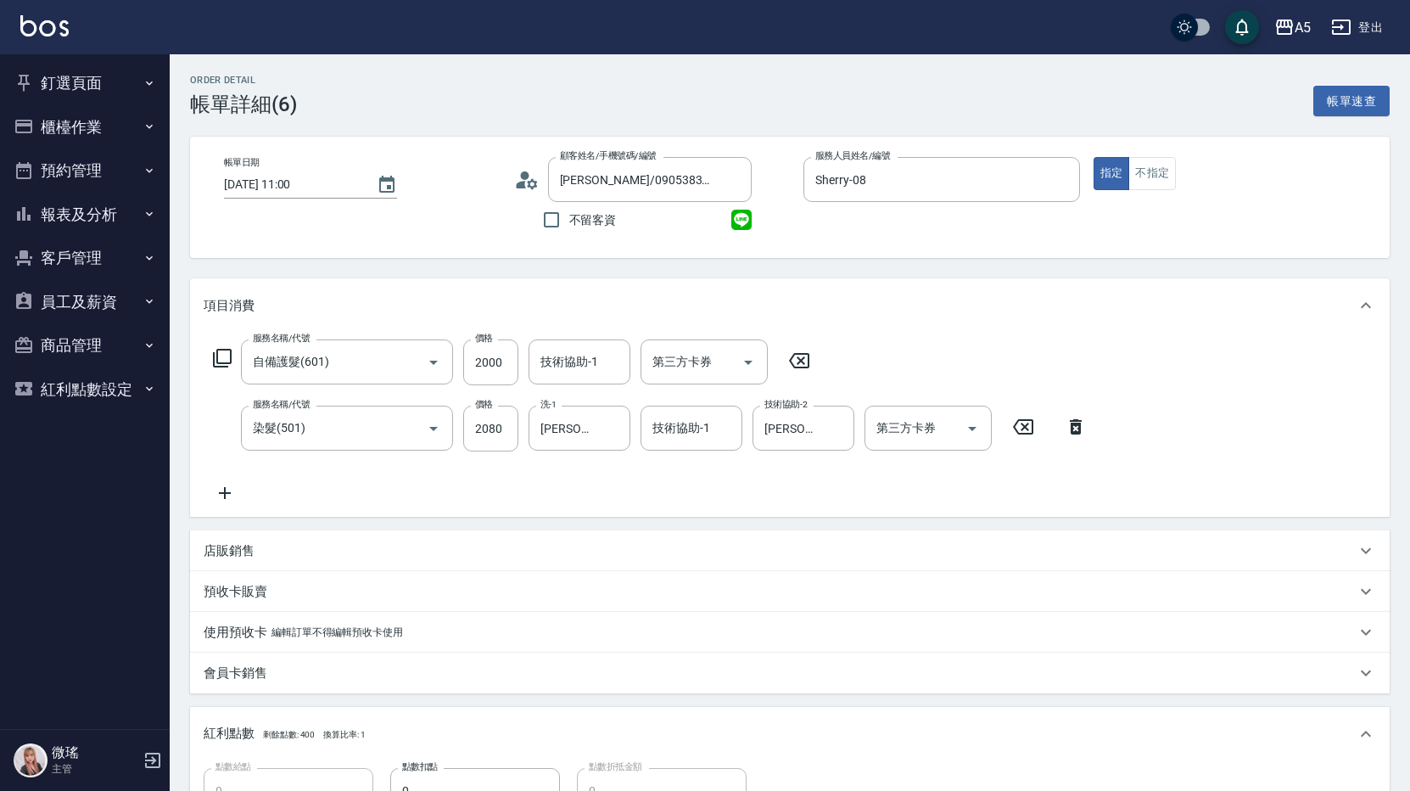
type input "淳/0905383610/null"
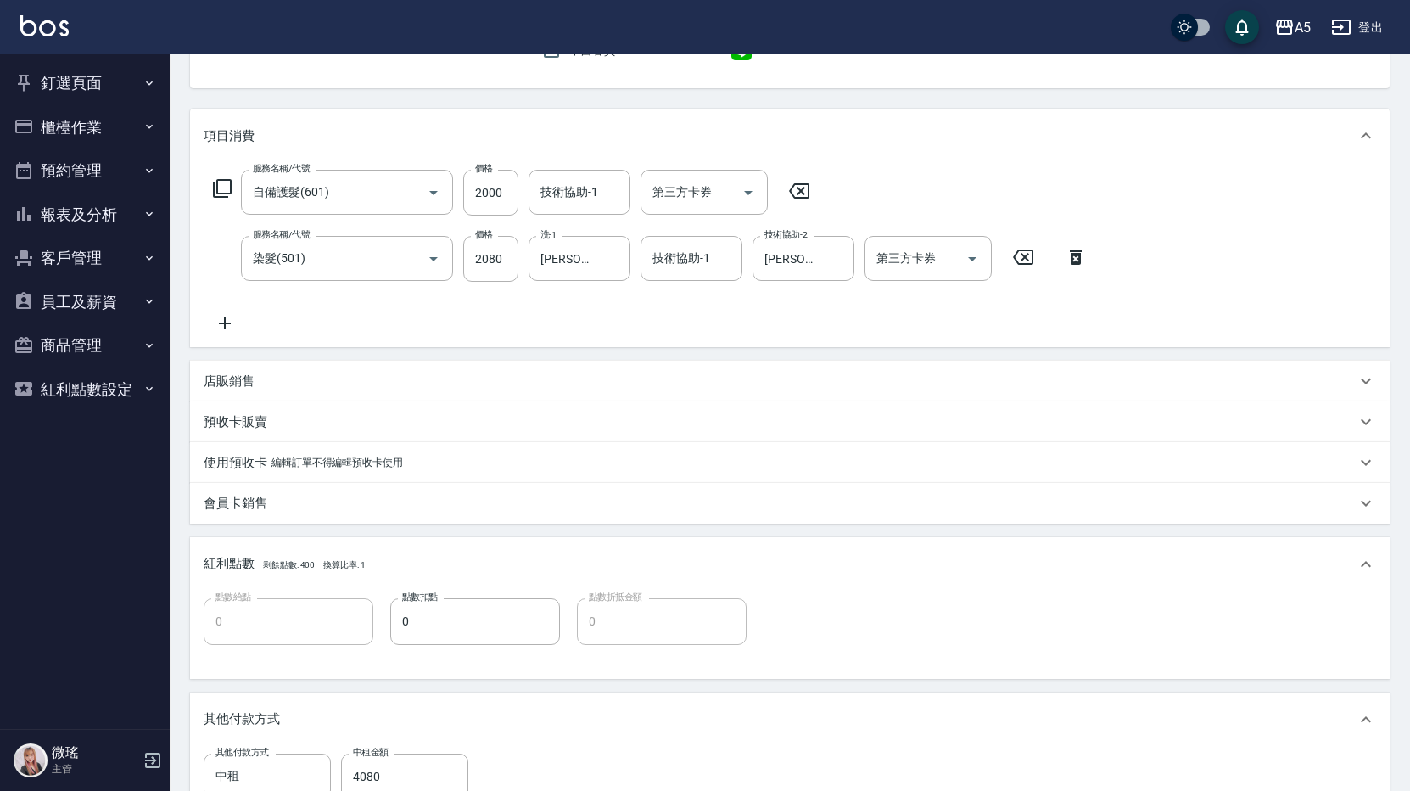
scroll to position [339, 0]
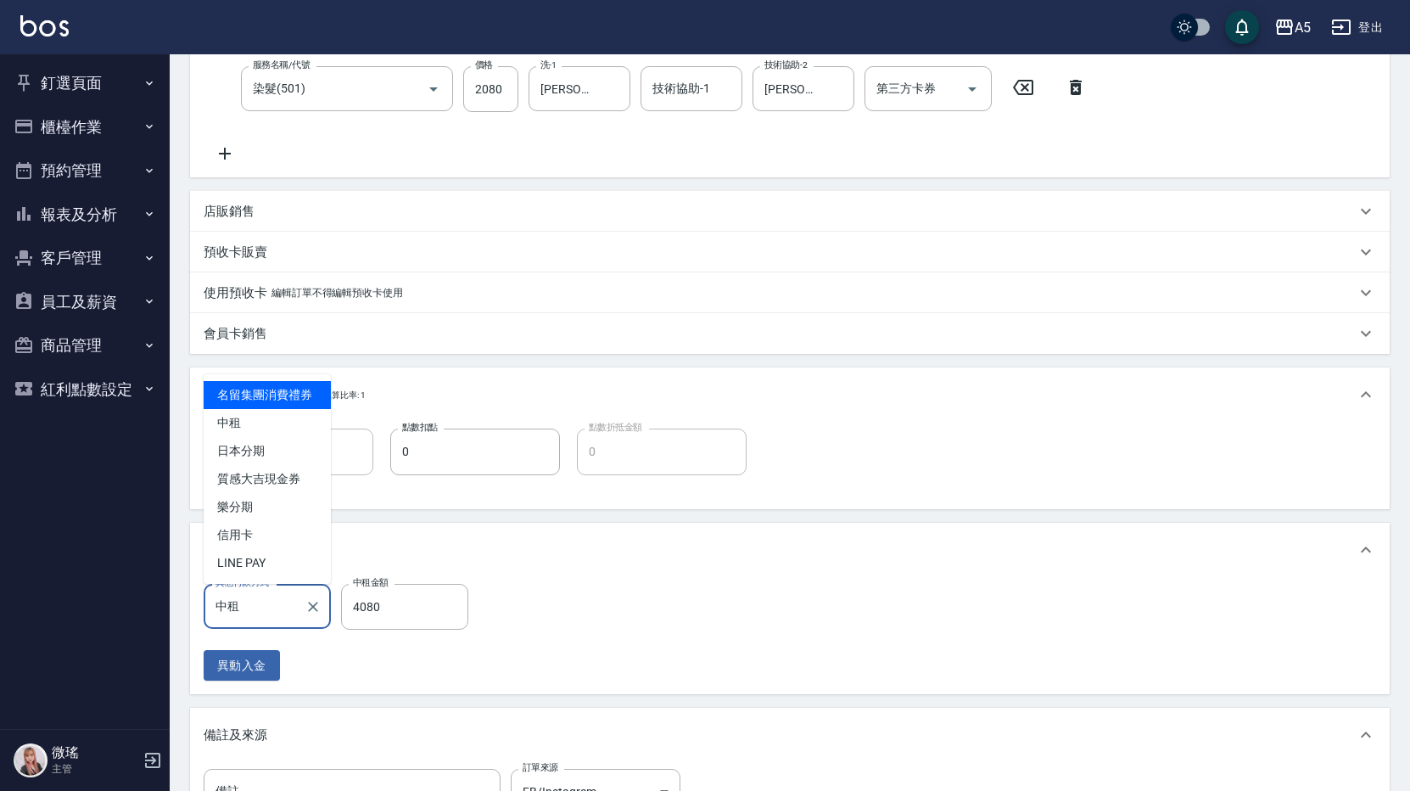
click at [274, 613] on input "中租" at bounding box center [254, 606] width 87 height 30
click at [264, 534] on span "信用卡" at bounding box center [267, 535] width 127 height 28
type input "信用卡"
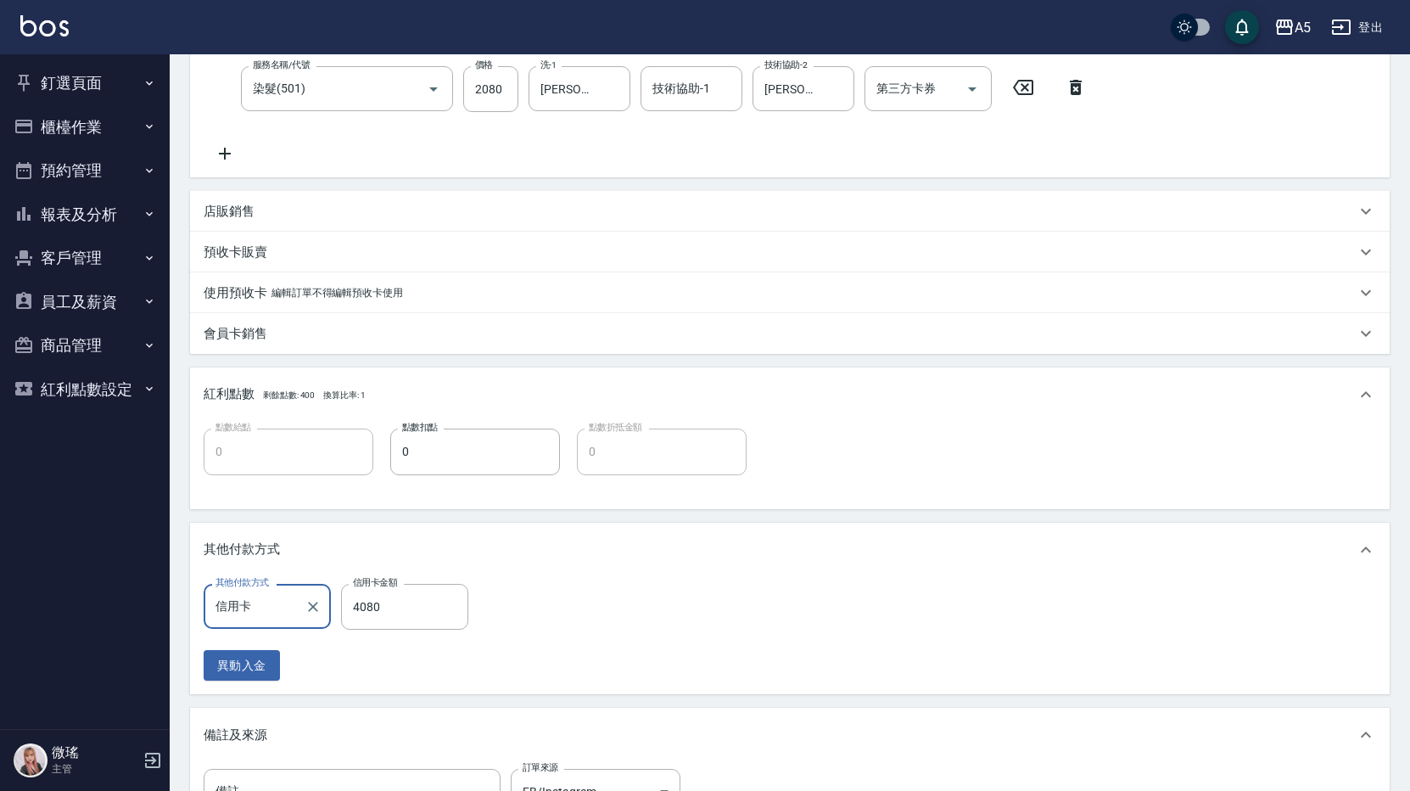
scroll to position [580, 0]
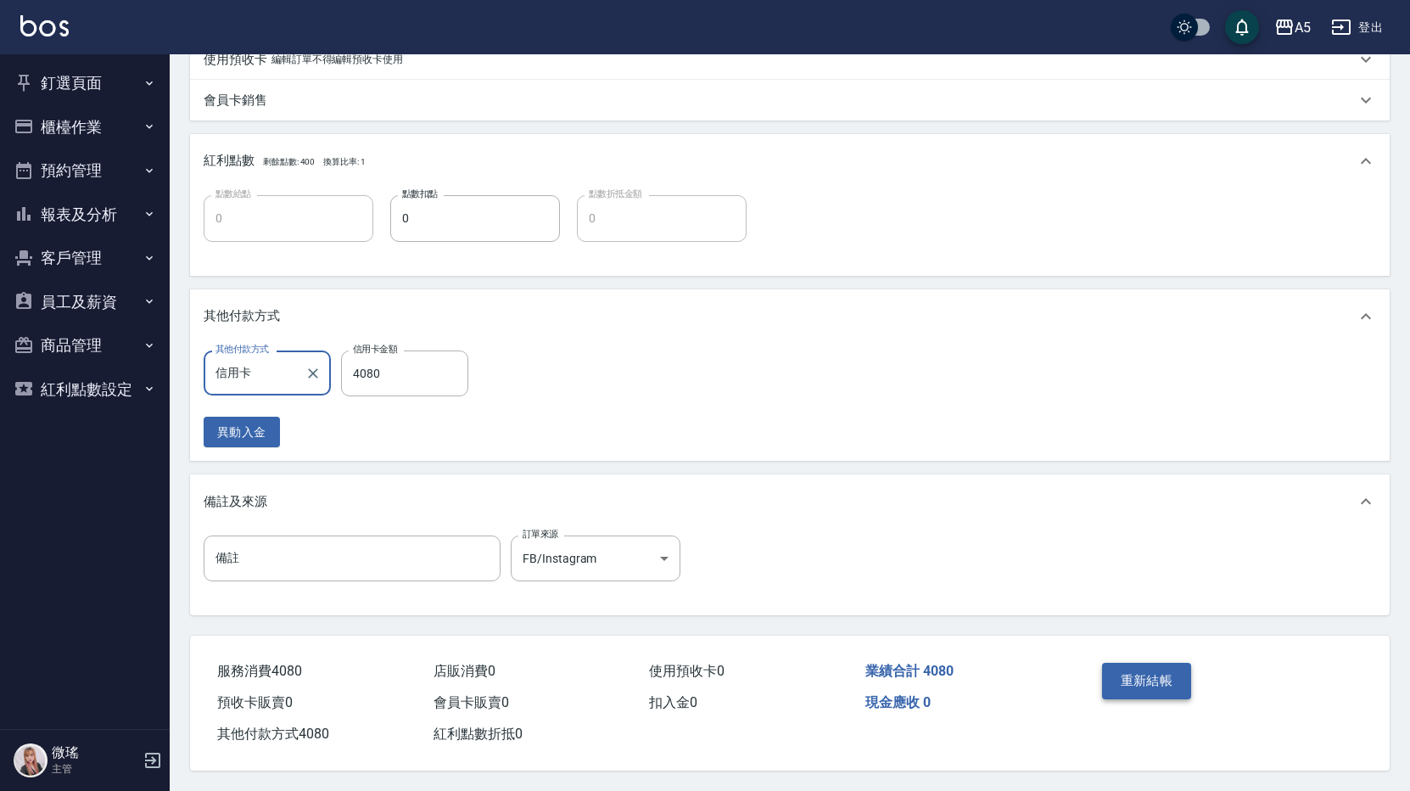
click at [1173, 682] on button "重新結帳" at bounding box center [1147, 681] width 90 height 36
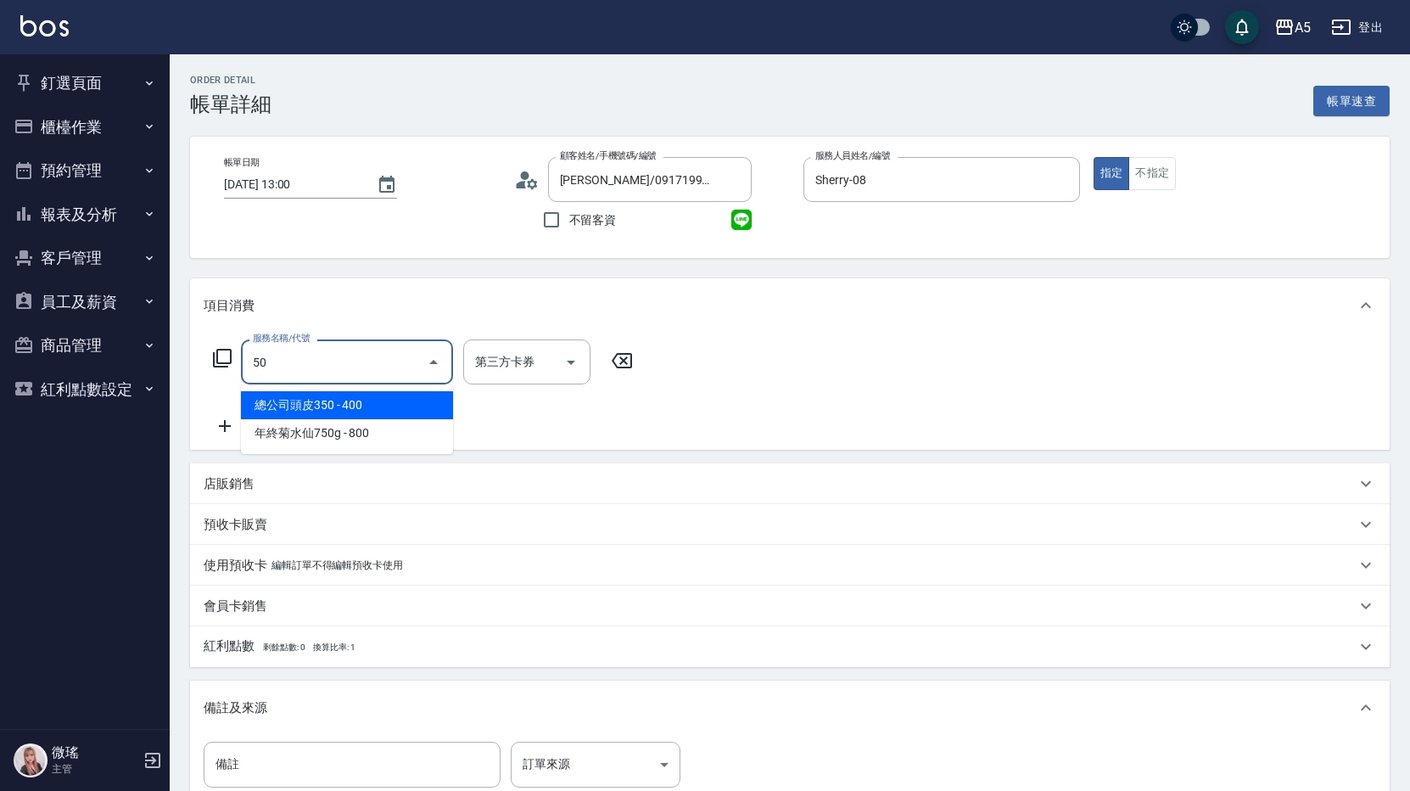
type input "501"
type input "100"
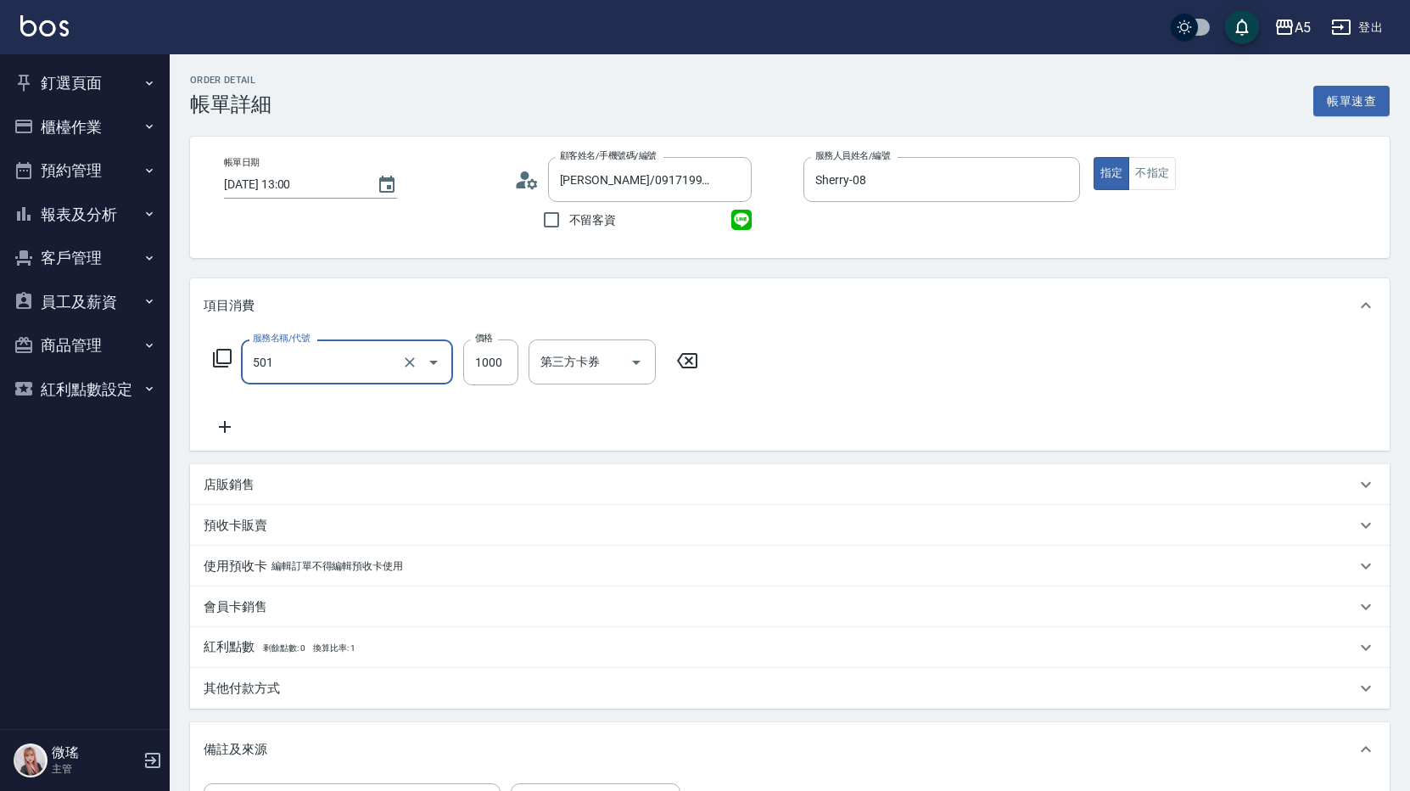
type input "染髮(501)"
type input "0"
type input "117"
type input "10"
type input "17"
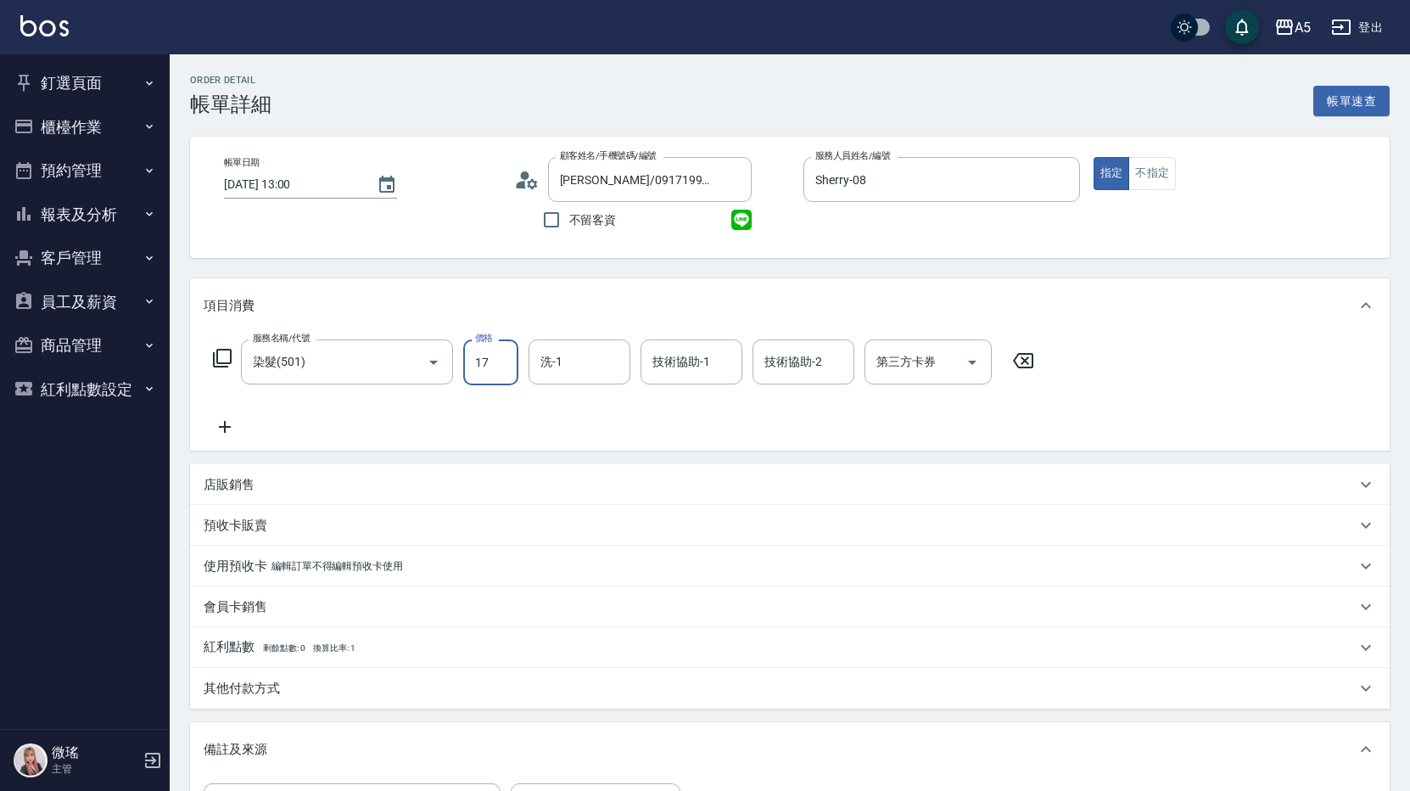
type input "10"
type input "178"
type input "170"
type input "1780"
type input "[PERSON_NAME]-11"
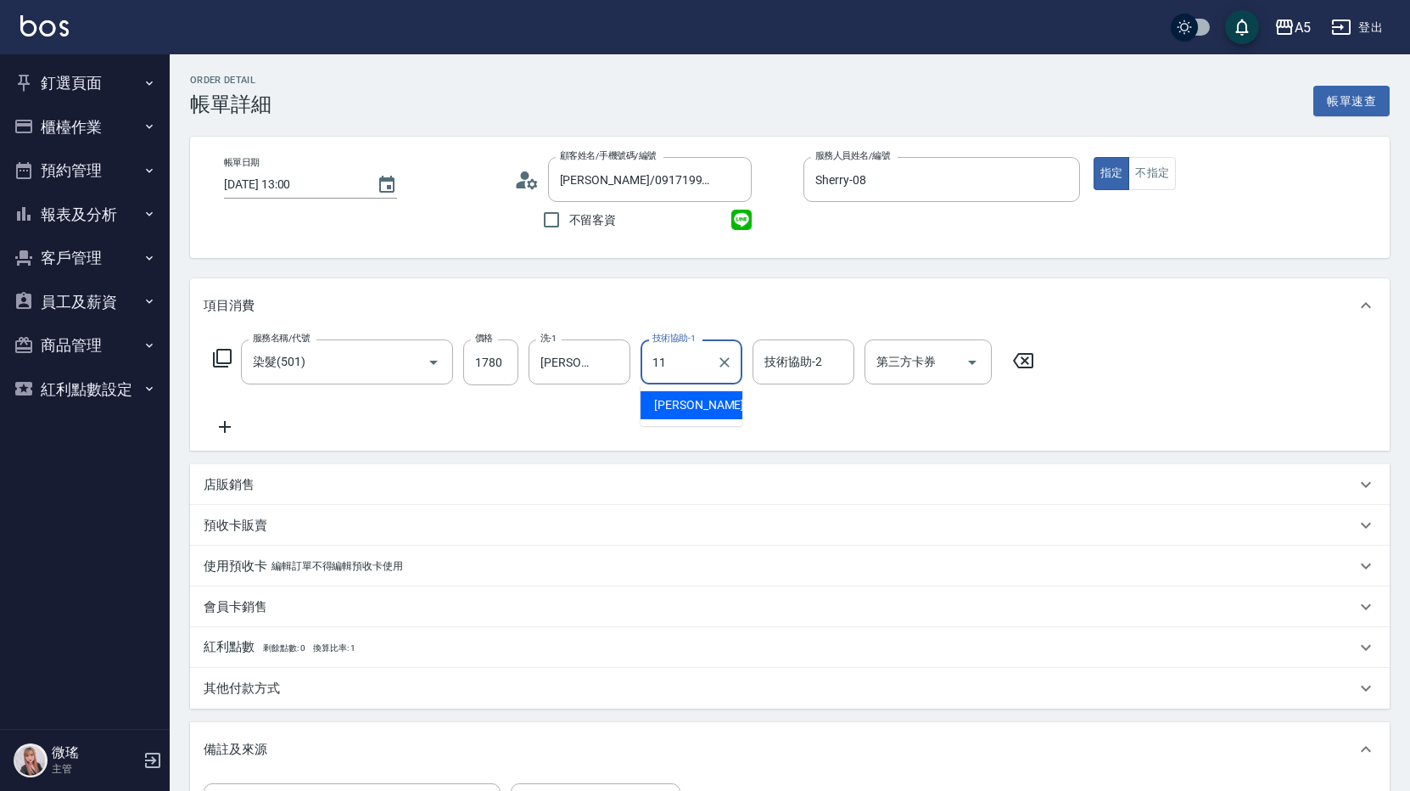
type input "[PERSON_NAME]-11"
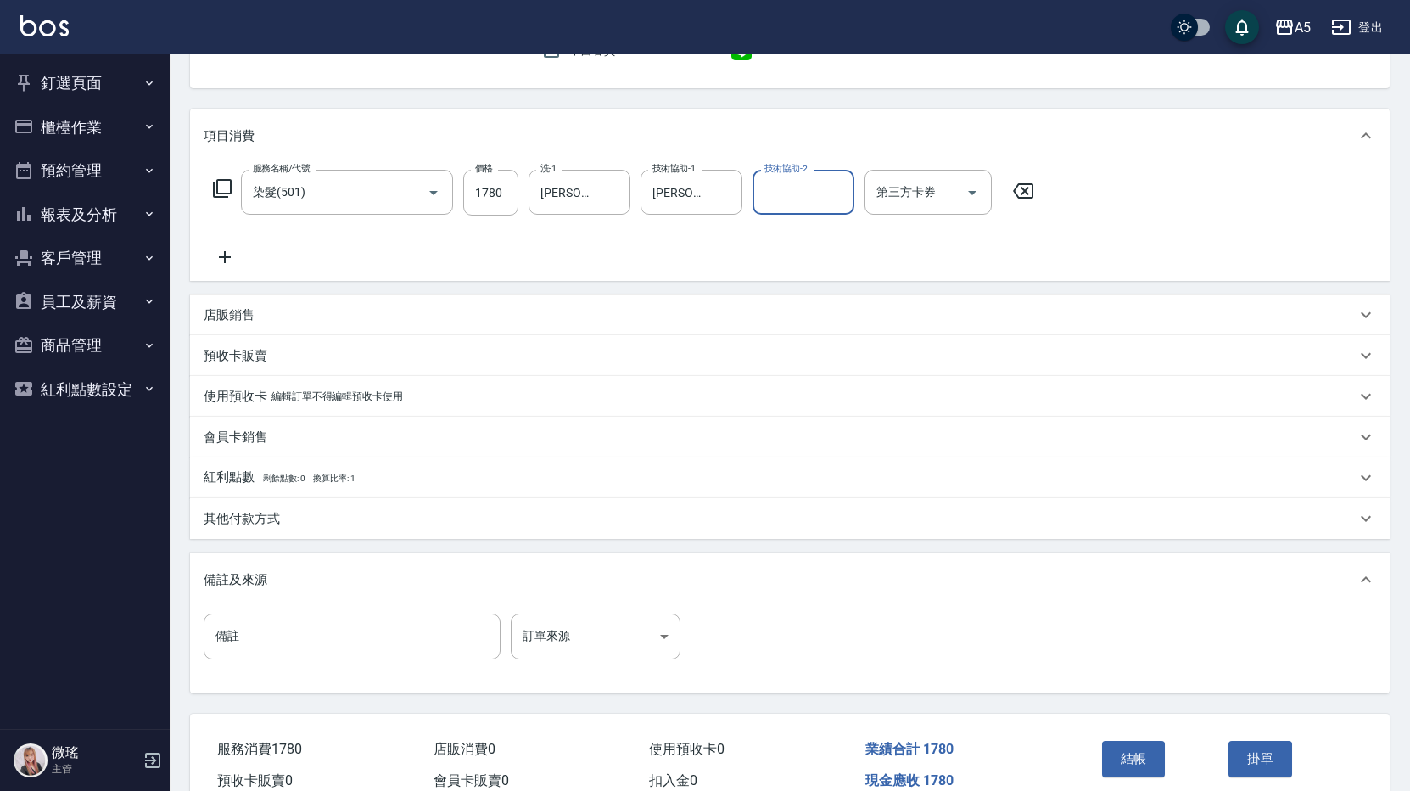
scroll to position [255, 0]
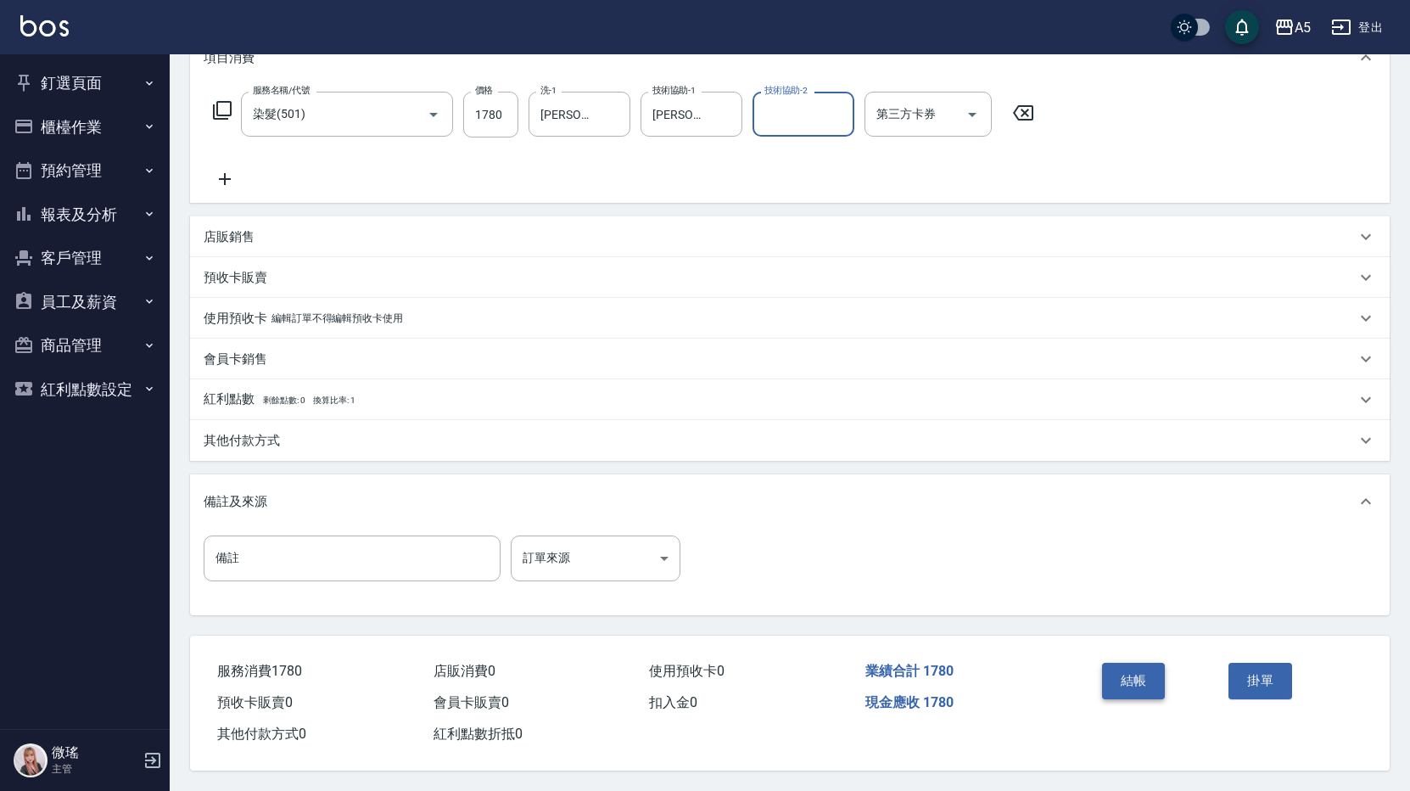
click at [1153, 685] on button "結帳" at bounding box center [1134, 681] width 64 height 36
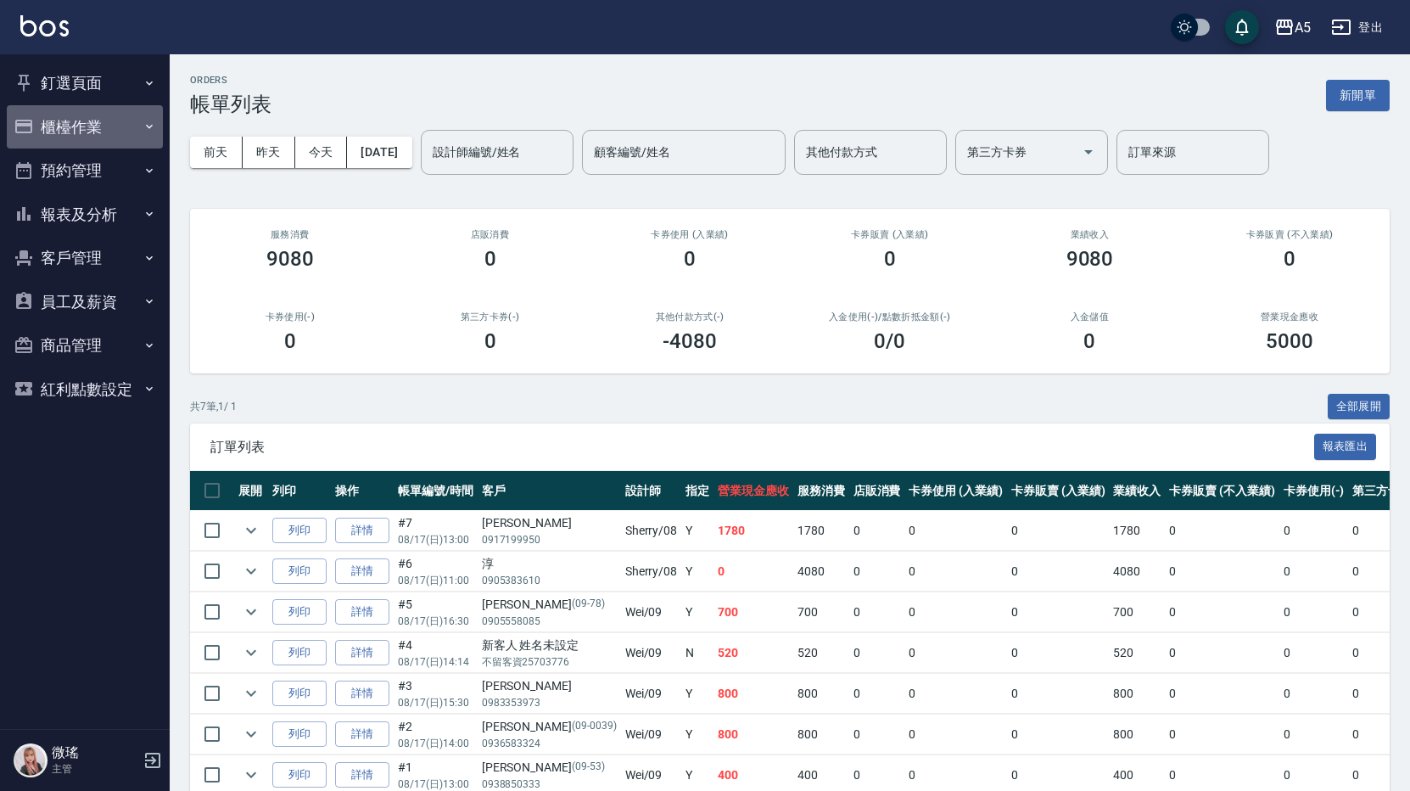
click at [113, 119] on button "櫃檯作業" at bounding box center [85, 127] width 156 height 44
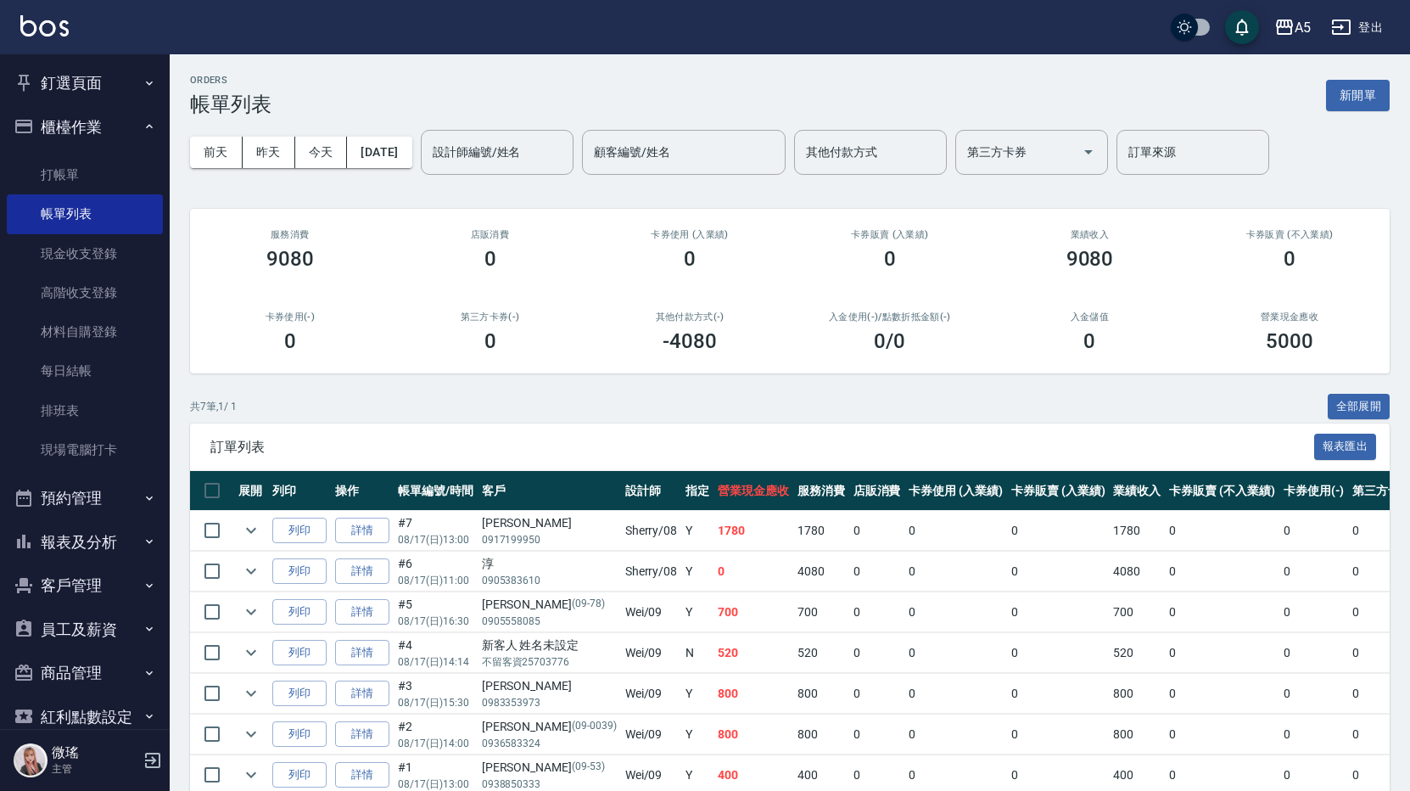
click at [114, 100] on button "釘選頁面" at bounding box center [85, 83] width 156 height 44
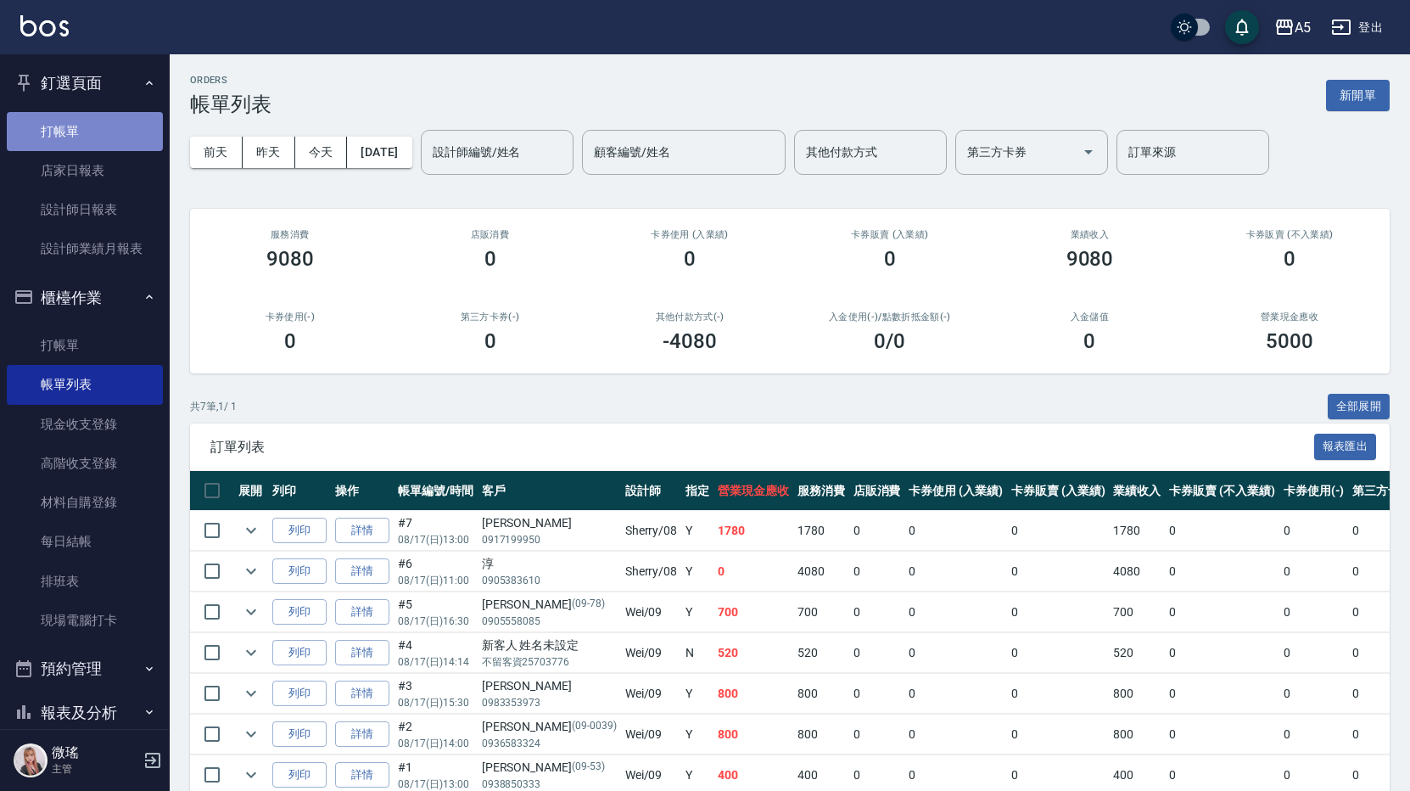
click at [98, 133] on link "打帳單" at bounding box center [85, 131] width 156 height 39
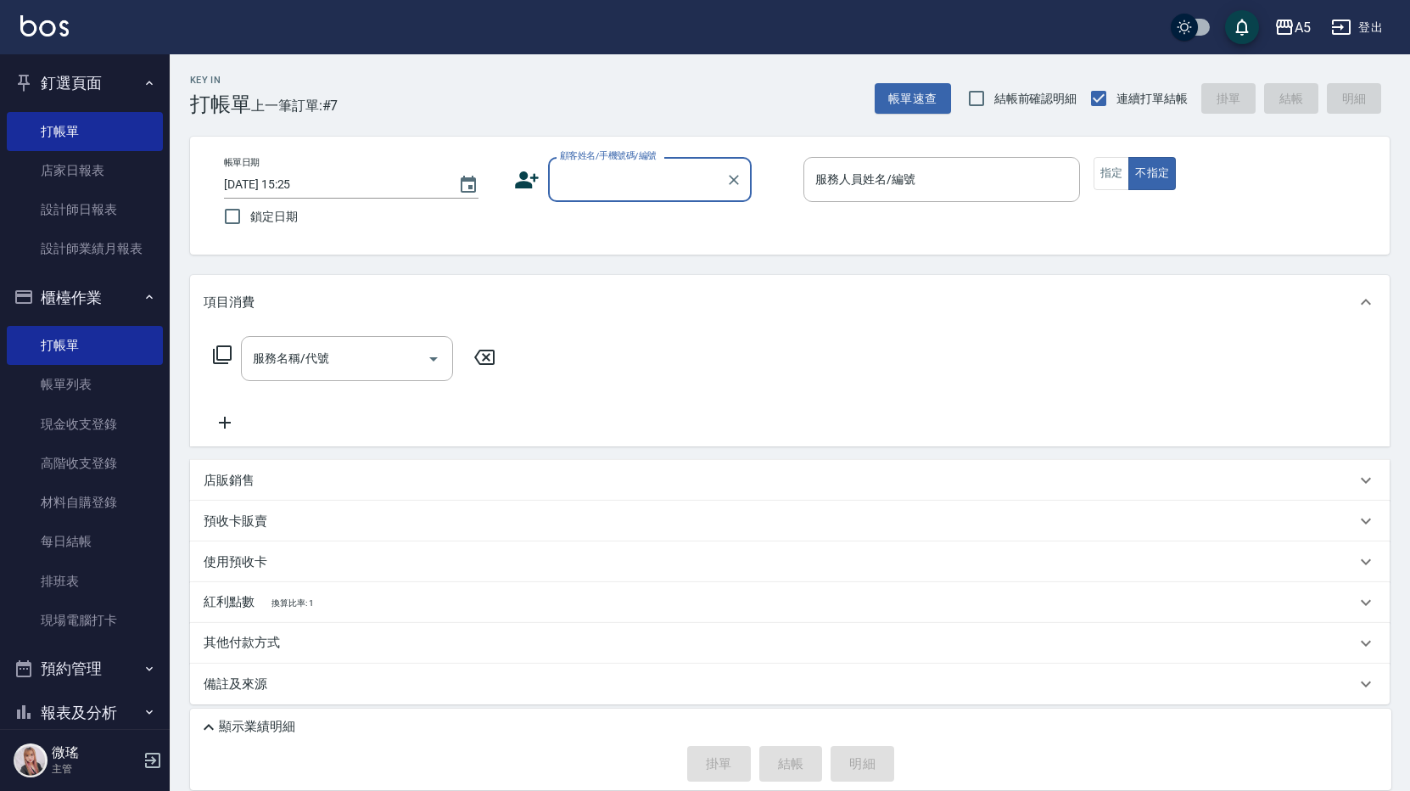
click at [593, 200] on div "顧客姓名/手機號碼/編號" at bounding box center [650, 179] width 204 height 45
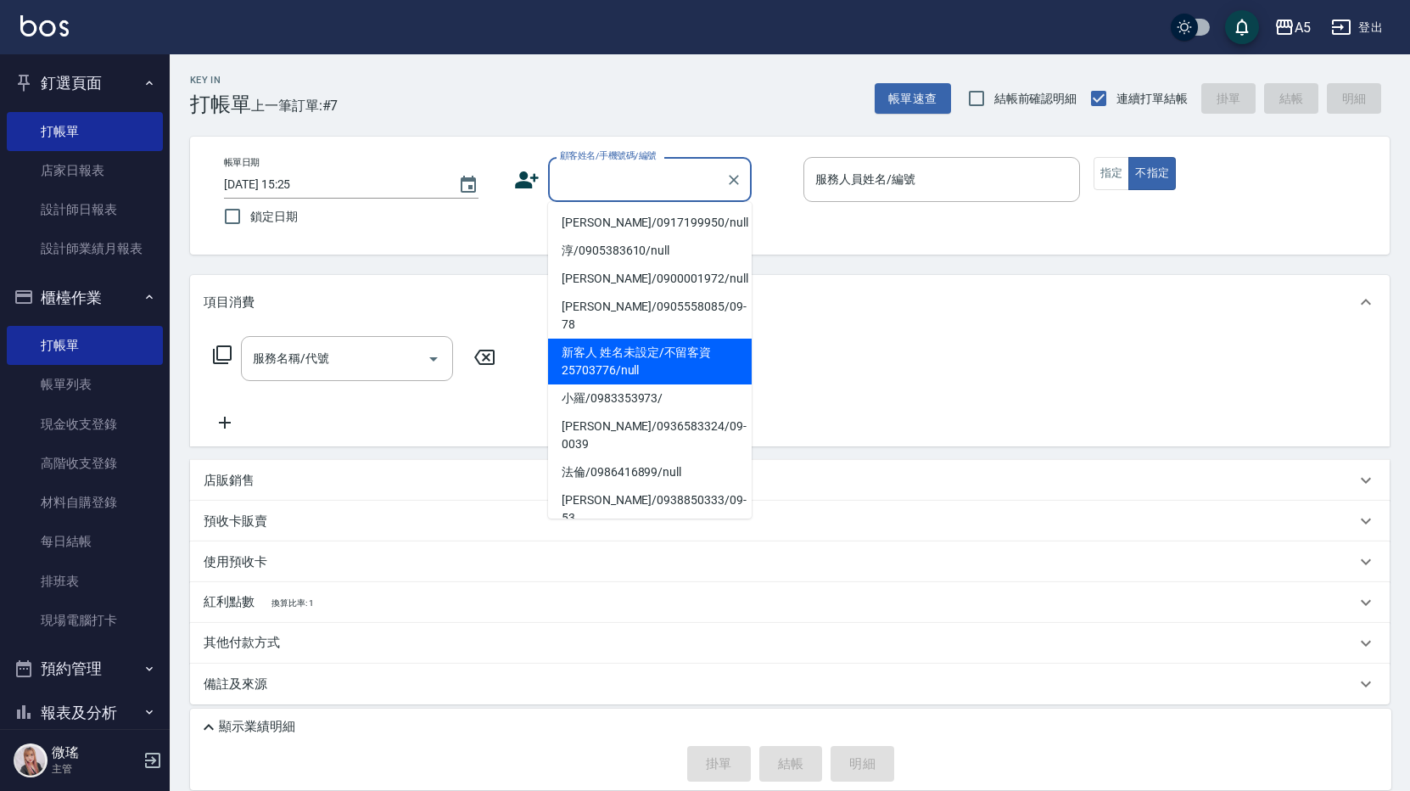
click at [630, 346] on li "新客人 姓名未設定/不留客資25703776/null" at bounding box center [650, 361] width 204 height 46
type input "新客人 姓名未設定/不留客資25703776/null"
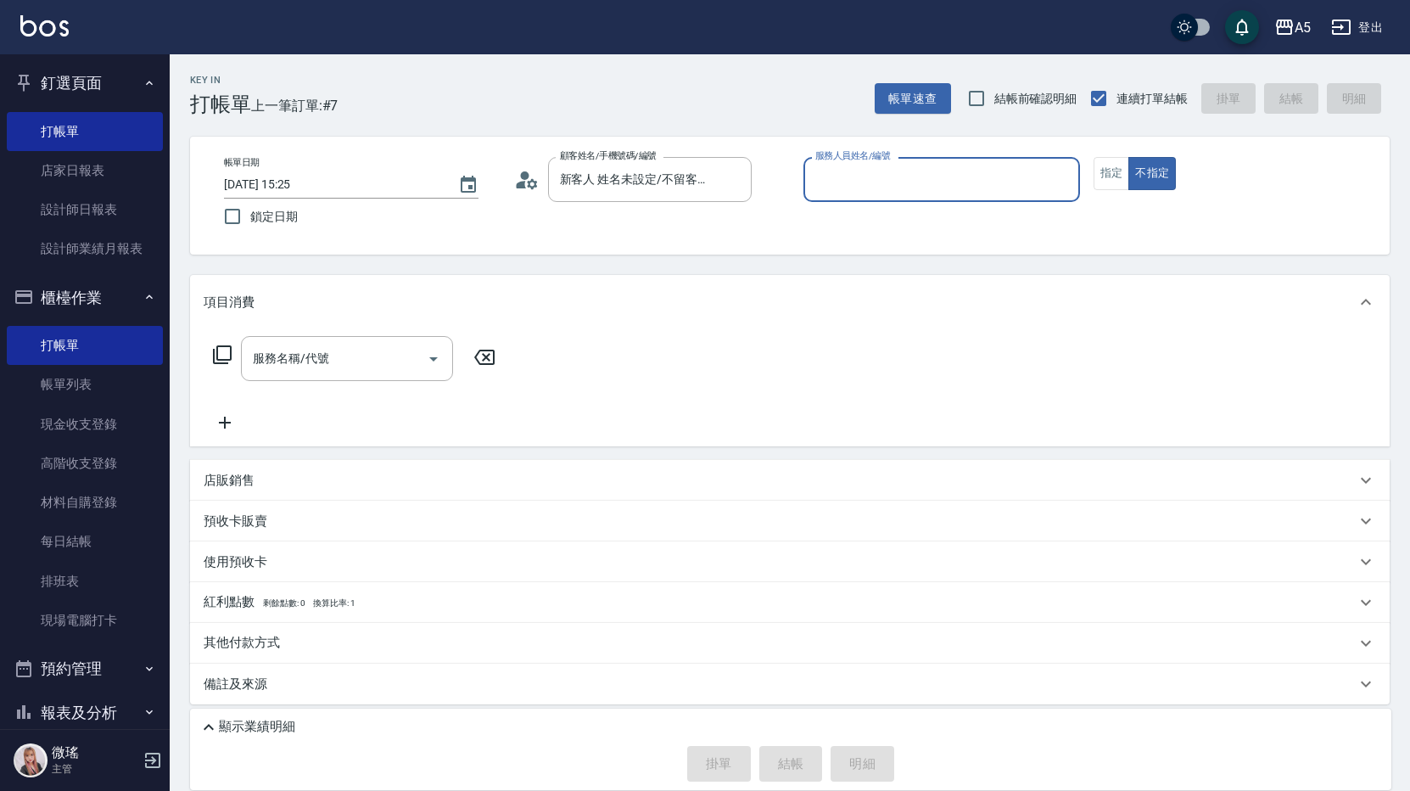
click at [879, 172] on input "服務人員姓名/編號" at bounding box center [941, 180] width 261 height 30
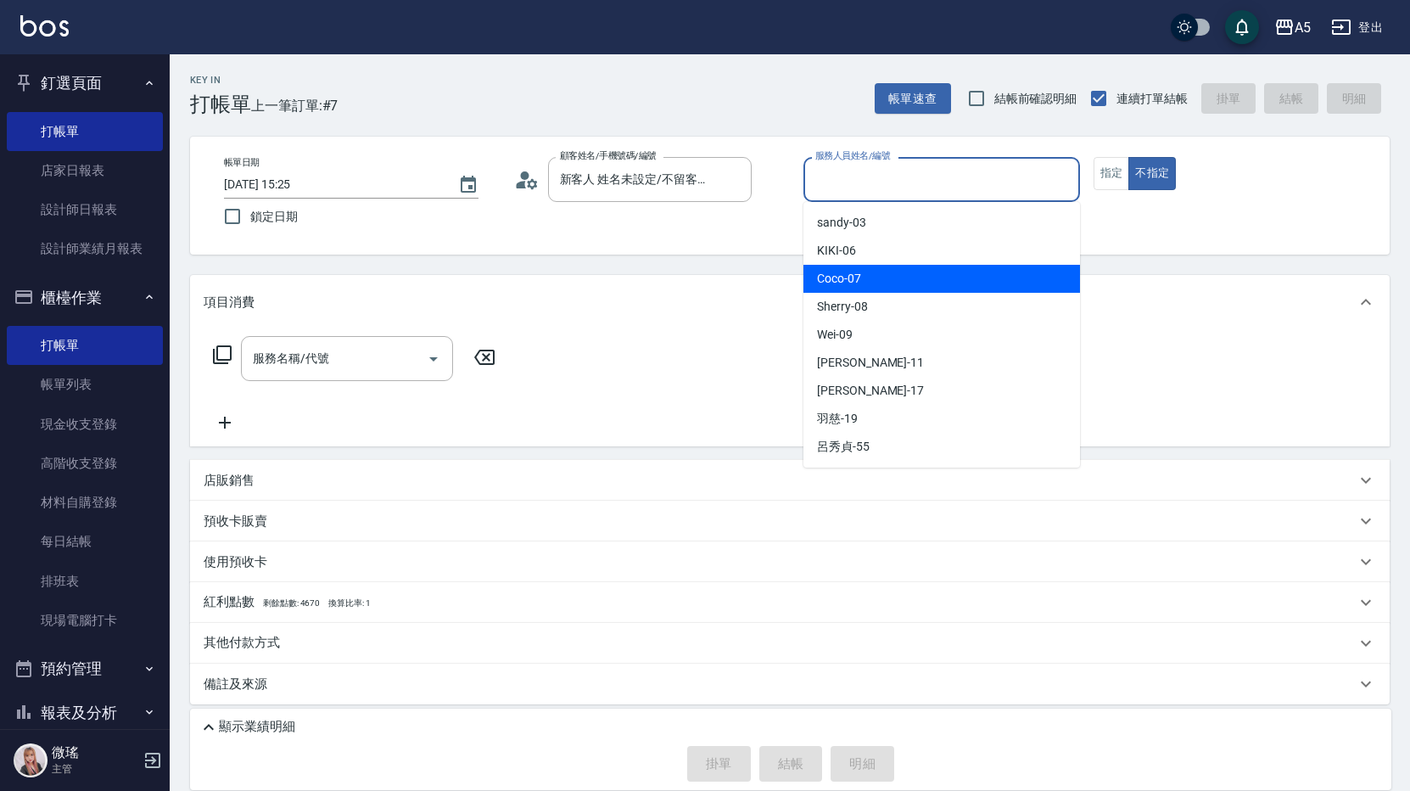
click at [881, 287] on div "Coco -07" at bounding box center [941, 279] width 277 height 28
type input "Coco-07"
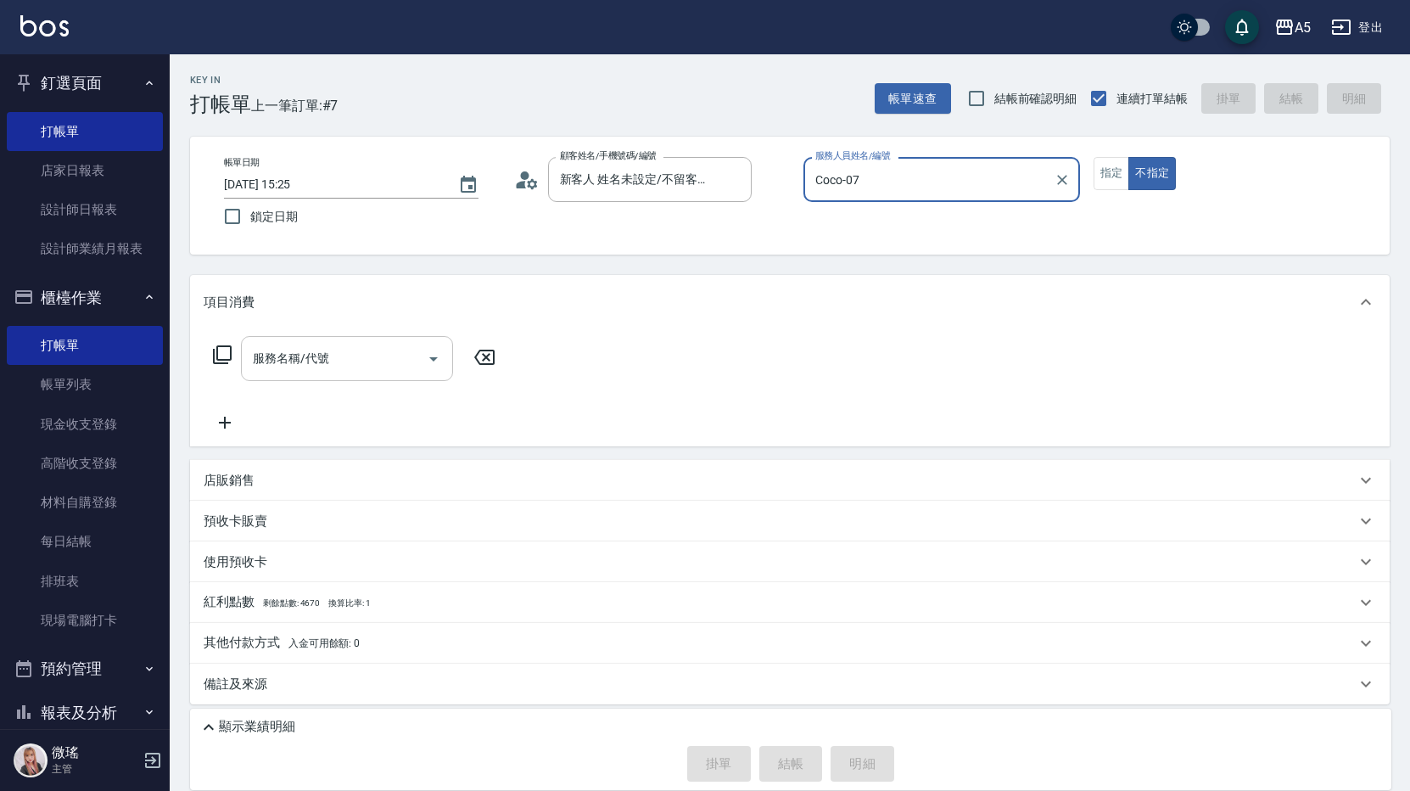
click at [303, 372] on input "服務名稱/代號" at bounding box center [334, 359] width 171 height 30
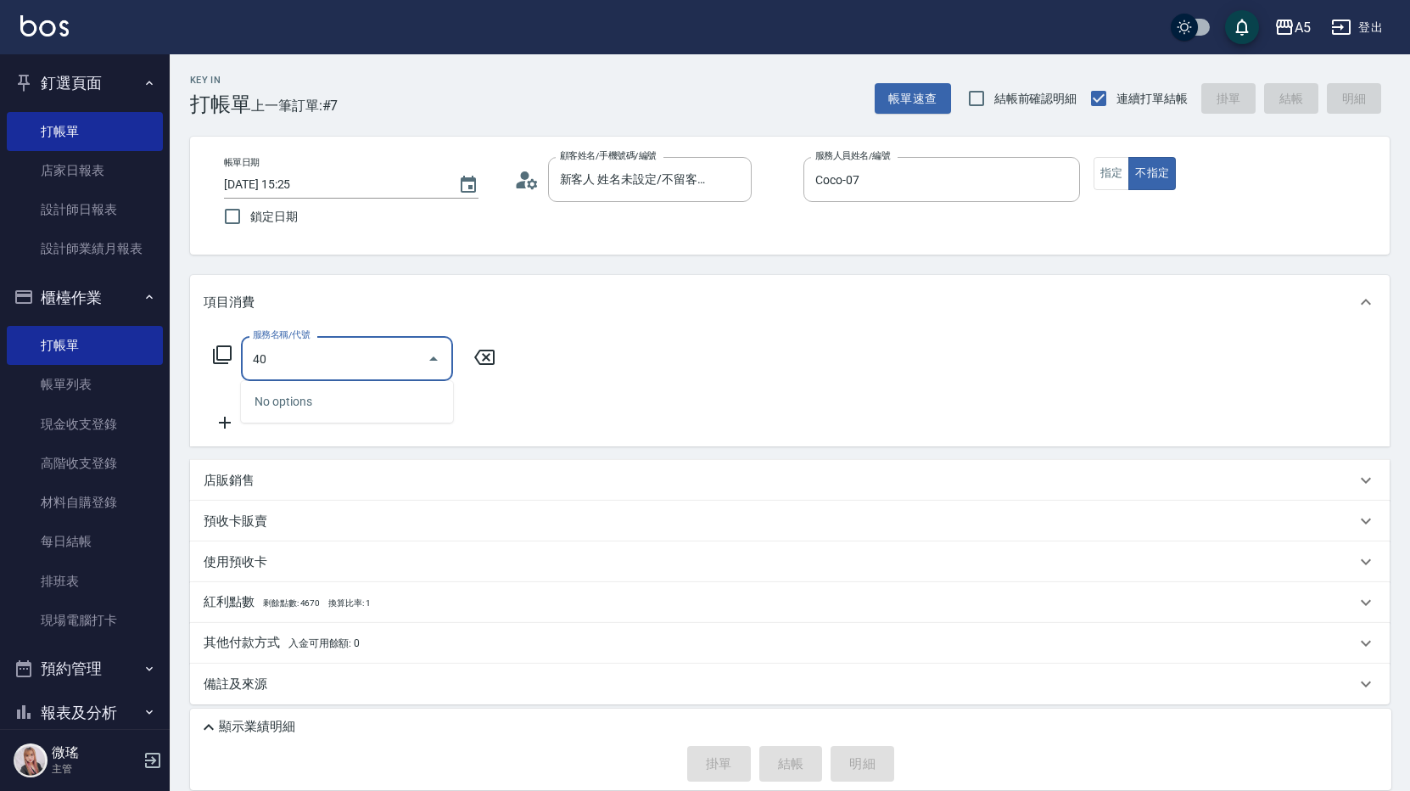
type input "401"
type input "40"
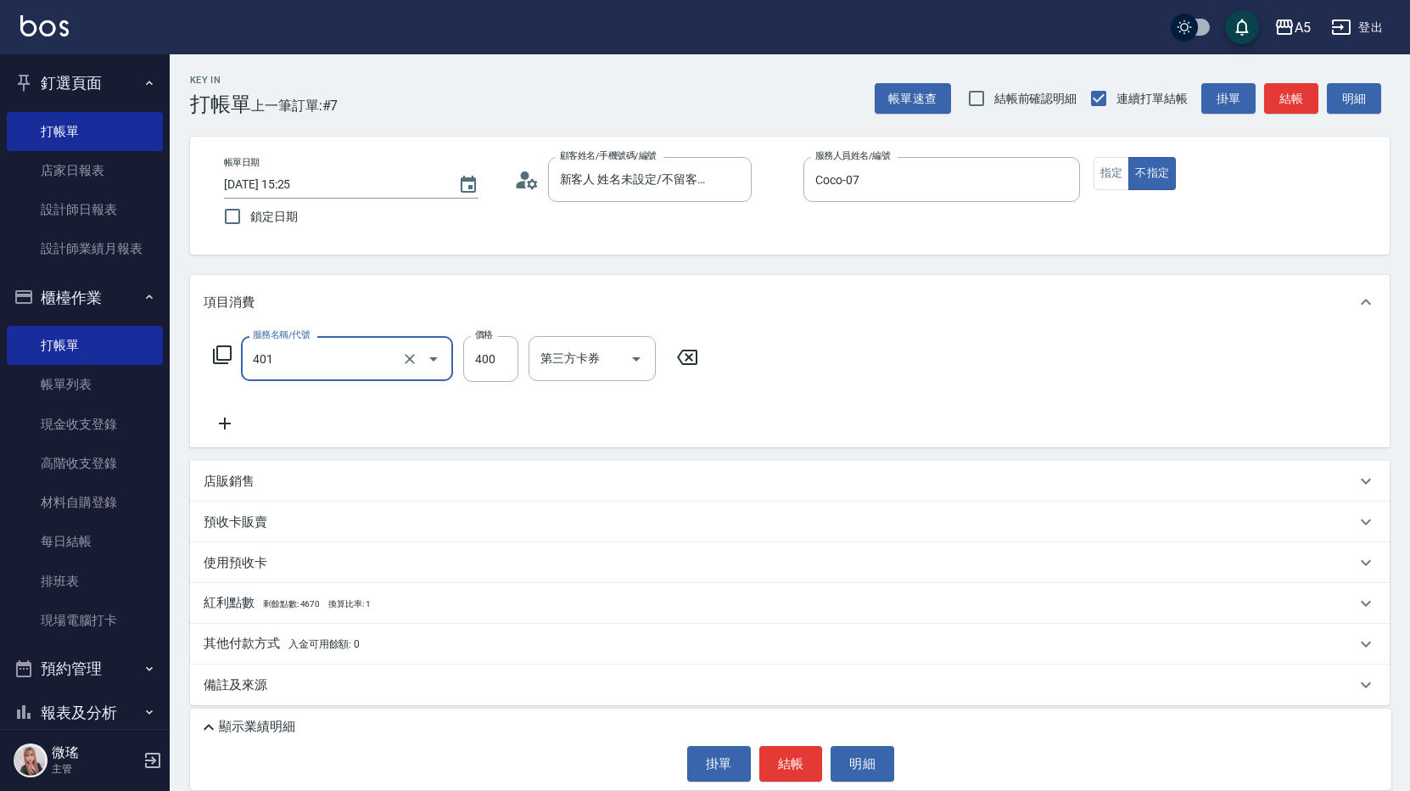
type input "剪髮(401)"
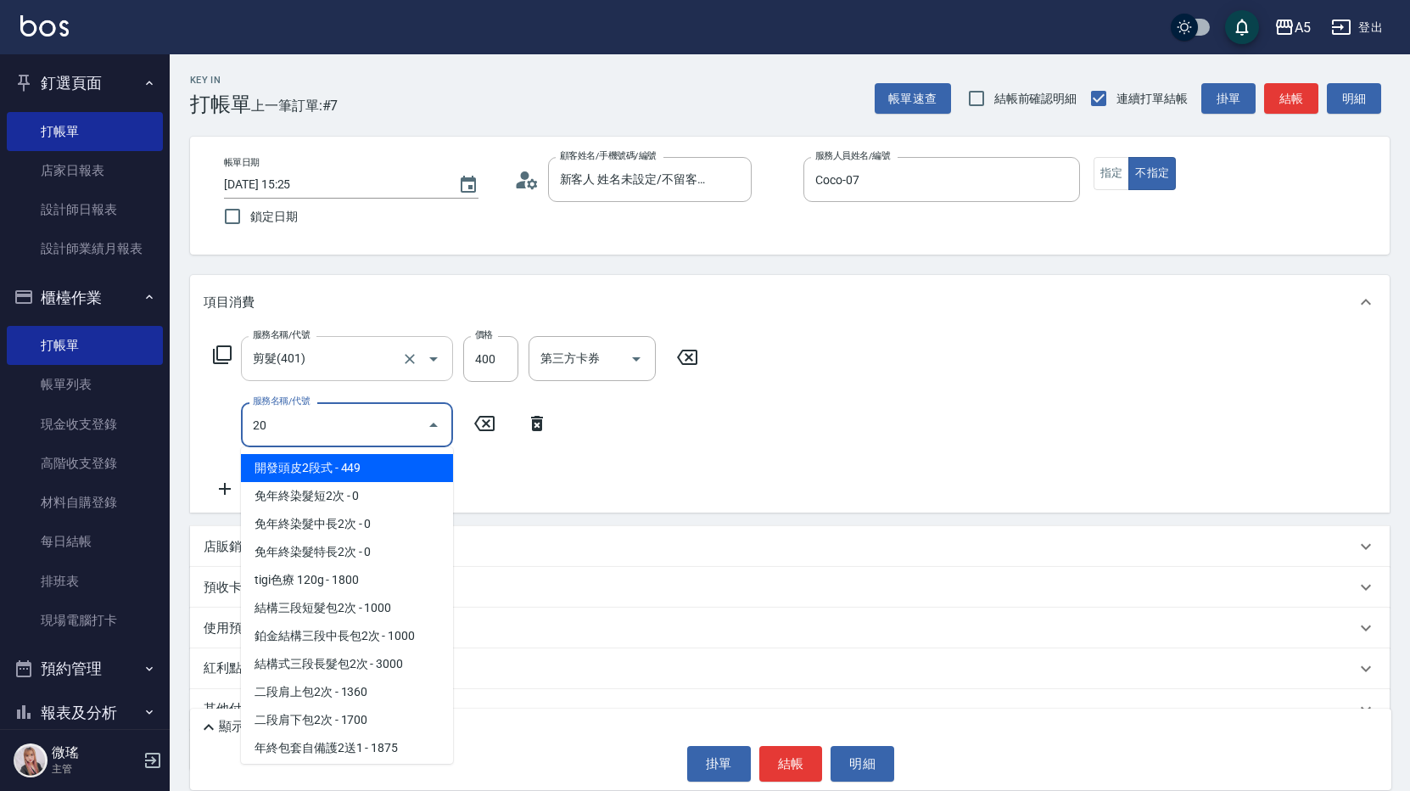
type input "201"
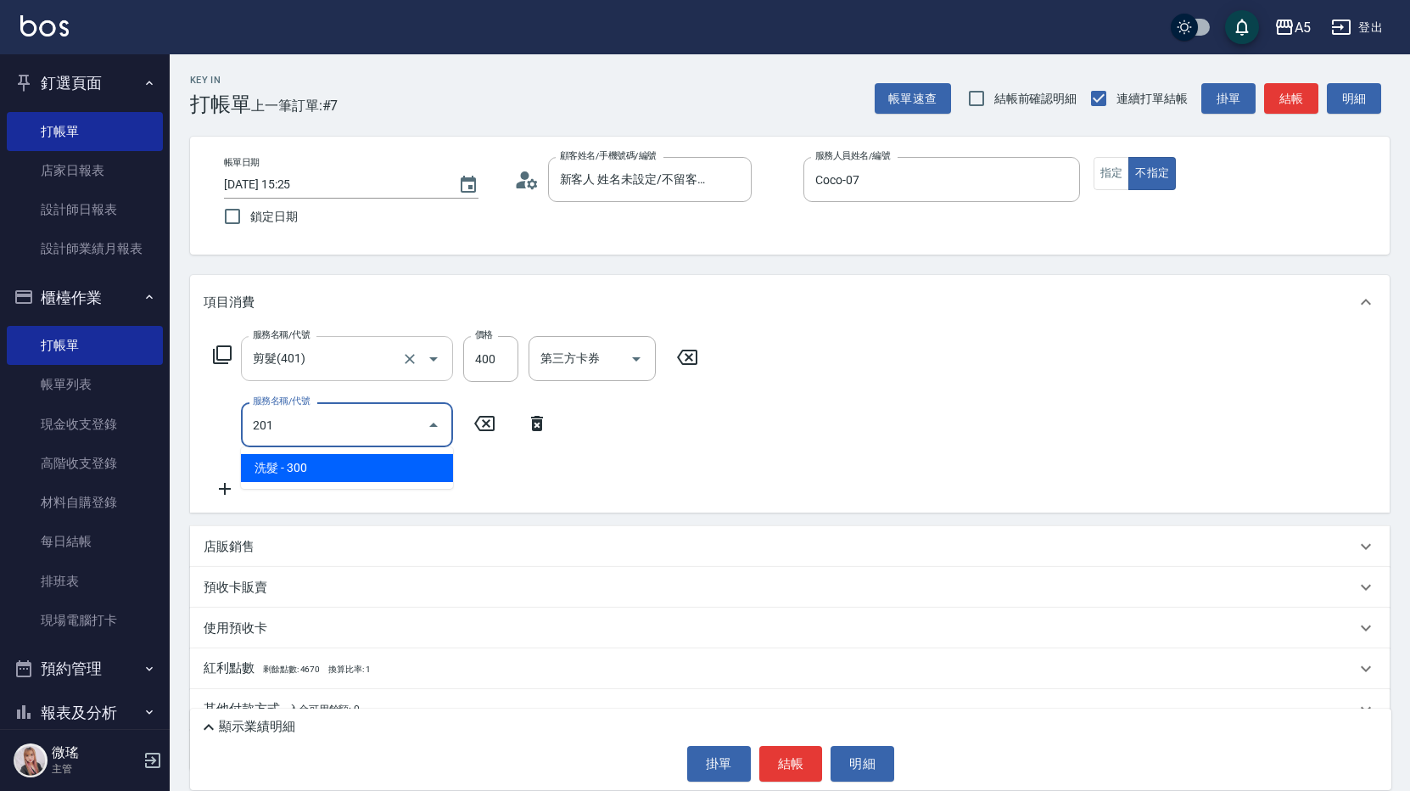
type input "70"
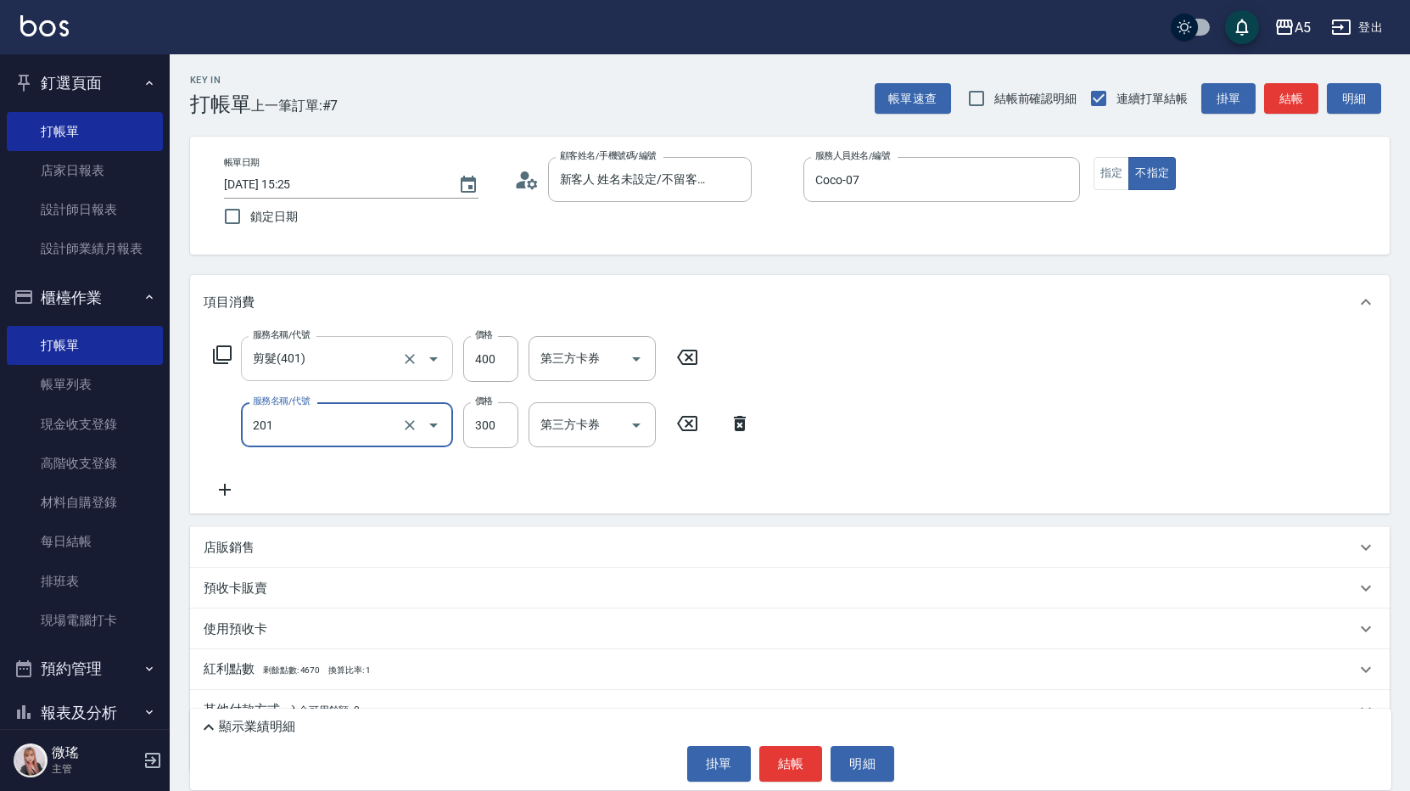
type input "洗髮(201)"
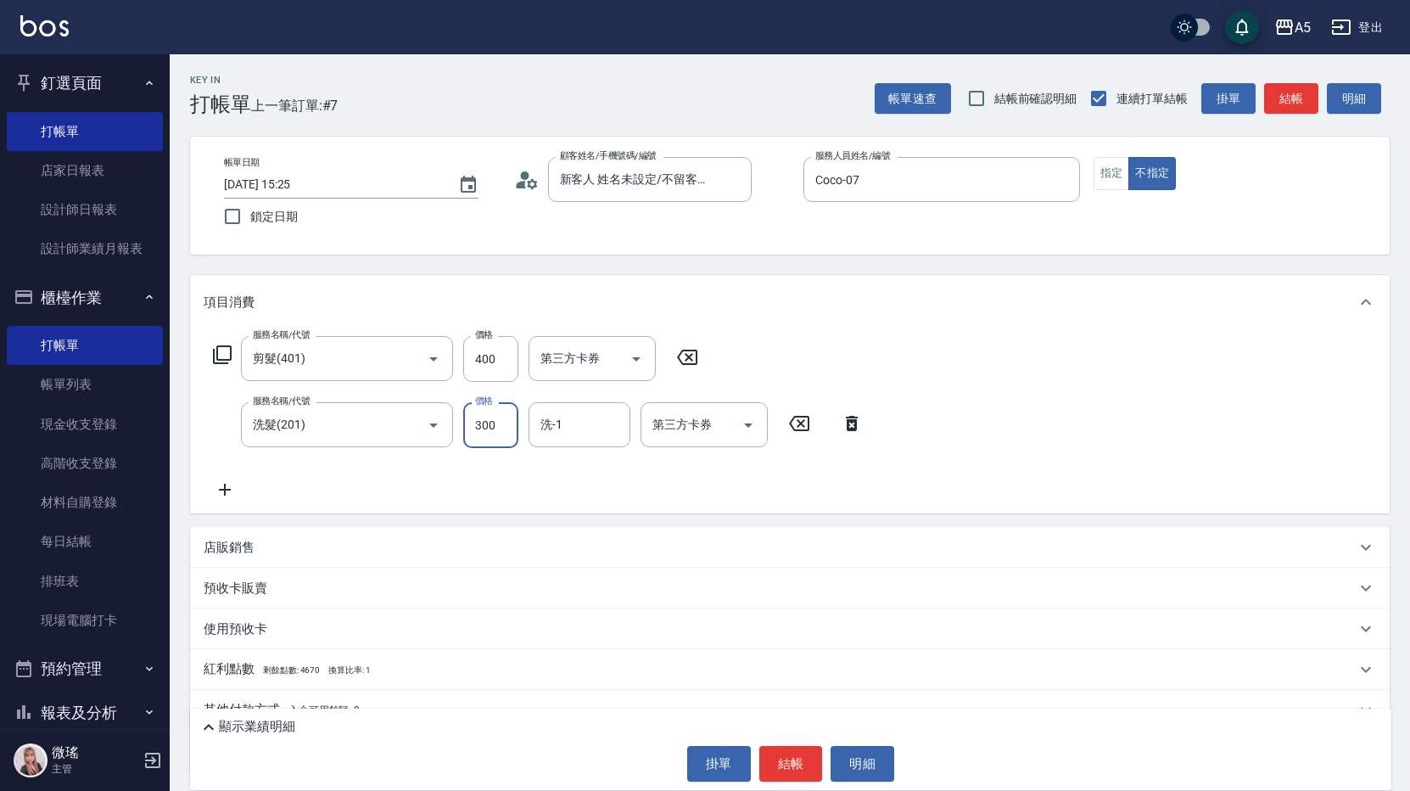
scroll to position [74, 0]
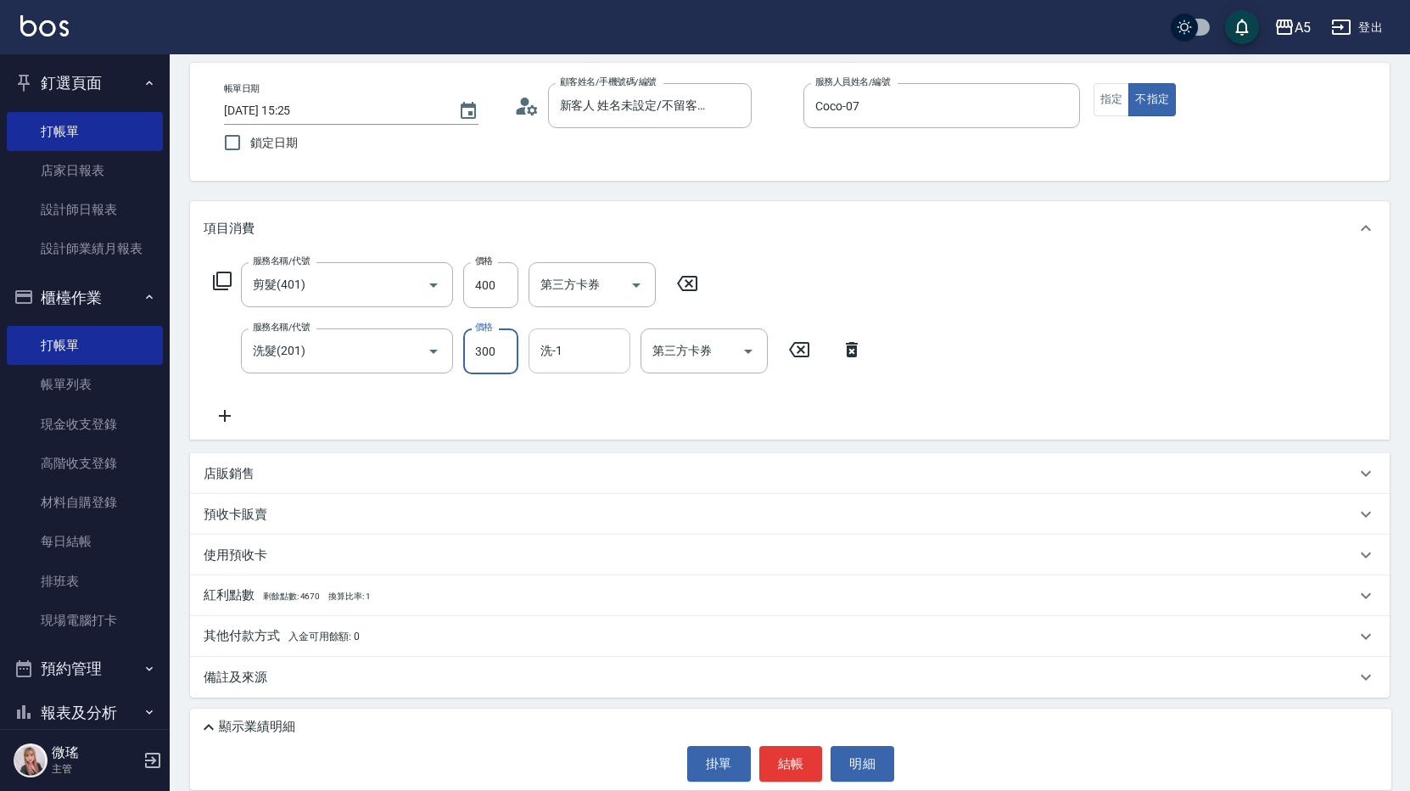
click at [557, 360] on input "洗-1" at bounding box center [579, 351] width 87 height 30
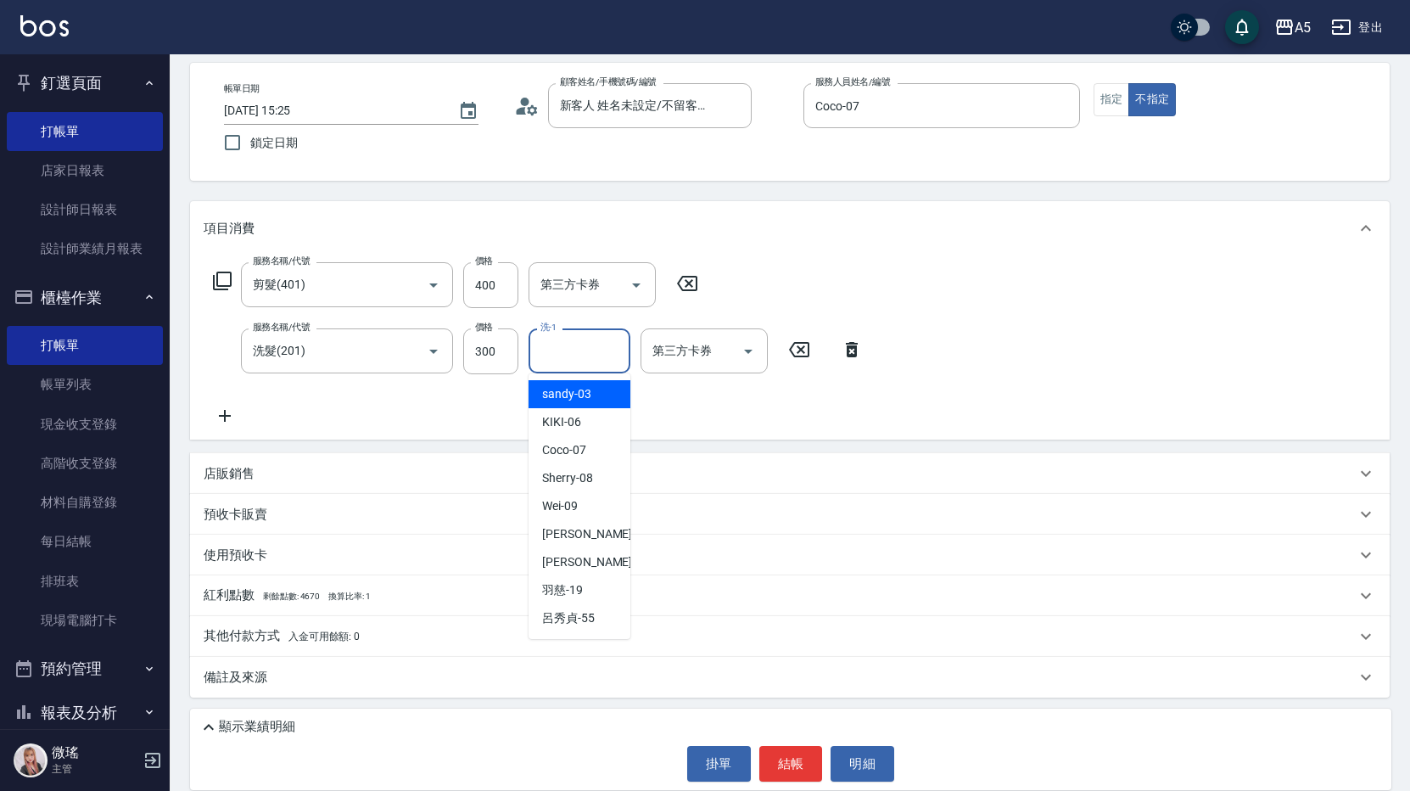
click at [1000, 396] on div "服務名稱/代號 剪髮(401) 服務名稱/代號 價格 400 價格 第三方卡券 第三方卡券 服務名稱/代號 洗髮(201) 服務名稱/代號 價格 300 價格…" at bounding box center [790, 347] width 1200 height 184
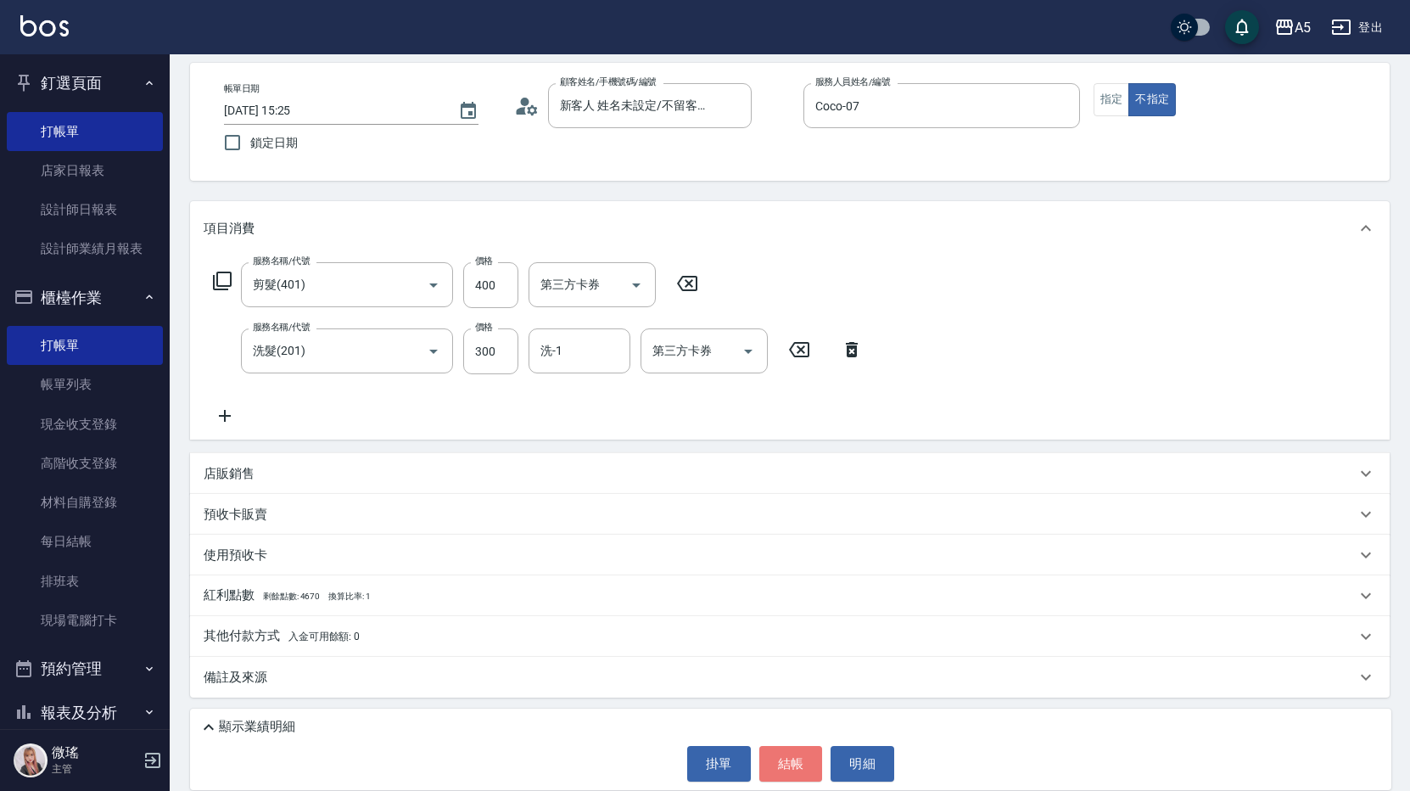
click at [796, 758] on button "結帳" at bounding box center [791, 764] width 64 height 36
type input "0"
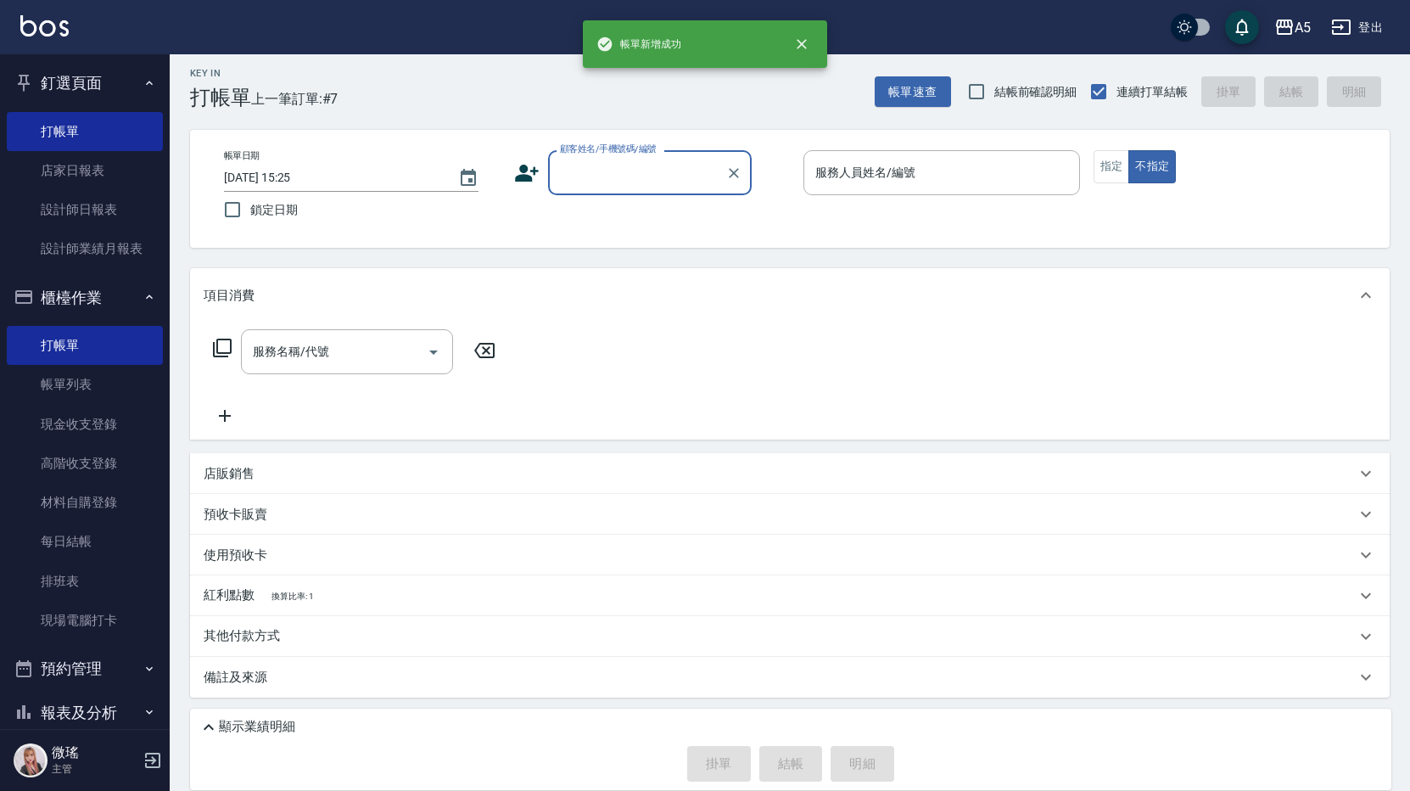
scroll to position [0, 0]
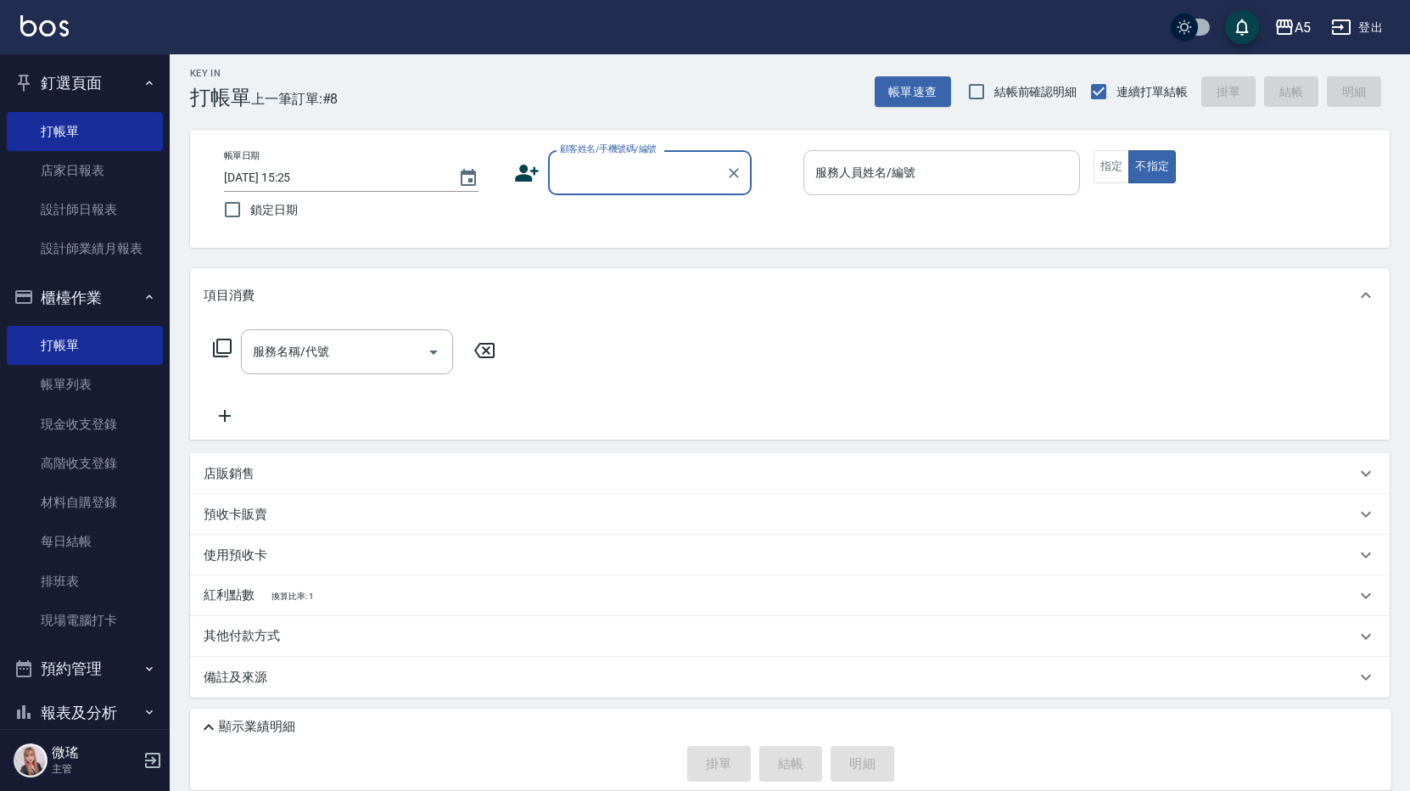
click at [849, 183] on input "服務人員姓名/編號" at bounding box center [941, 173] width 261 height 30
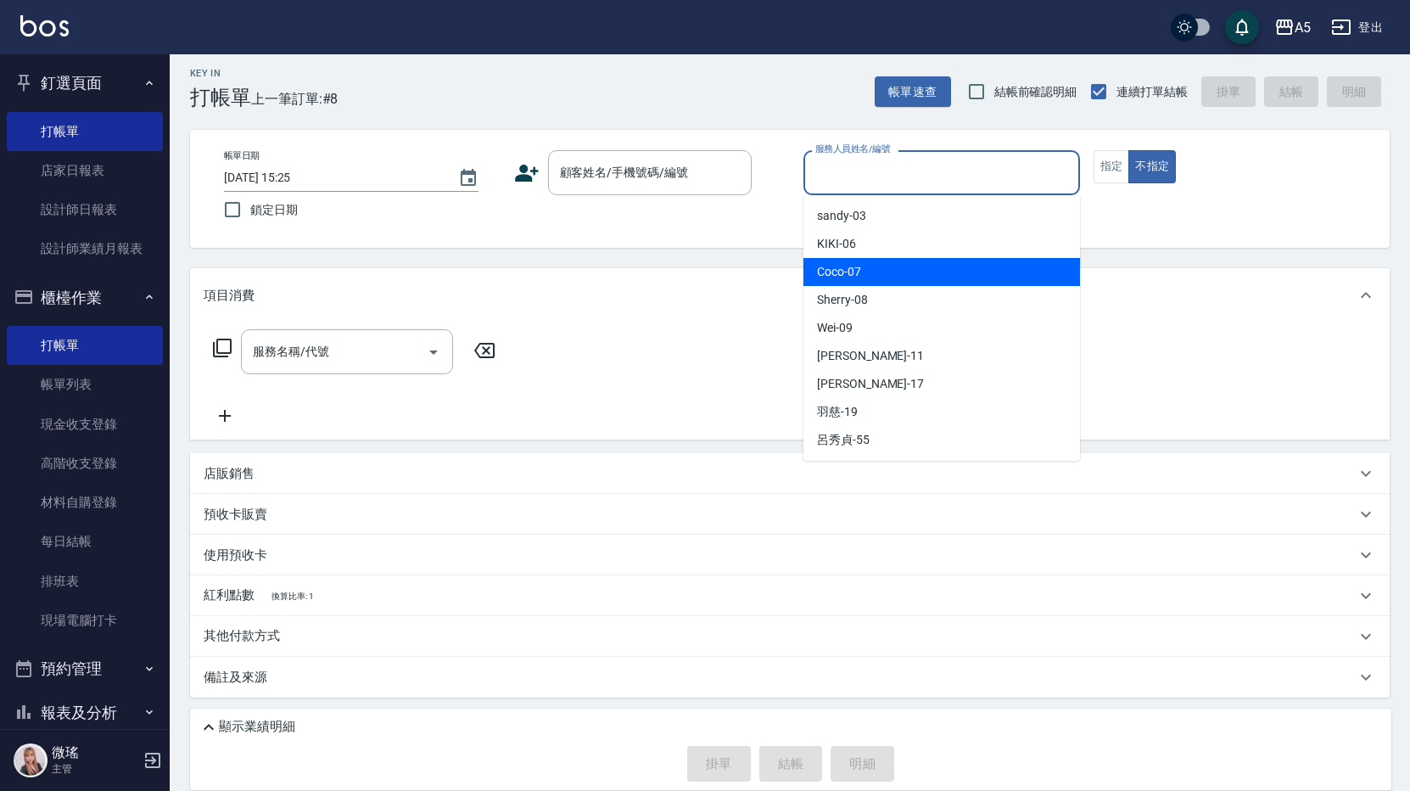
click at [889, 277] on div "Coco -07" at bounding box center [941, 272] width 277 height 28
type input "Coco-07"
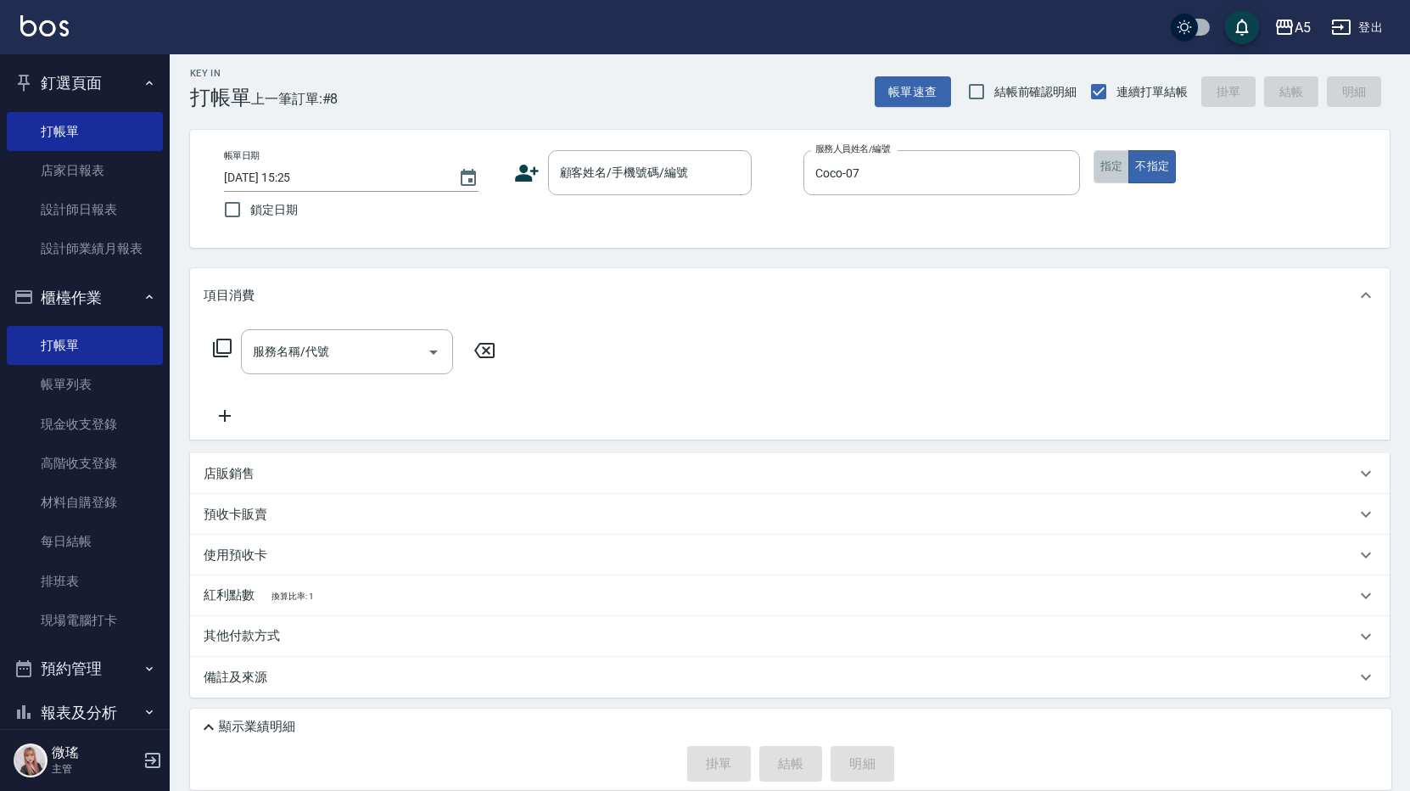
click at [1104, 163] on button "指定" at bounding box center [1112, 166] width 36 height 33
click at [312, 366] on input "服務名稱/代號" at bounding box center [334, 352] width 171 height 30
click at [198, 351] on div "服務名稱/代號 服務名稱/代號" at bounding box center [790, 380] width 1200 height 117
click at [245, 337] on div "服務名稱/代號" at bounding box center [347, 351] width 212 height 45
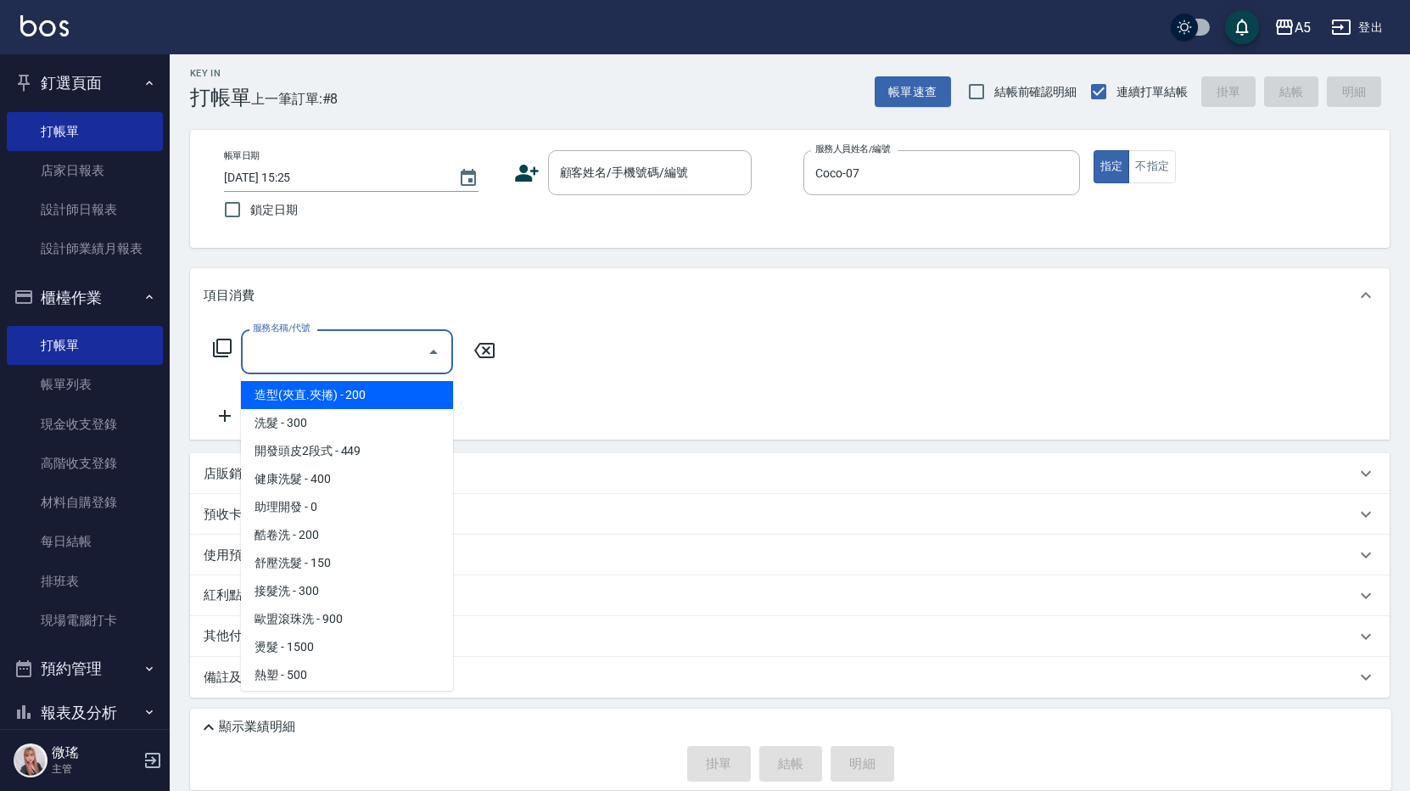
click at [231, 346] on icon at bounding box center [222, 347] width 19 height 19
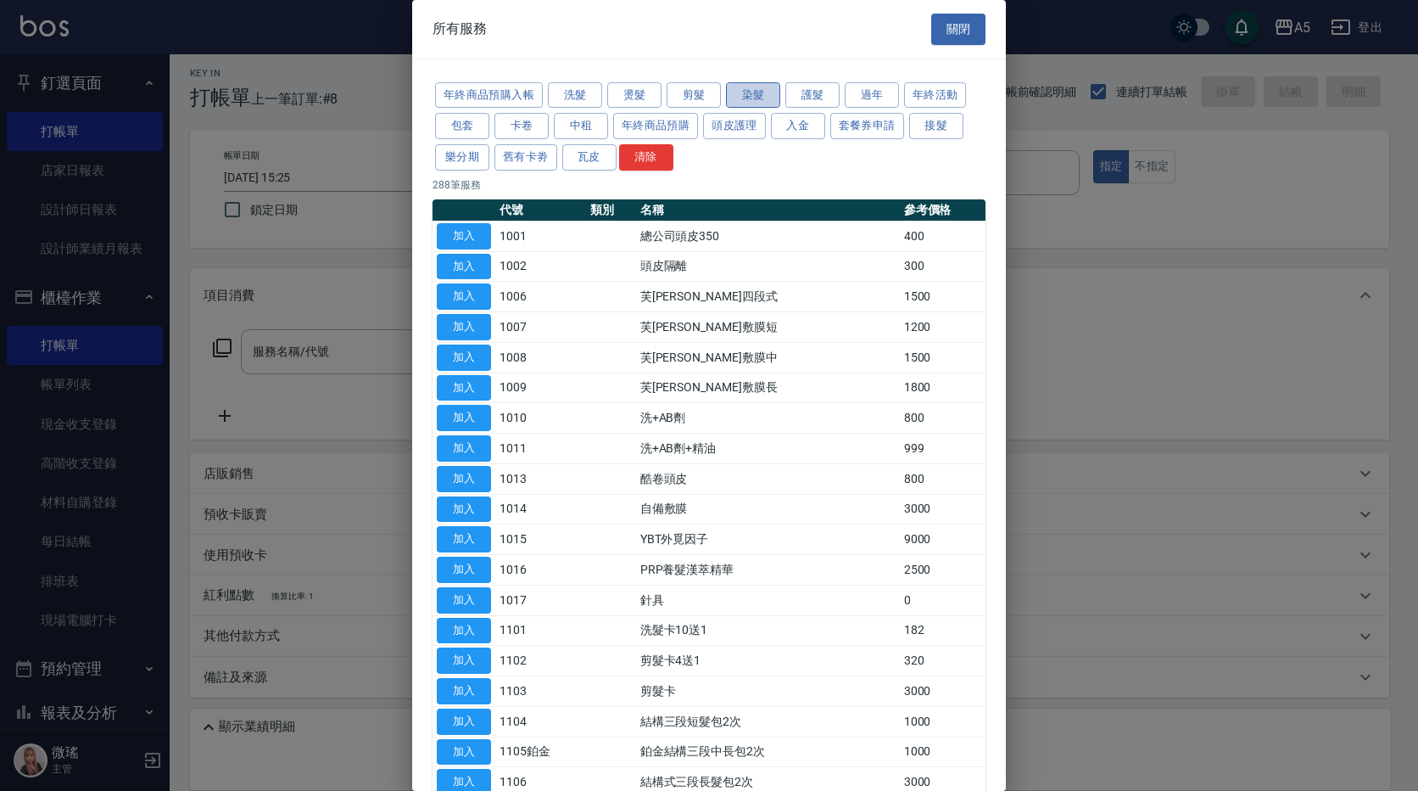
click at [749, 106] on button "染髮" at bounding box center [753, 95] width 54 height 26
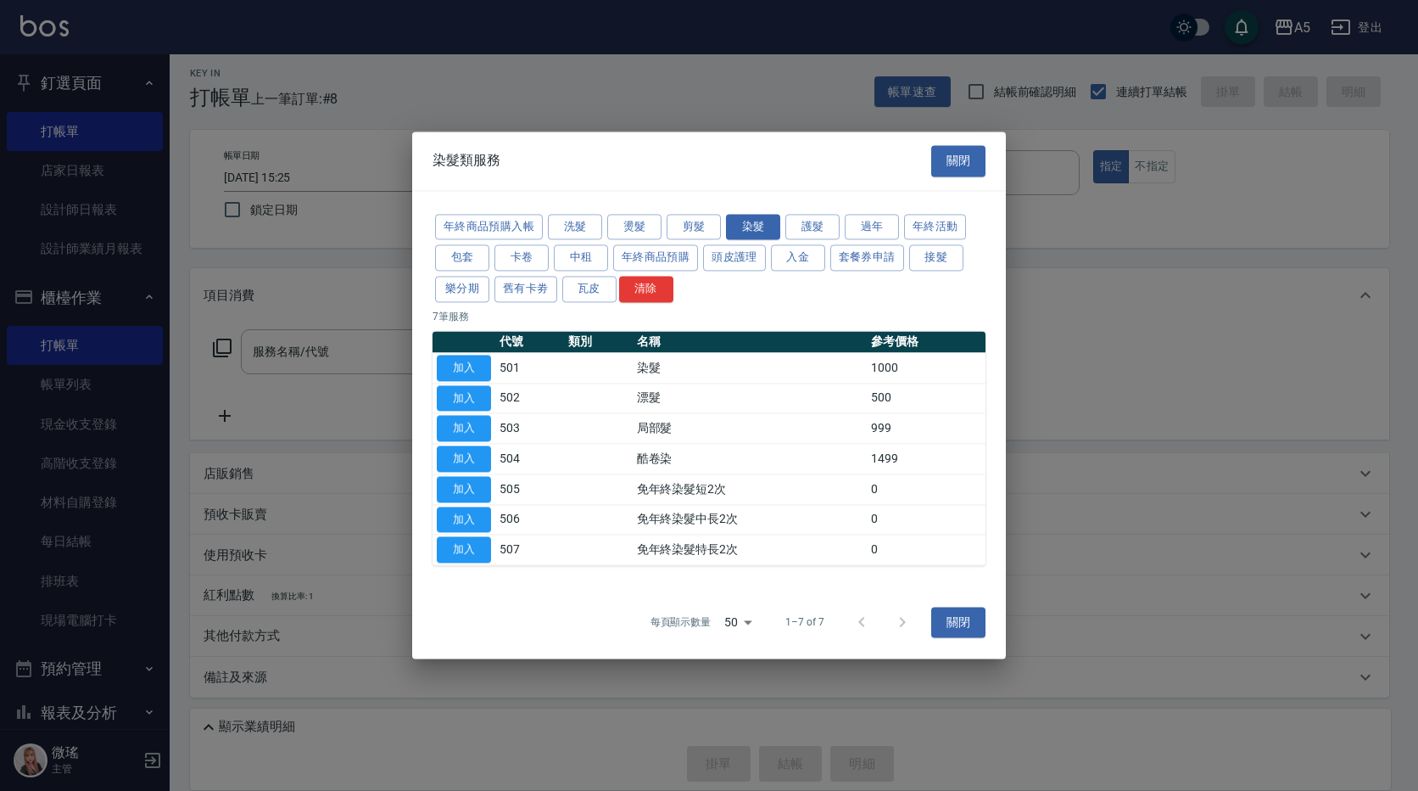
click at [822, 93] on div at bounding box center [709, 395] width 1418 height 791
click at [815, 231] on button "護髮" at bounding box center [813, 227] width 54 height 26
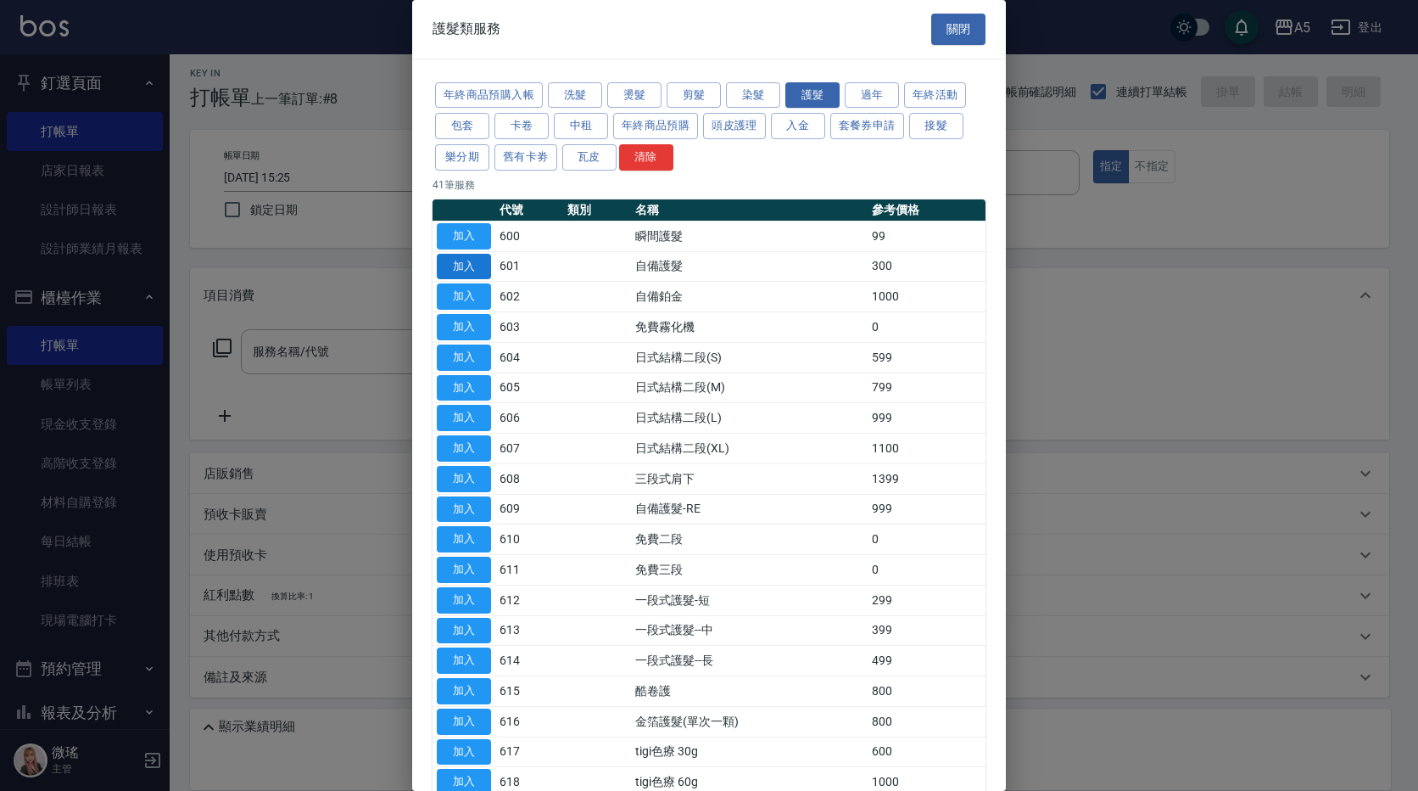
click at [479, 270] on button "加入" at bounding box center [464, 267] width 54 height 26
type input "自備護髮(601)"
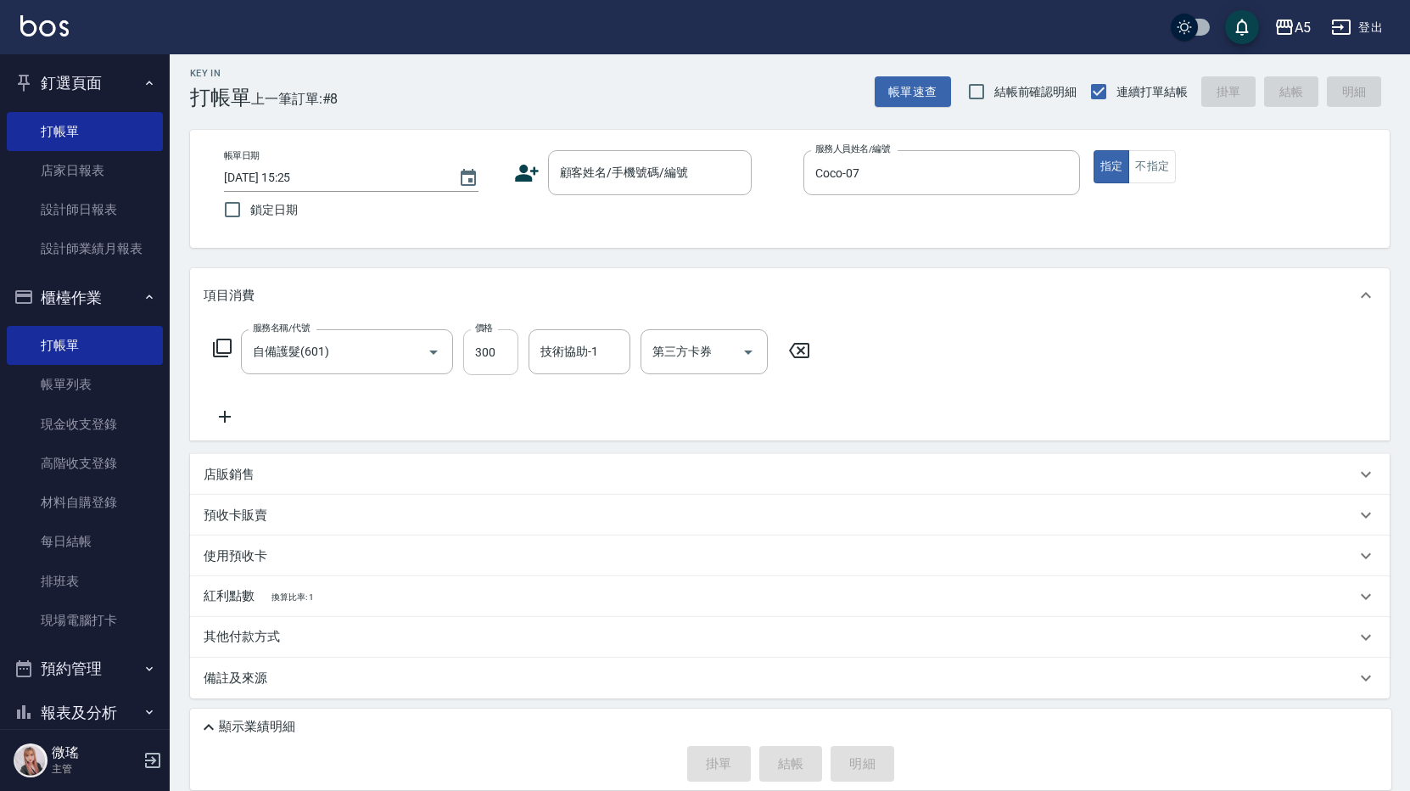
click at [506, 368] on input "300" at bounding box center [490, 352] width 55 height 46
type input "0"
type input "55"
type input "50"
type input "559"
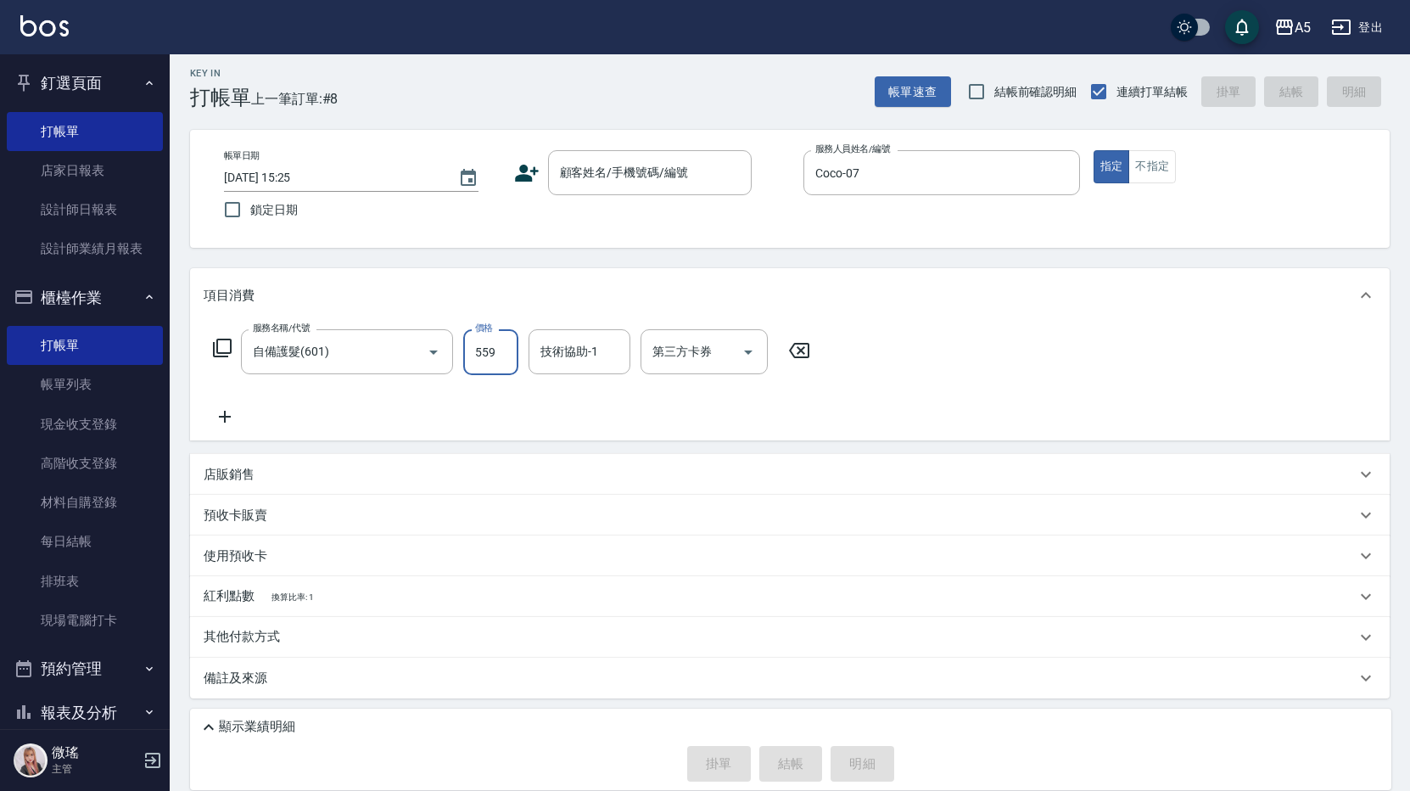
type input "550"
type input "5599"
type input "50"
type input "559"
type input "0"
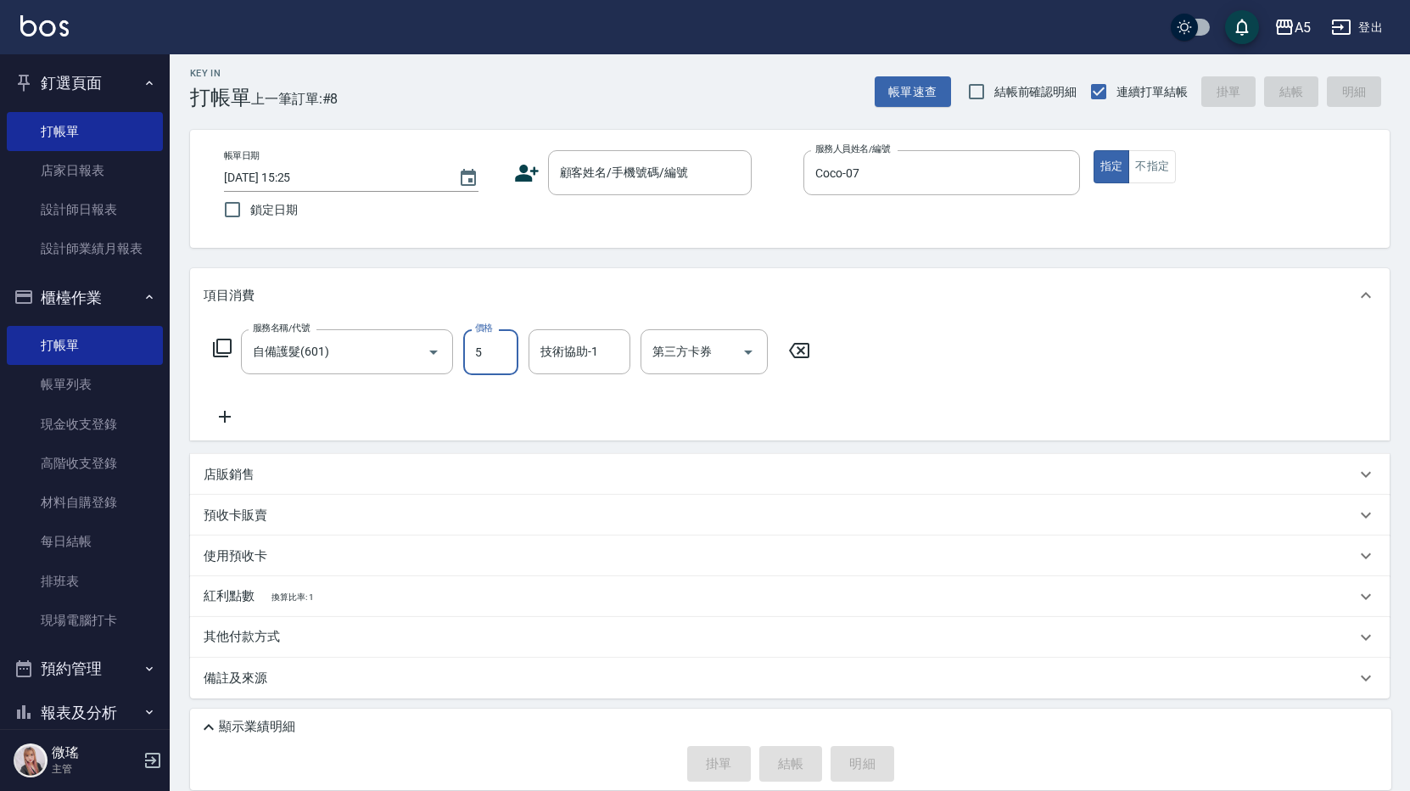
type input "59"
type input "50"
click at [593, 369] on div "技術協助-1" at bounding box center [580, 351] width 102 height 45
type input "599"
click at [787, 412] on div "服務名稱/代號 自備護髮(601) 服務名稱/代號 價格 599 價格 技術協助-1 技術協助-1 第三方卡券 第三方卡券" at bounding box center [512, 378] width 617 height 98
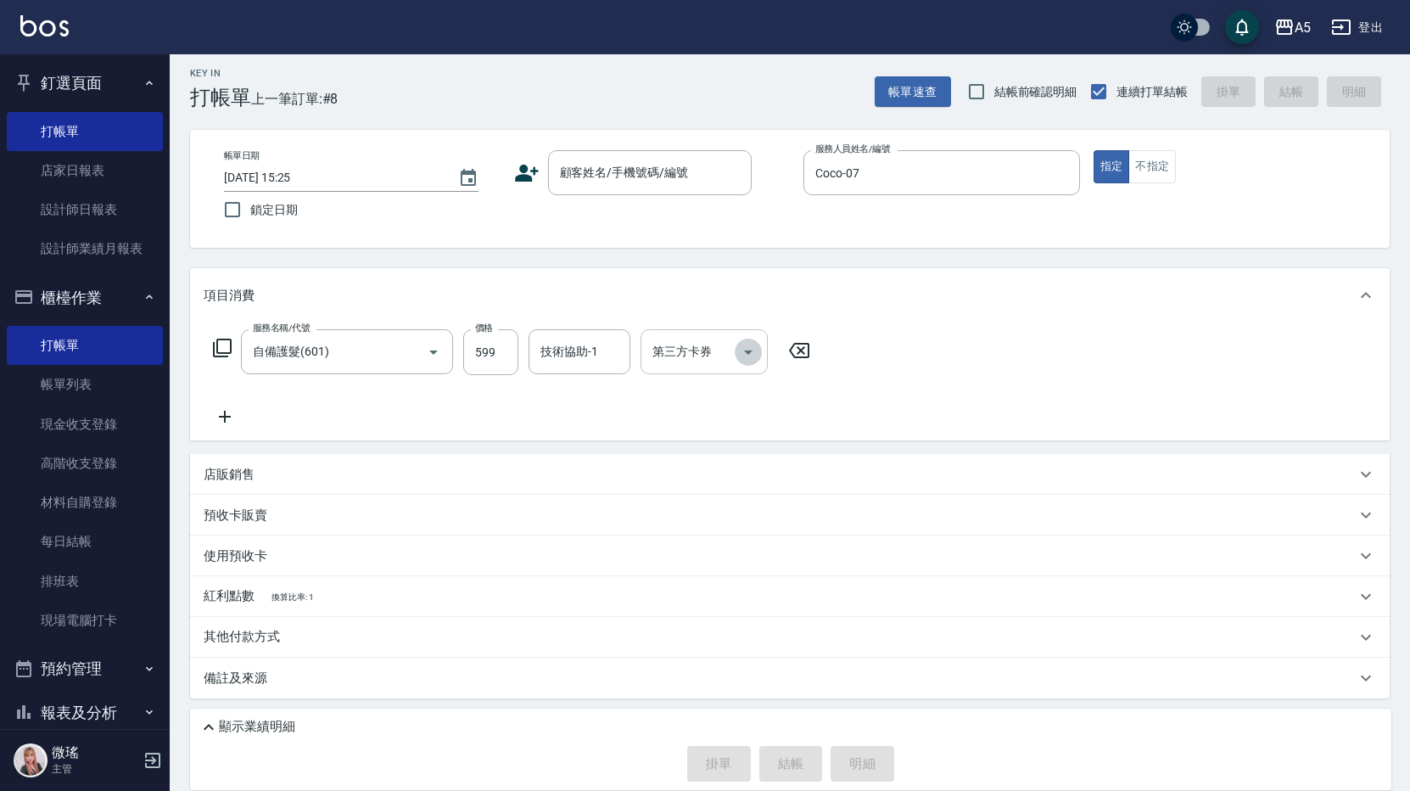
click at [752, 347] on icon "Open" at bounding box center [748, 352] width 20 height 20
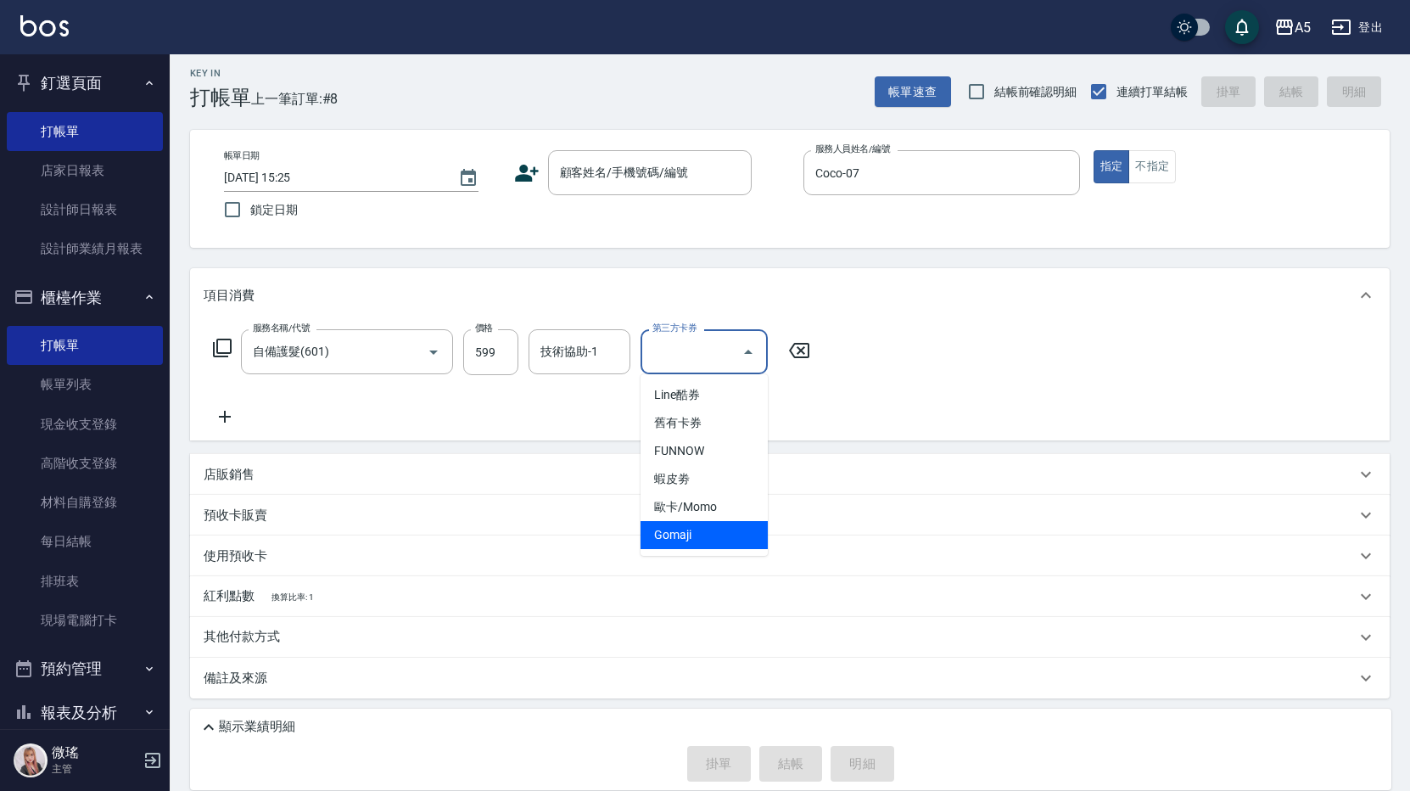
click at [708, 540] on span "Gomaji" at bounding box center [704, 535] width 127 height 28
type input "0"
type input "Gomaji"
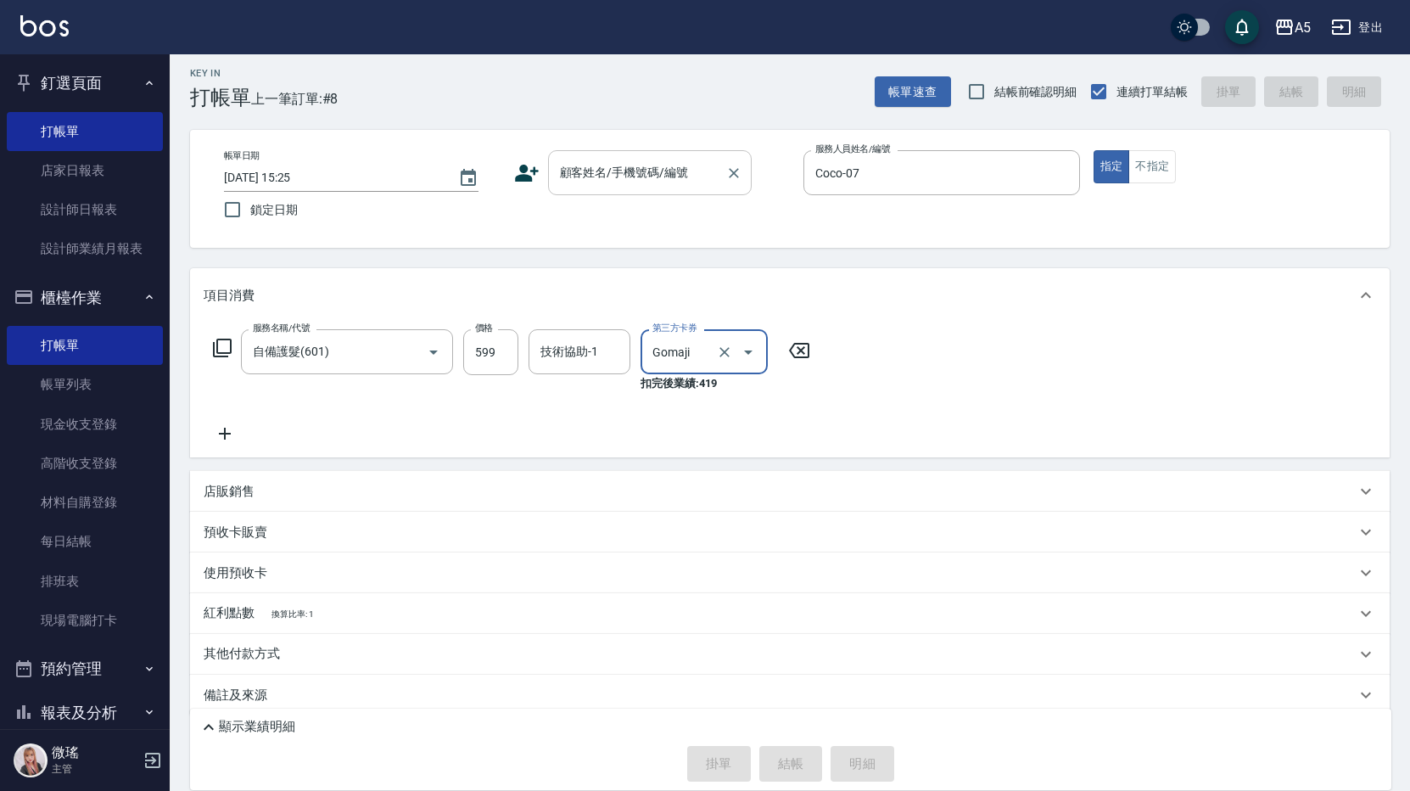
click at [656, 194] on div "顧客姓名/手機號碼/編號" at bounding box center [650, 172] width 204 height 45
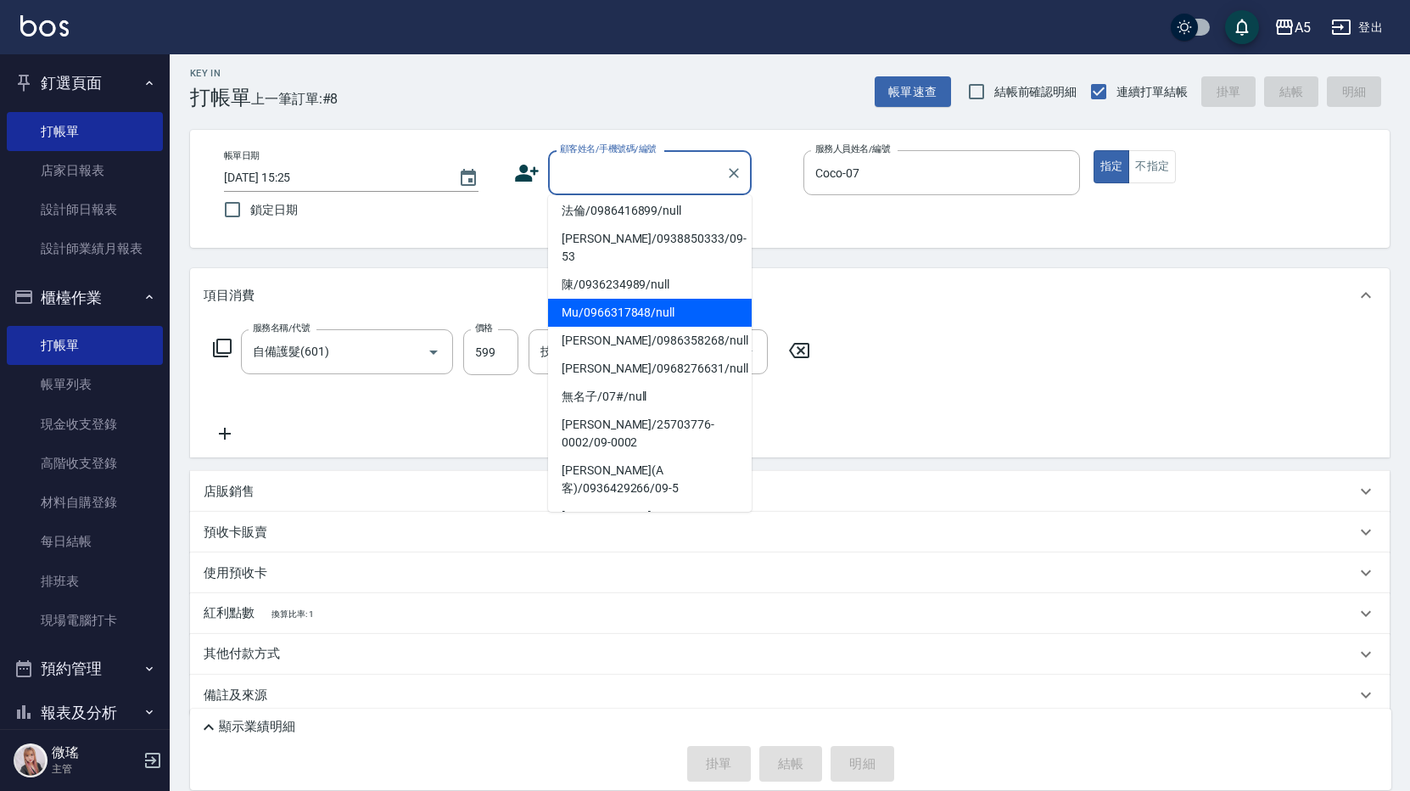
scroll to position [170, 0]
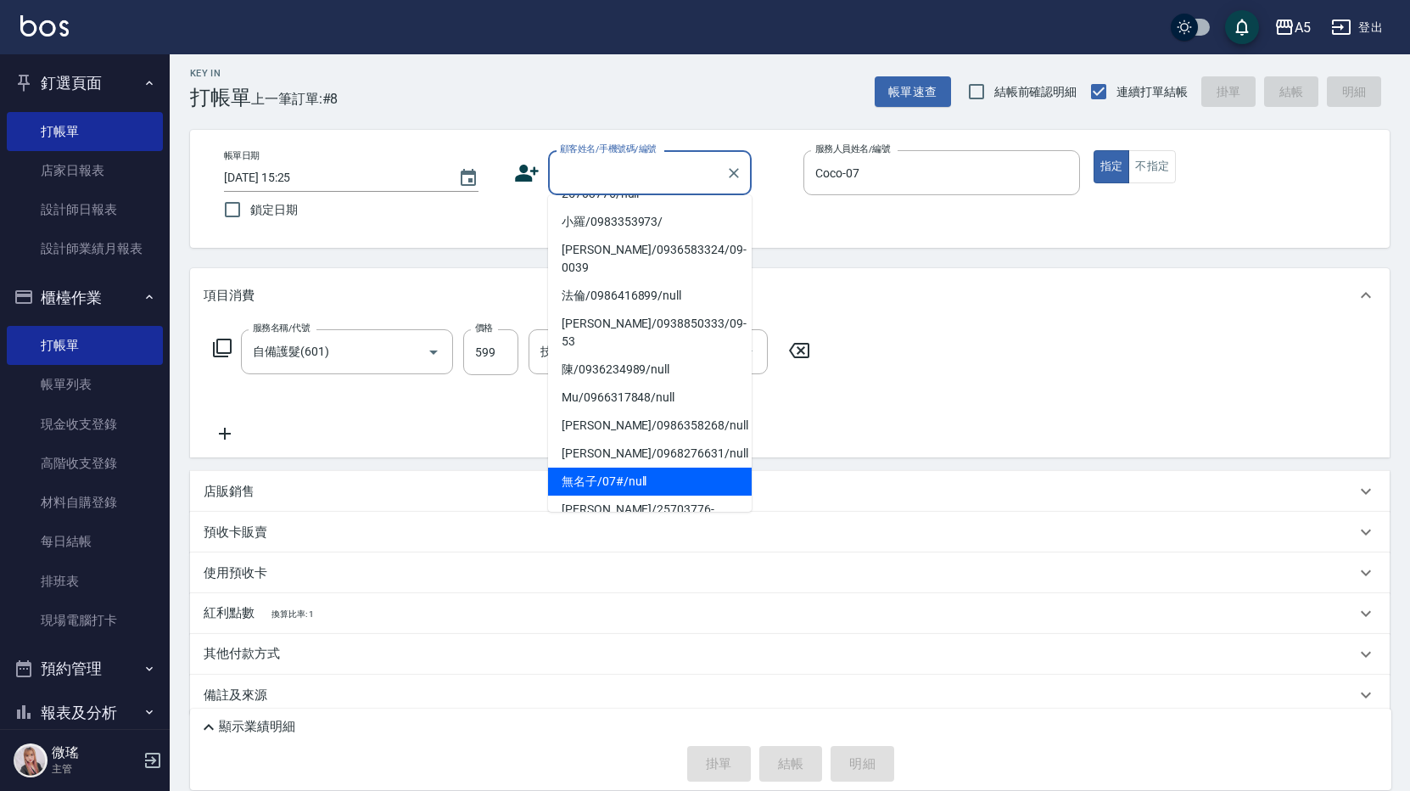
click at [646, 467] on li "無名子/07#/null" at bounding box center [650, 481] width 204 height 28
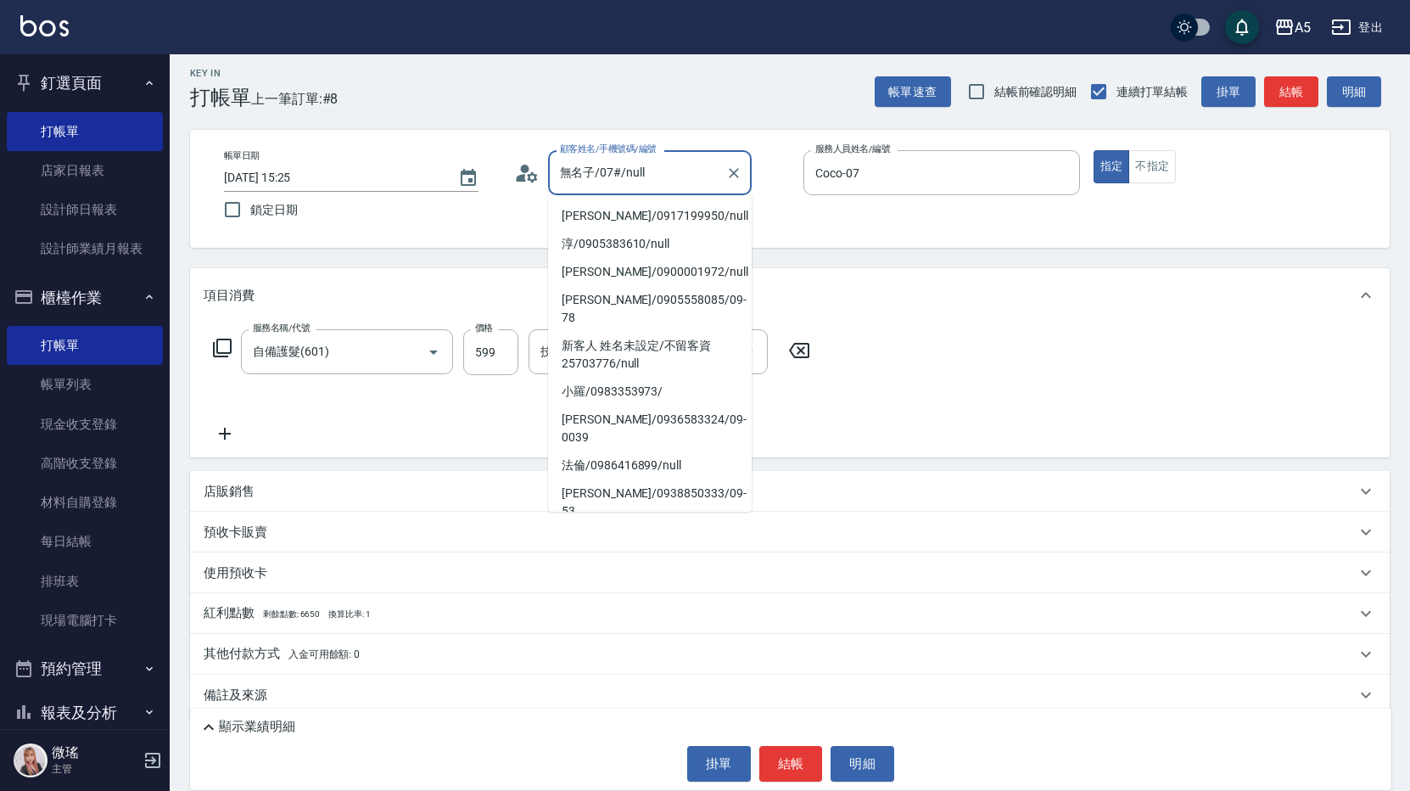
click at [658, 178] on input "無名子/07#/null" at bounding box center [637, 173] width 163 height 30
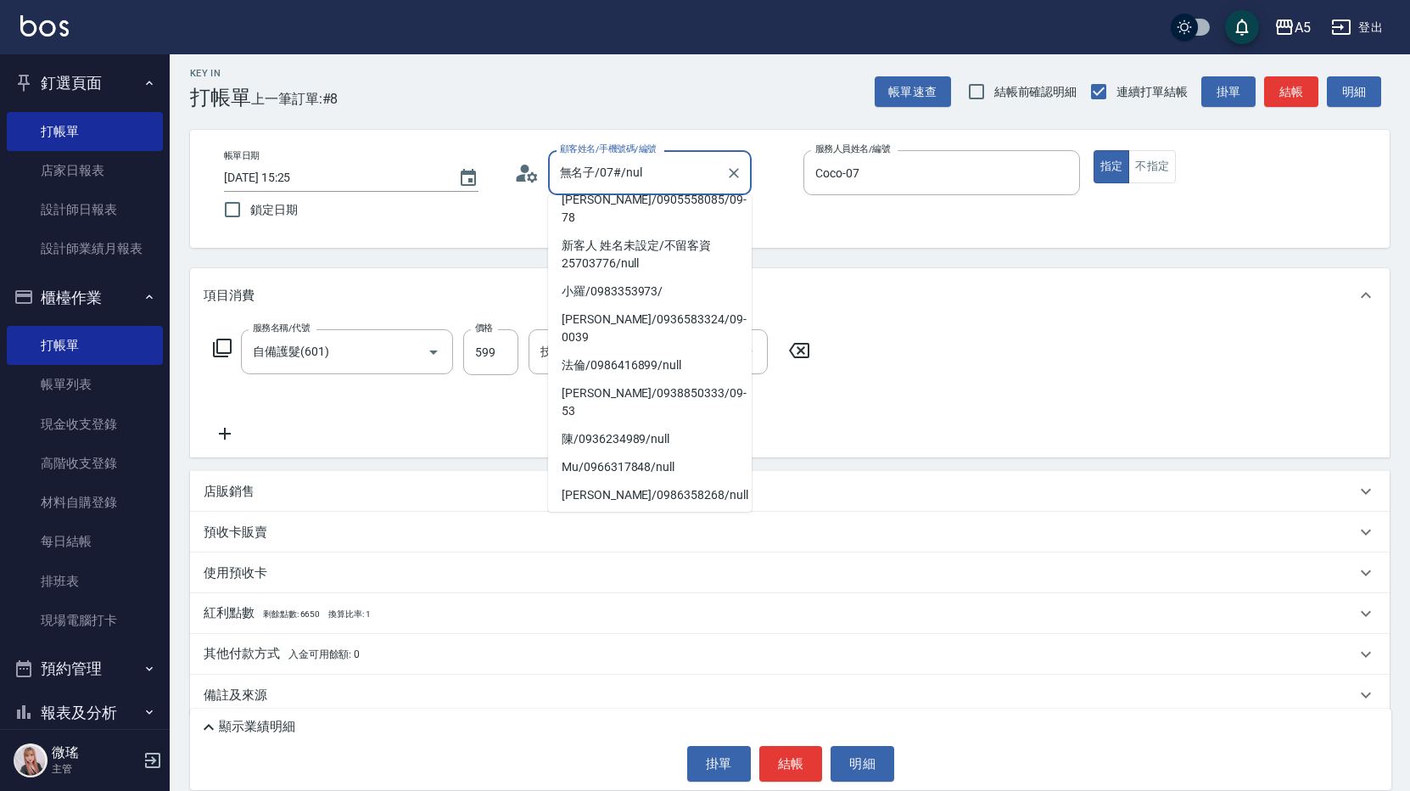
scroll to position [0, 0]
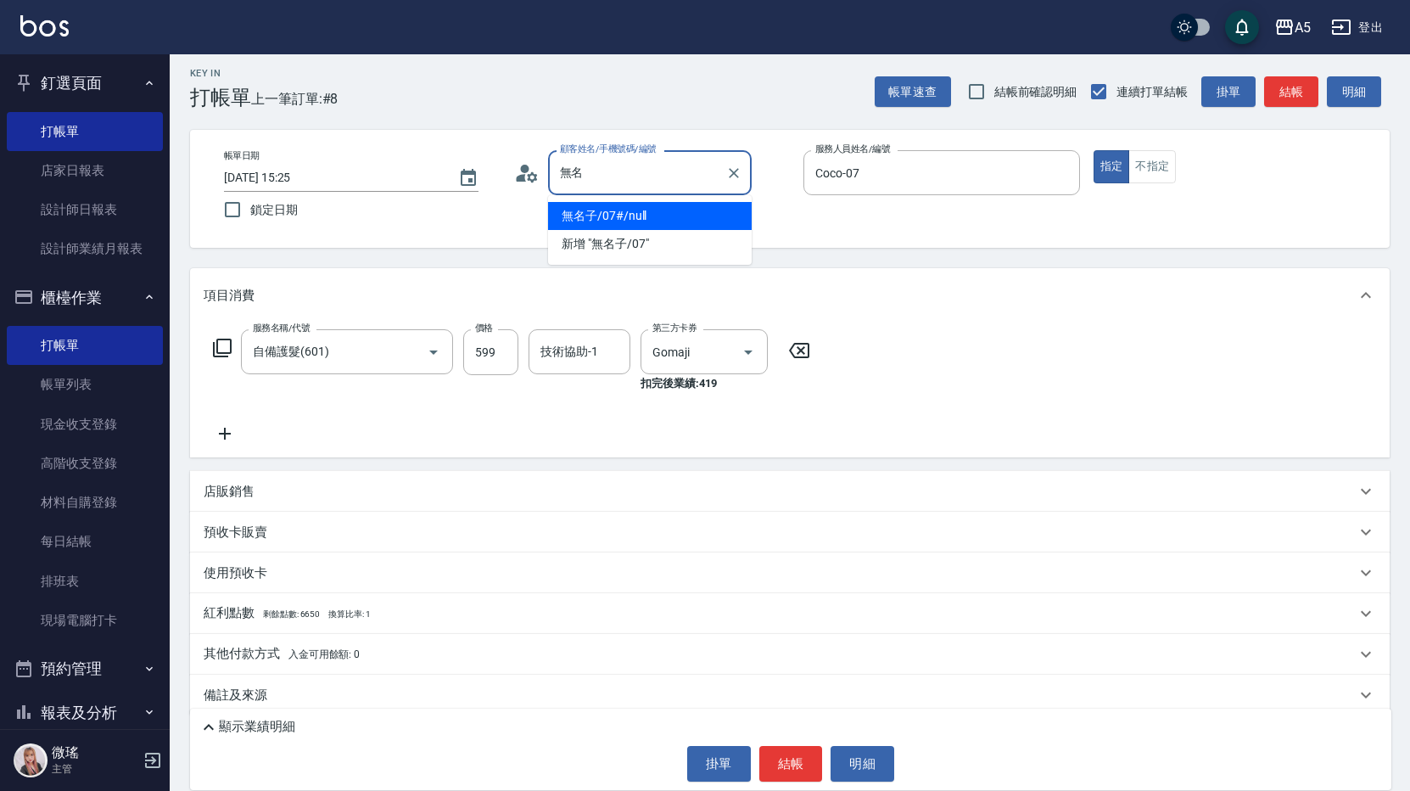
type input "無"
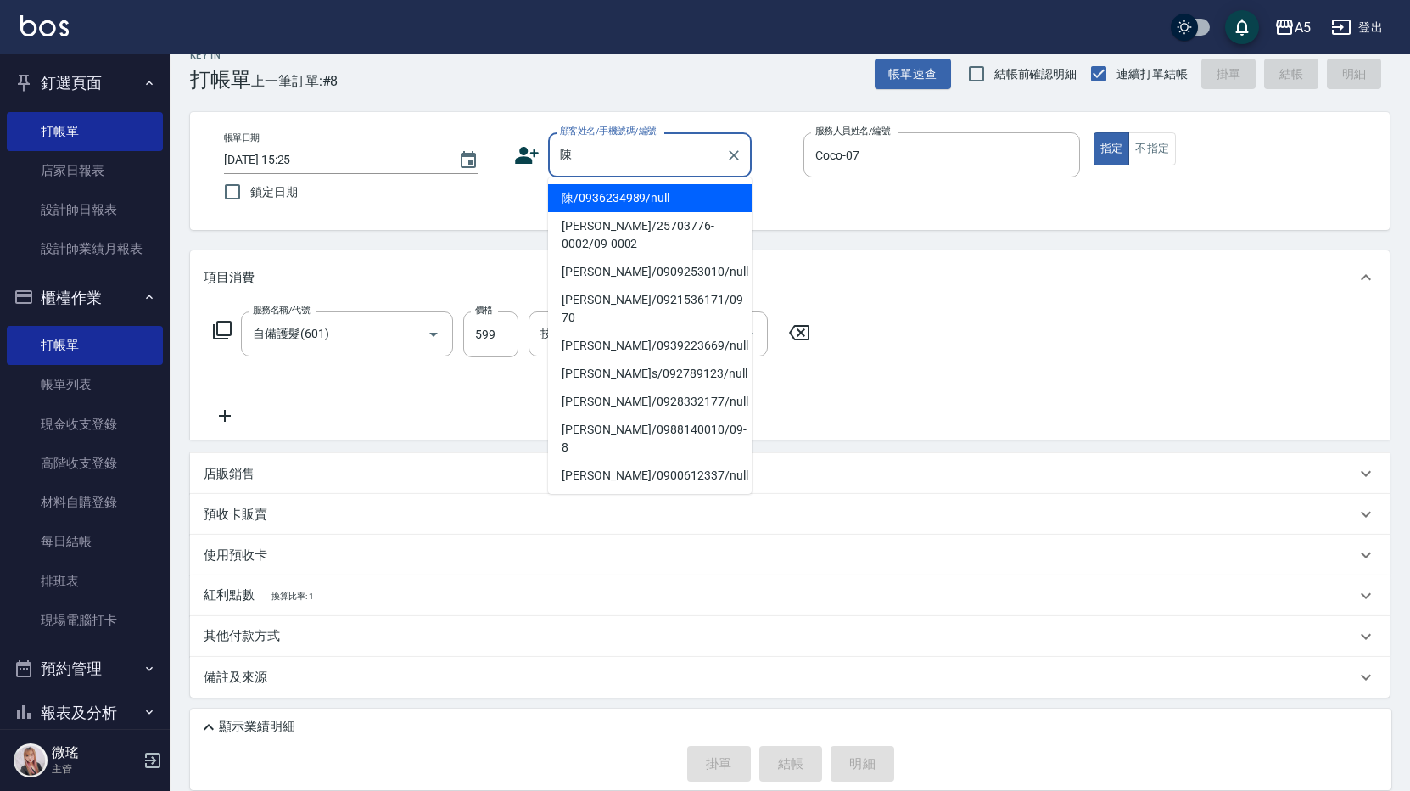
click at [630, 208] on li "陳/0936234989/null" at bounding box center [650, 198] width 204 height 28
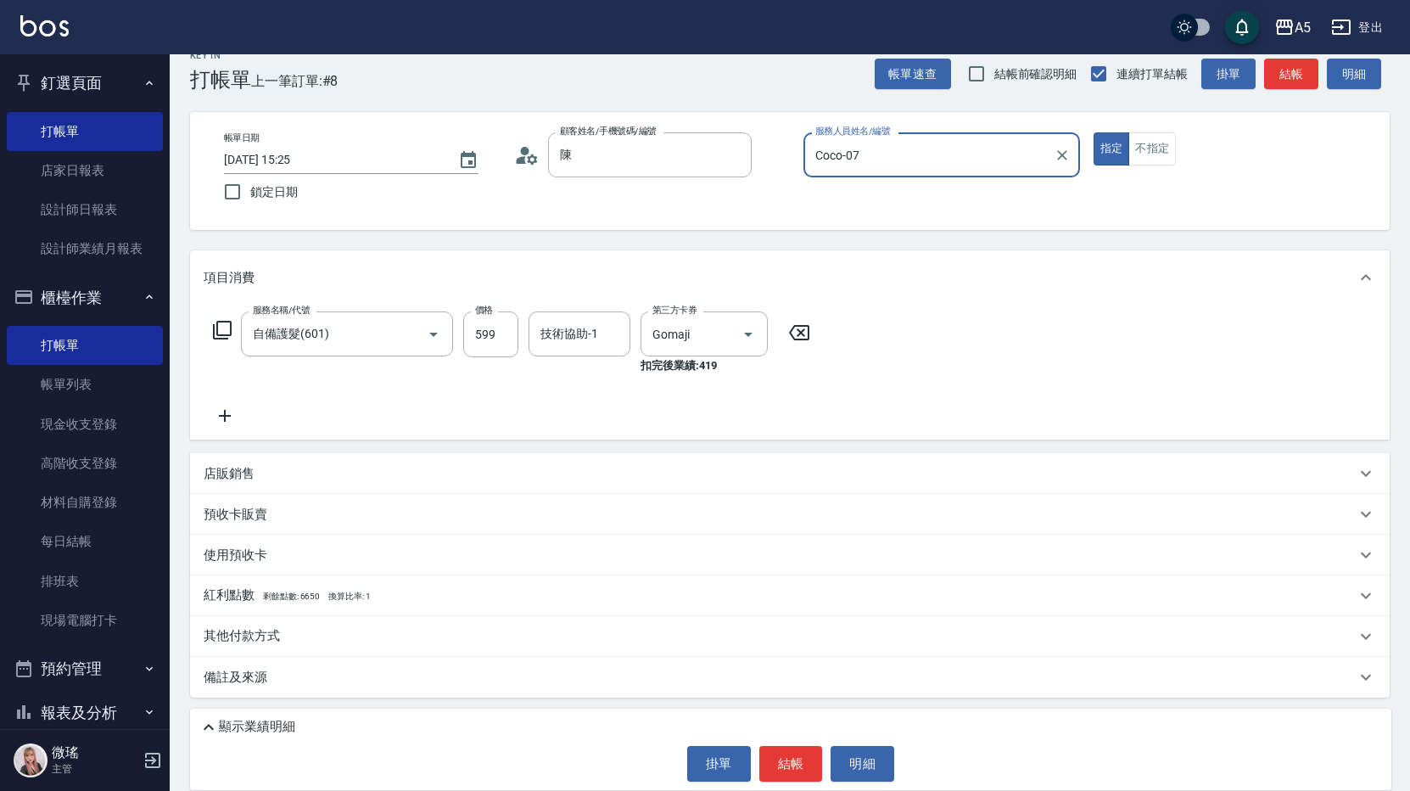
type input "陳/0936234989/null"
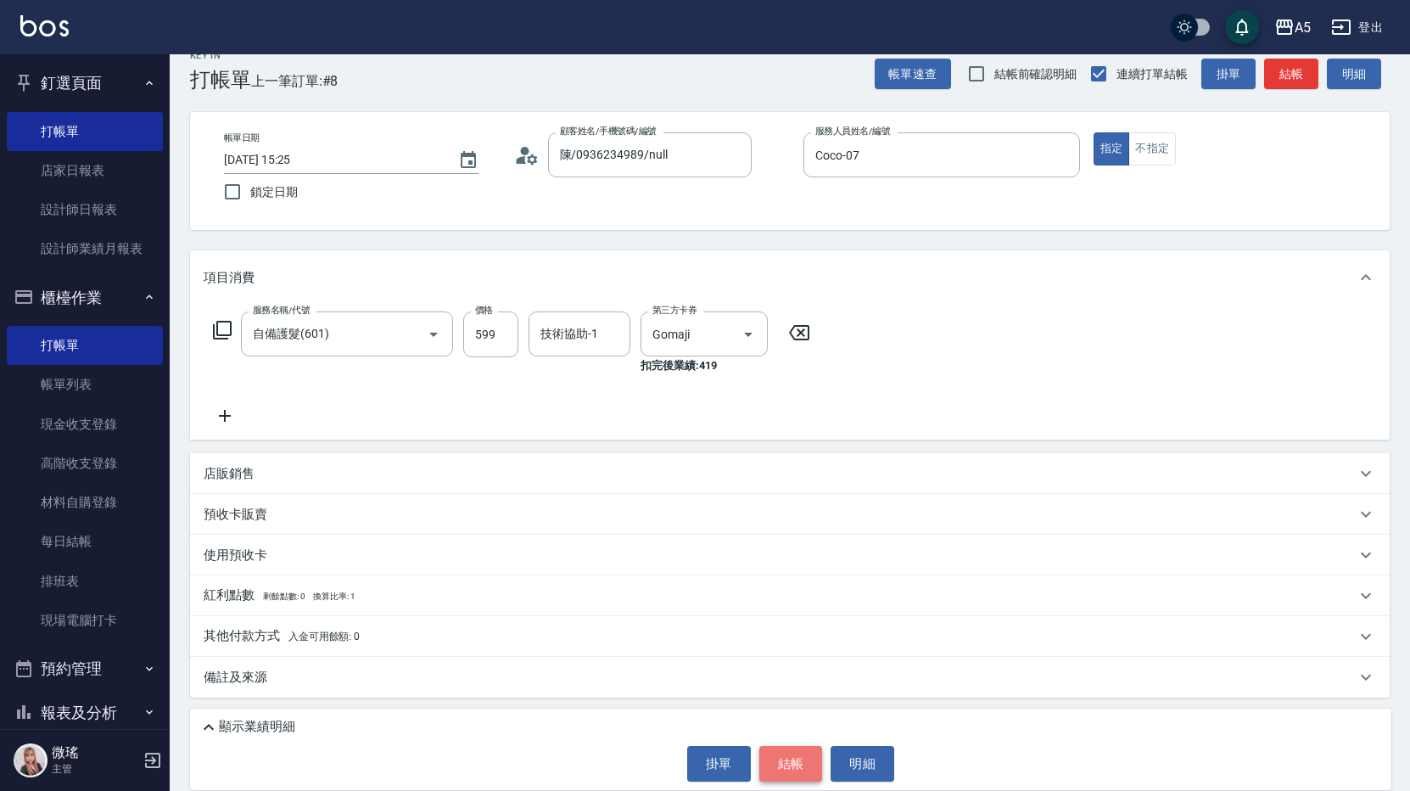
click at [792, 759] on button "結帳" at bounding box center [791, 764] width 64 height 36
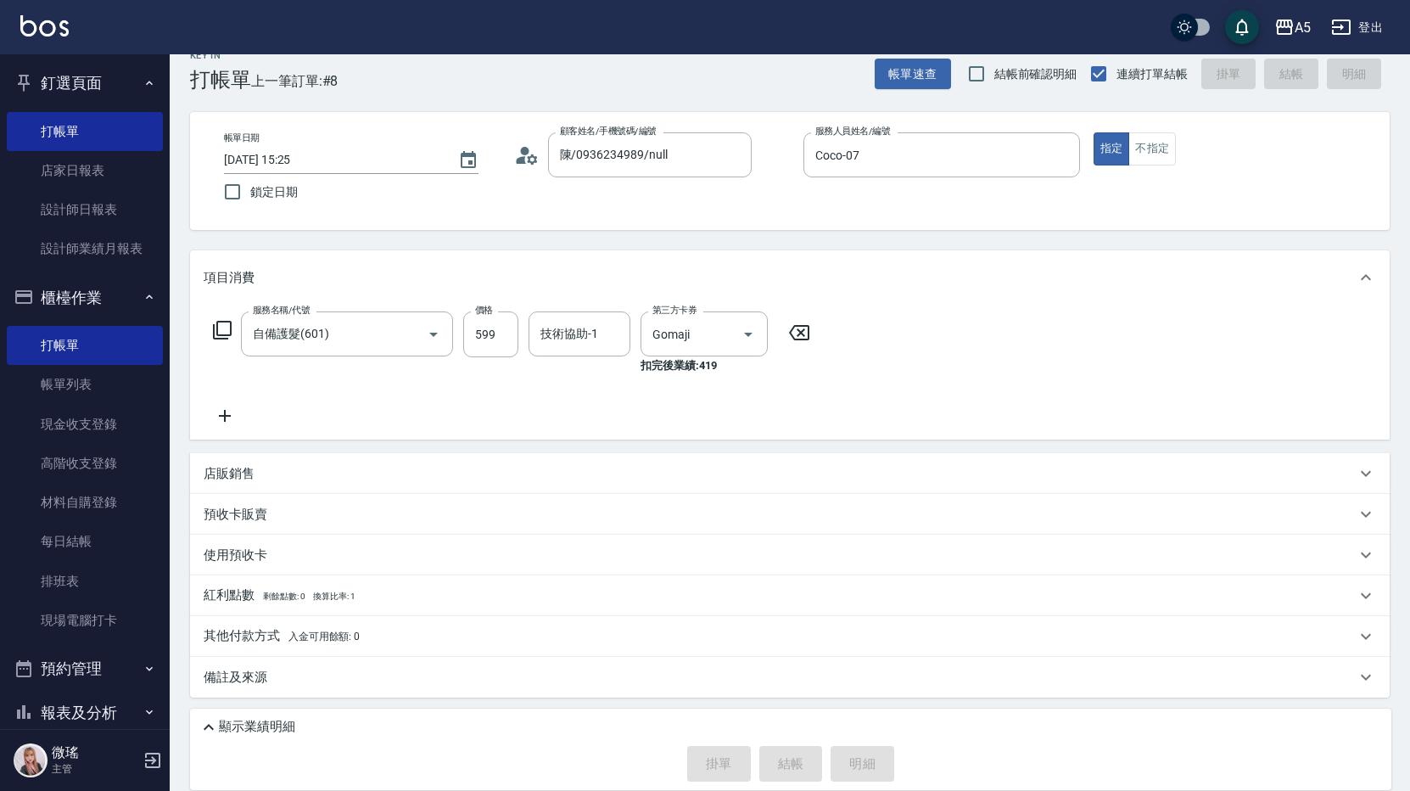
type input "[DATE] 15:46"
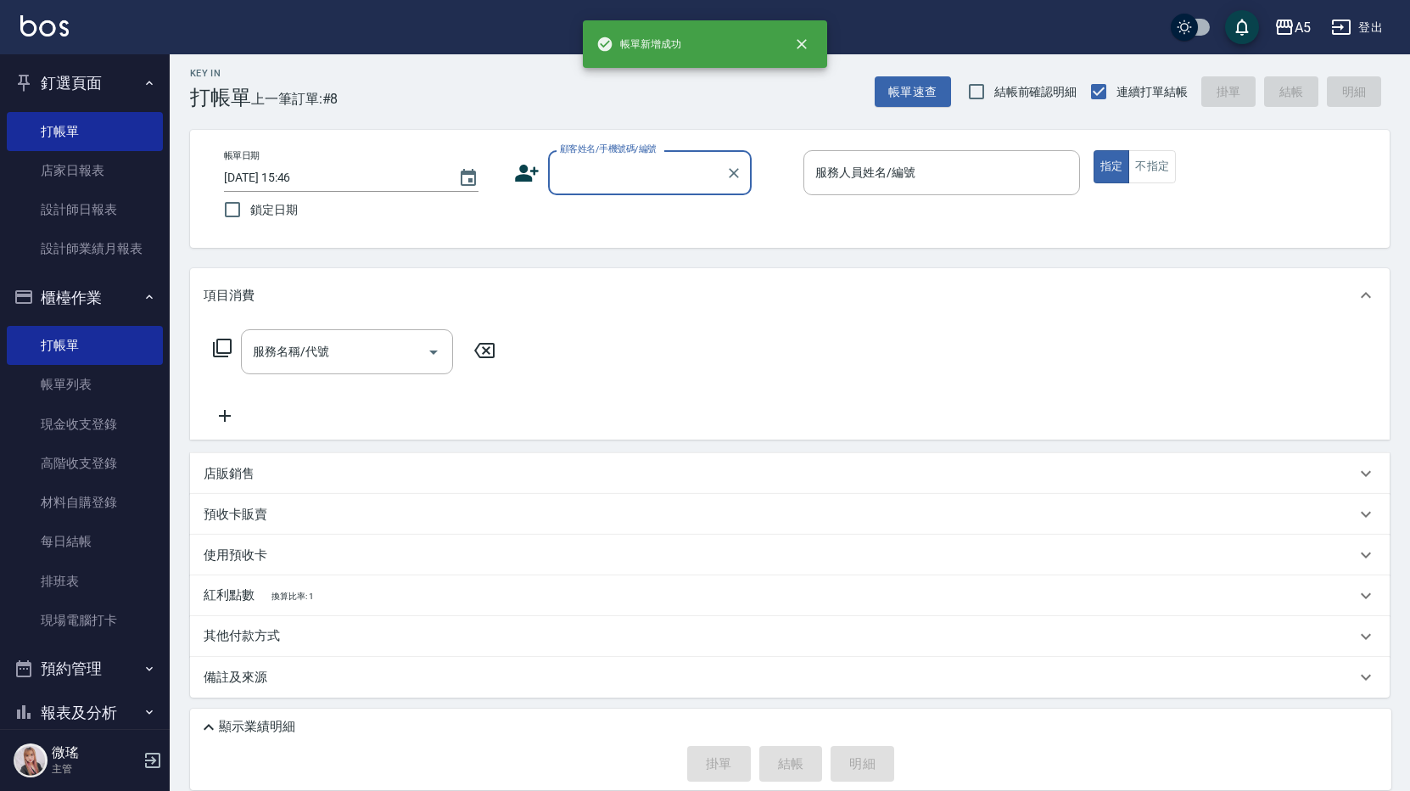
scroll to position [7, 0]
